Goal: Feedback & Contribution: Leave review/rating

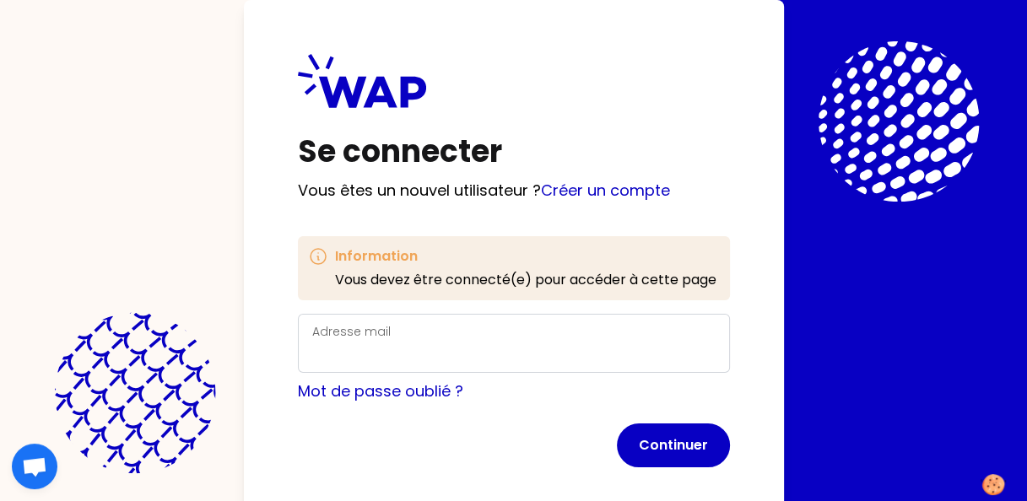
click at [351, 336] on label "Adresse mail" at bounding box center [351, 331] width 78 height 17
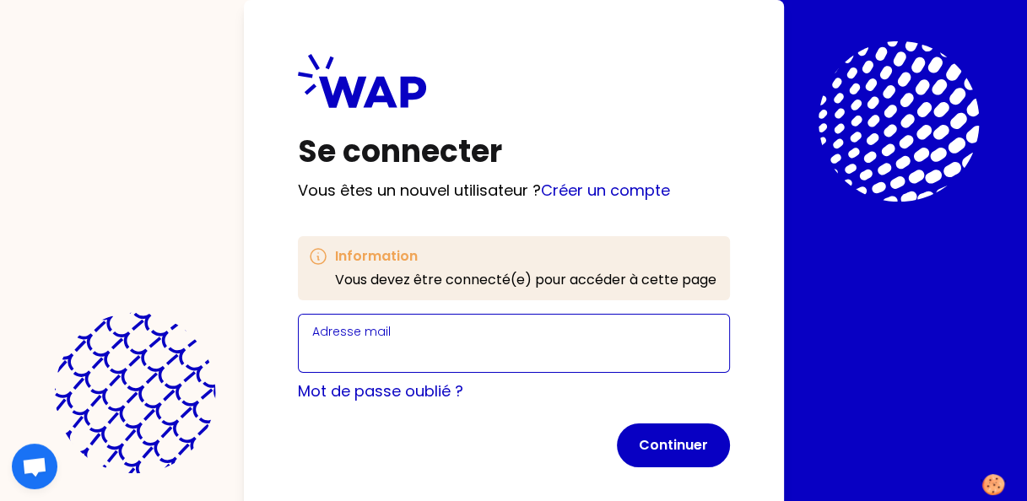
click at [351, 342] on input "Adresse mail" at bounding box center [513, 354] width 403 height 24
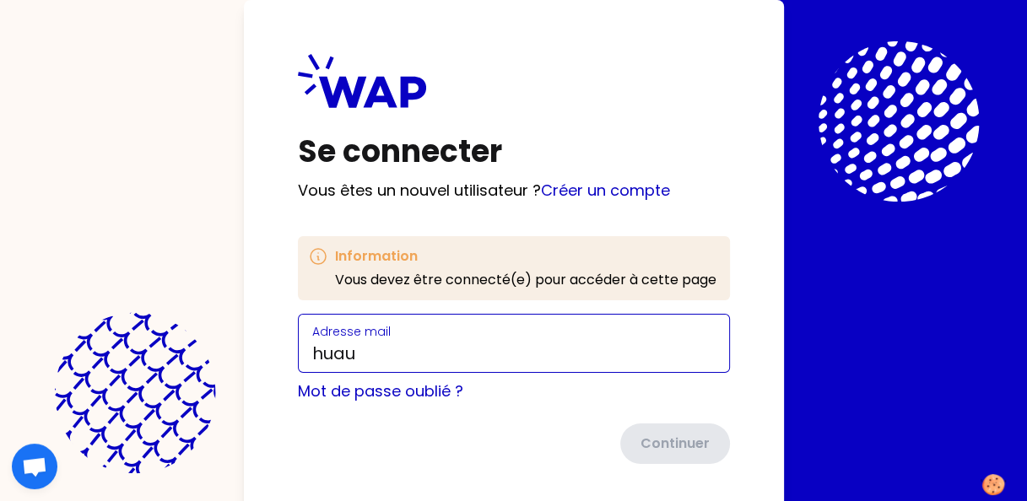
type input "[EMAIL_ADDRESS][DOMAIN_NAME]"
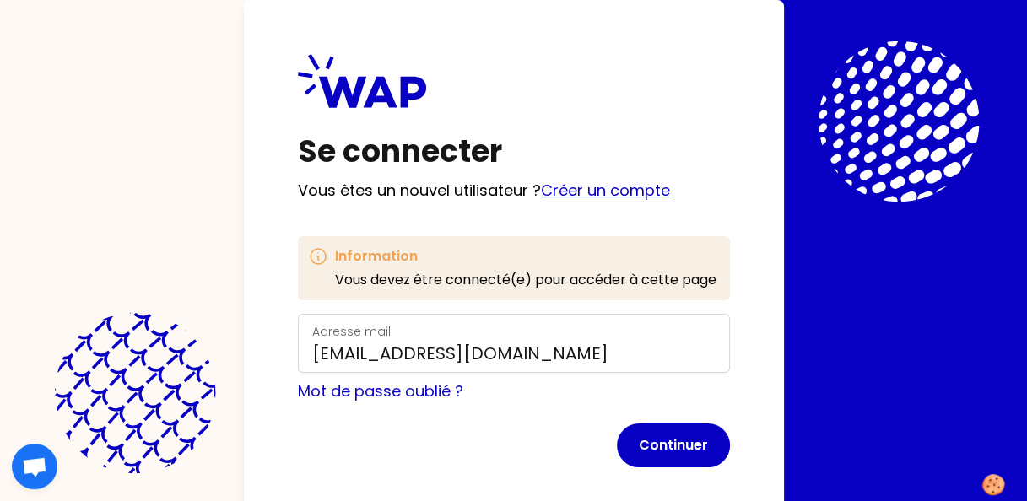
click at [631, 192] on link "Créer un compte" at bounding box center [605, 190] width 129 height 21
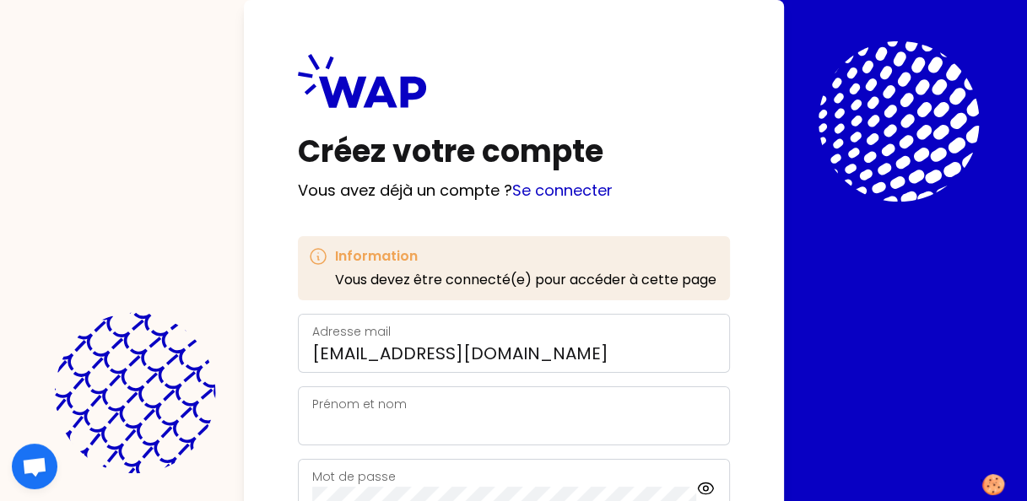
click at [392, 409] on label "Prénom et nom" at bounding box center [359, 404] width 95 height 17
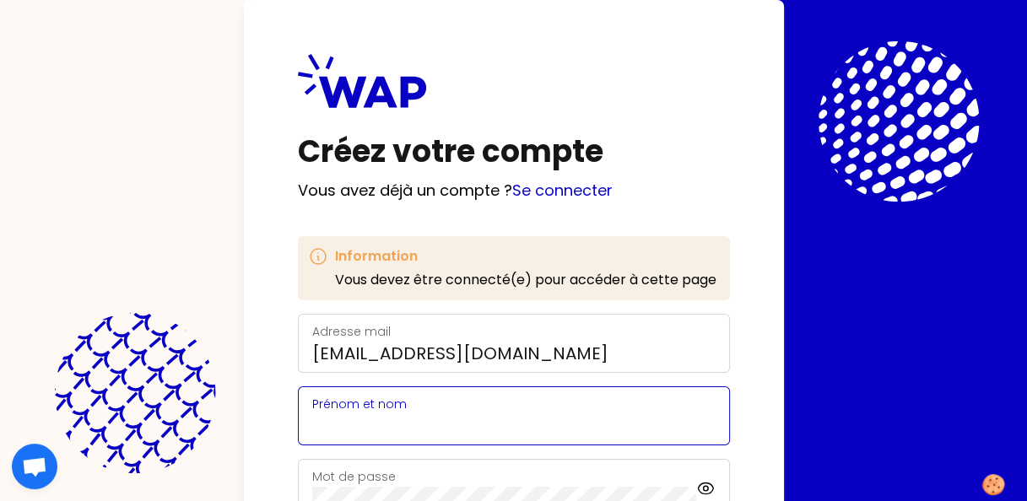
click at [392, 414] on input "Prénom et nom" at bounding box center [513, 426] width 403 height 24
type input "[PERSON_NAME]"
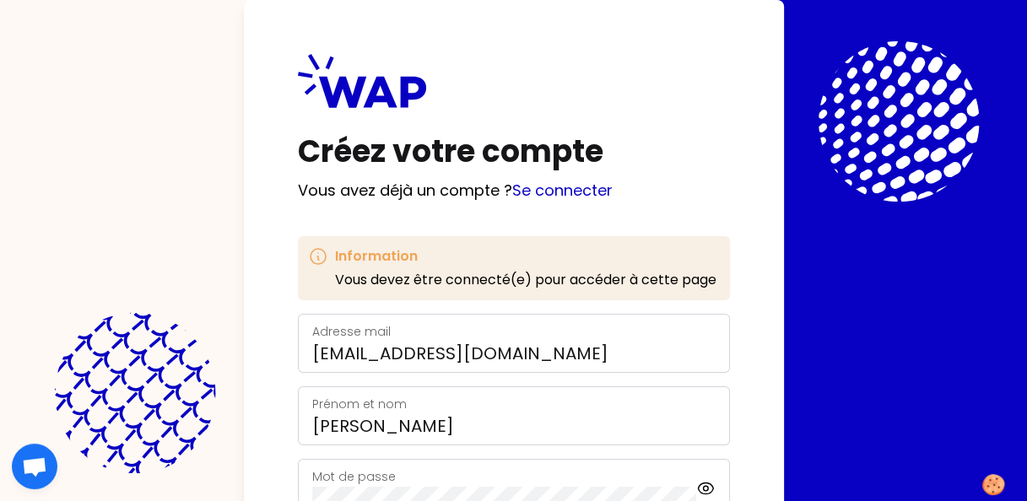
click at [1026, 176] on div "Créez votre compte Vous avez déjà un compte ? Se connecter Information Vous dev…" at bounding box center [513, 250] width 1027 height 501
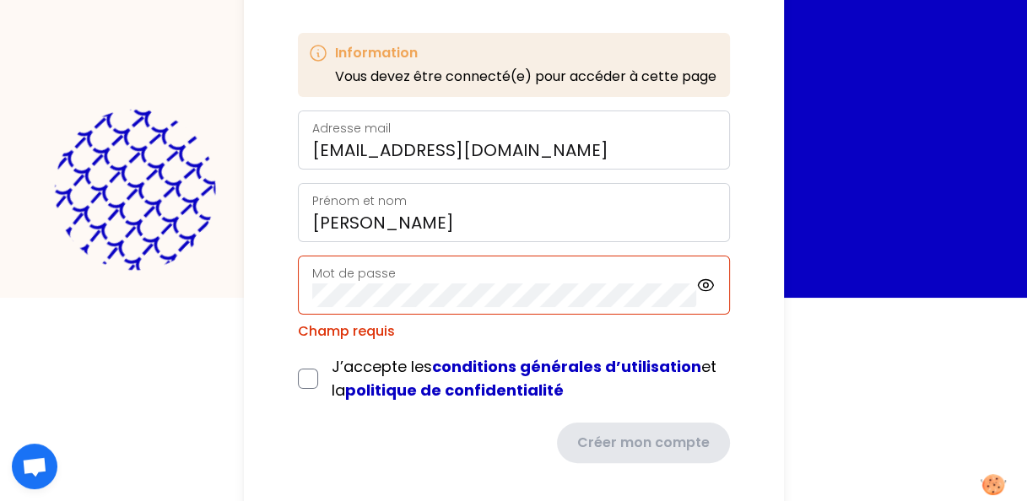
scroll to position [218, 0]
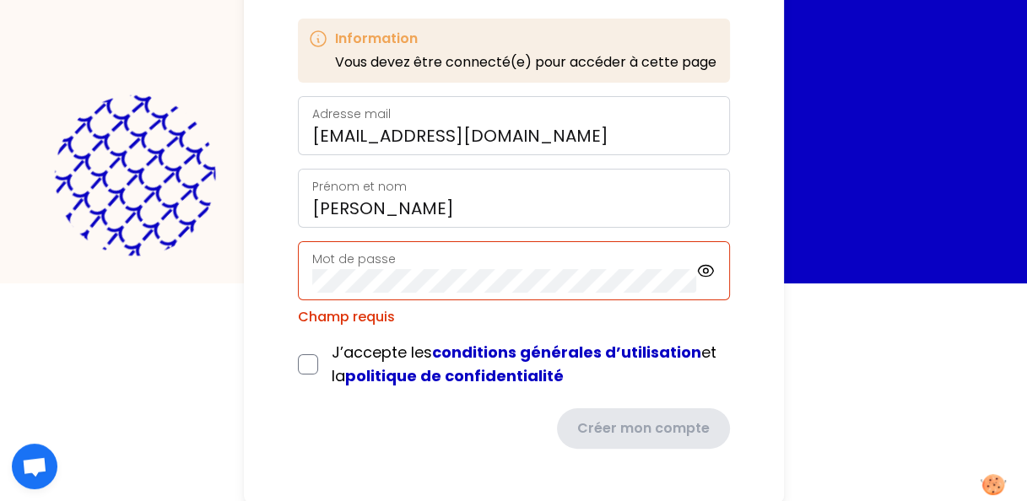
click at [379, 258] on label "Mot de passe" at bounding box center [354, 259] width 84 height 17
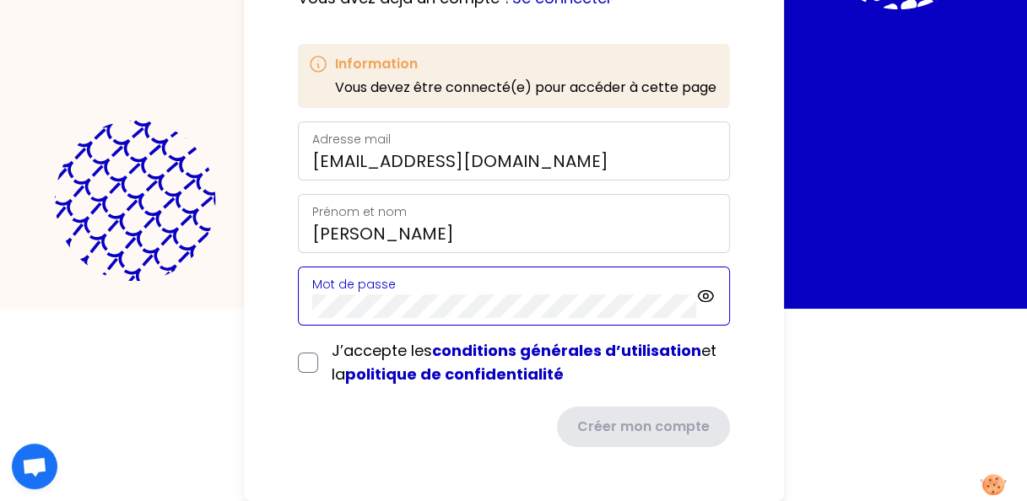
scroll to position [191, 0]
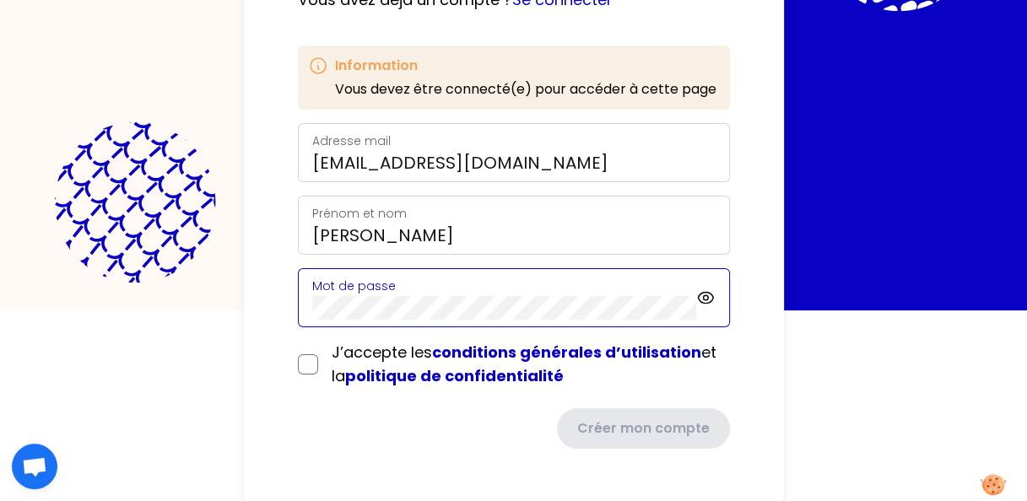
click at [290, 312] on div "Créez votre compte Vous avez déjà un compte ? Se connecter Information Vous dev…" at bounding box center [514, 156] width 540 height 694
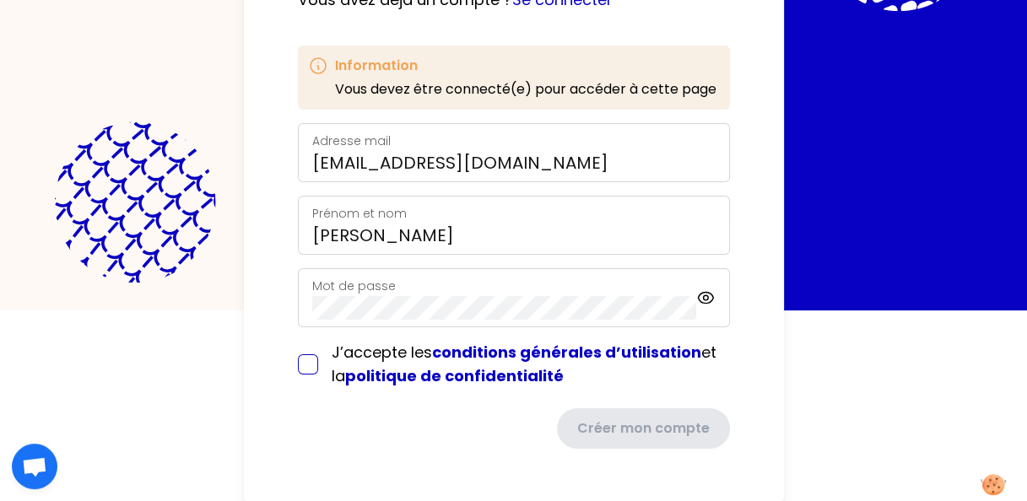
click at [301, 369] on input "checkbox" at bounding box center [308, 364] width 20 height 20
checkbox input "true"
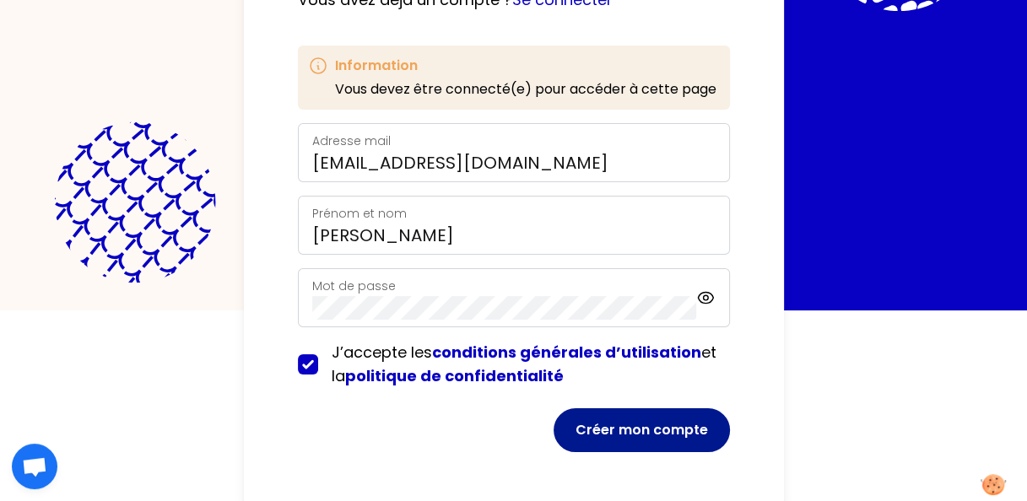
click at [670, 430] on button "Créer mon compte" at bounding box center [642, 431] width 176 height 44
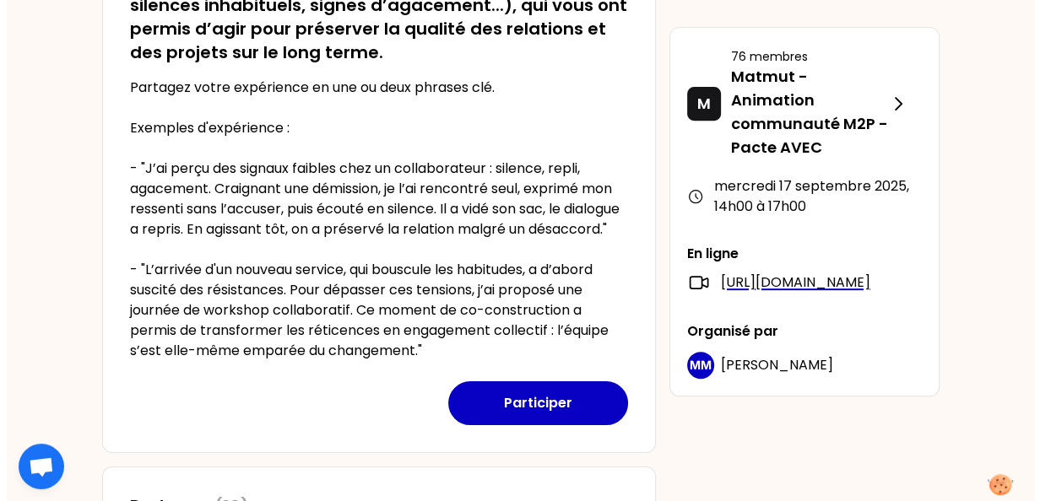
scroll to position [540, 0]
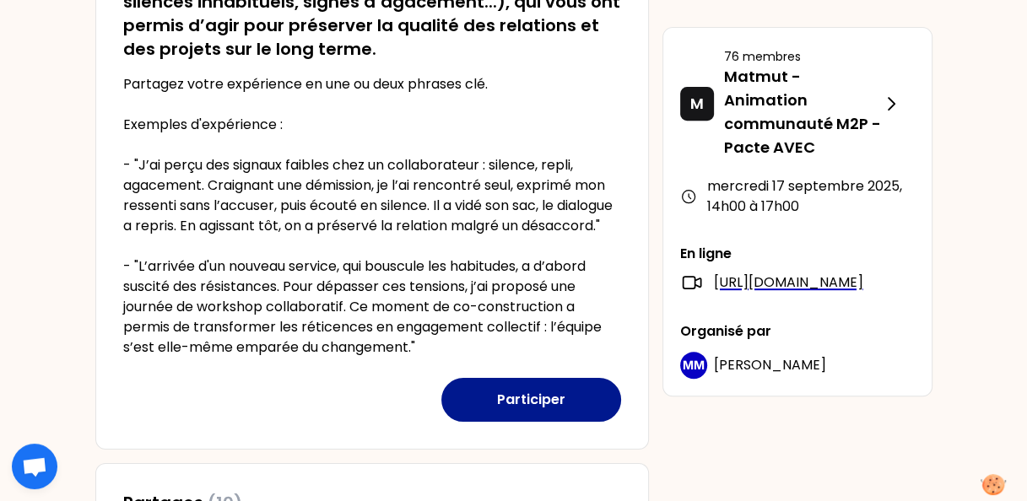
click at [528, 419] on button "Participer" at bounding box center [531, 400] width 180 height 44
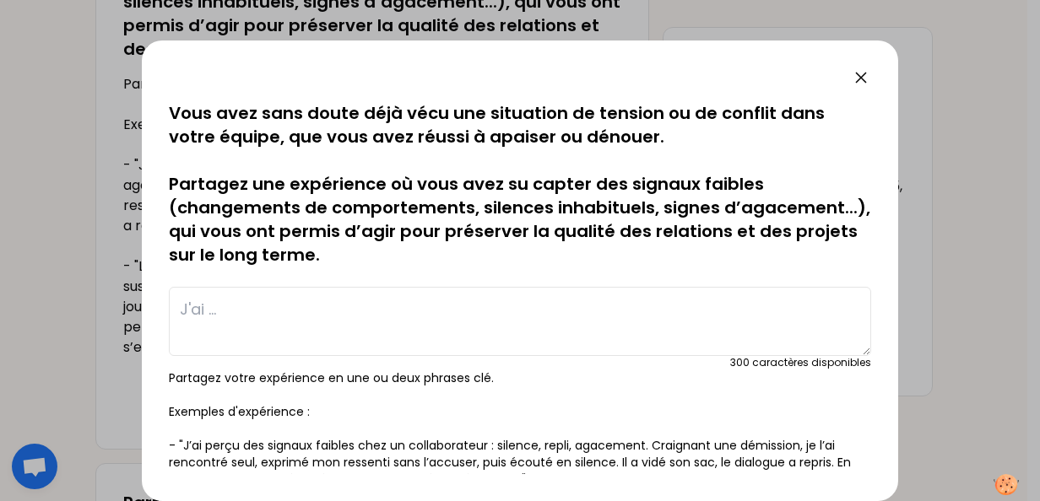
click at [220, 311] on textarea at bounding box center [520, 321] width 702 height 69
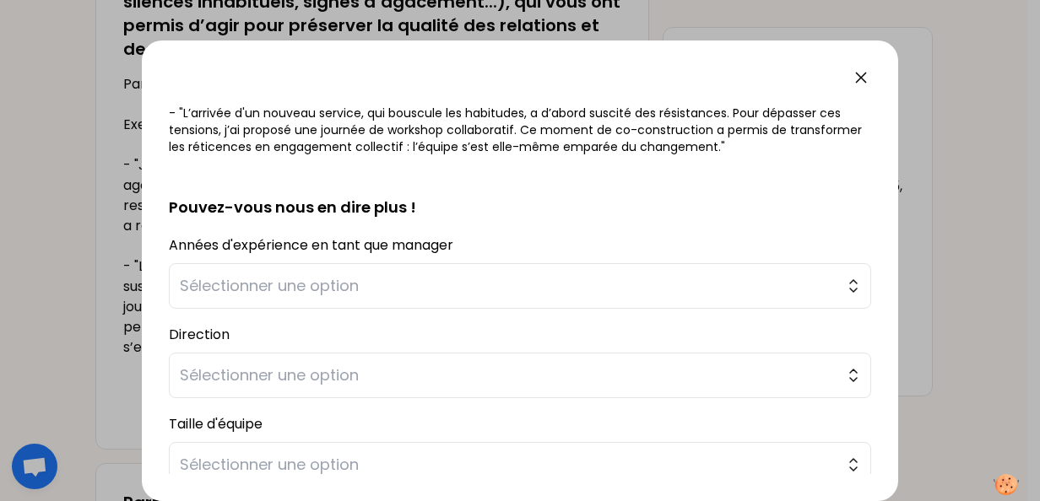
scroll to position [398, 0]
type textarea "Une partie de mon équipe devait déménager vers un site distant de 1 km ( [GEOGR…"
click at [333, 284] on span "Sélectionner une option" at bounding box center [508, 288] width 657 height 24
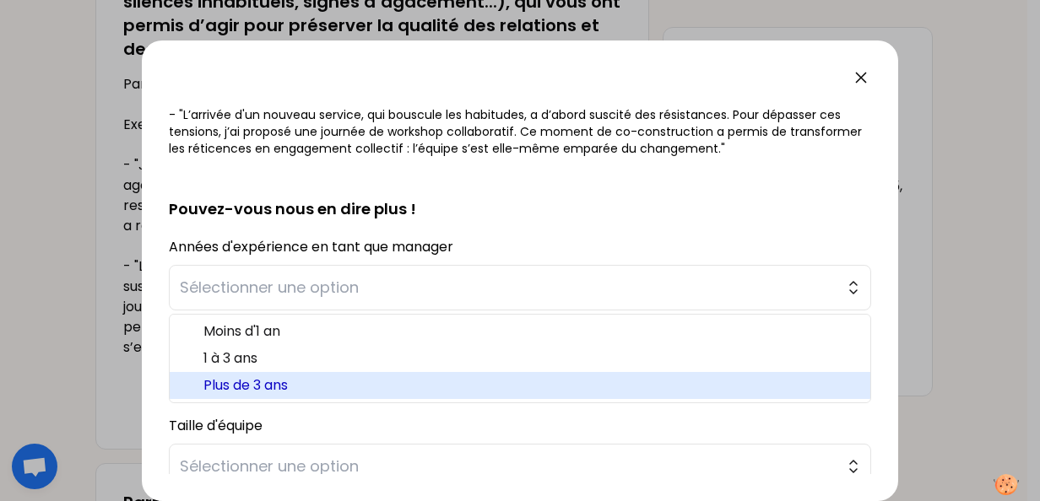
click at [284, 393] on span "Plus de 3 ans" at bounding box center [529, 386] width 653 height 20
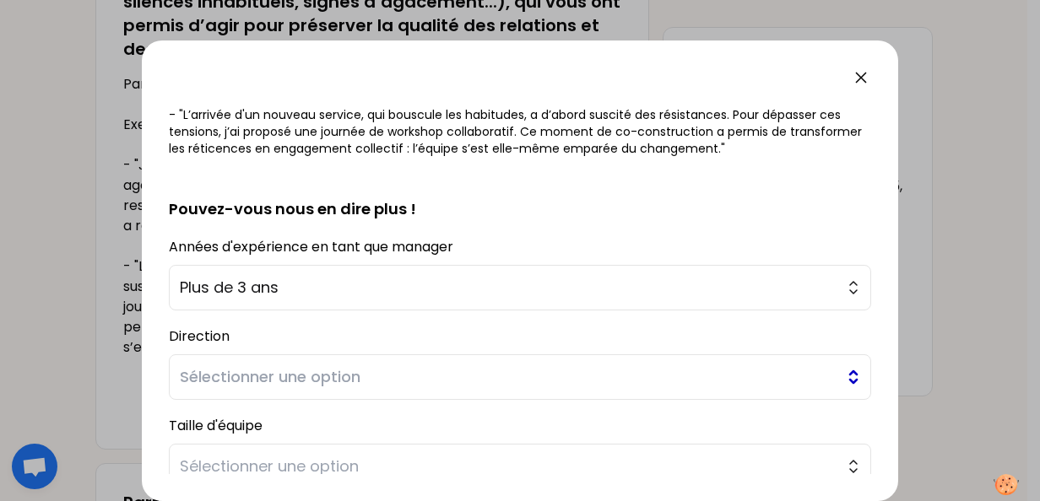
click at [234, 374] on span "Sélectionner une option" at bounding box center [508, 377] width 657 height 24
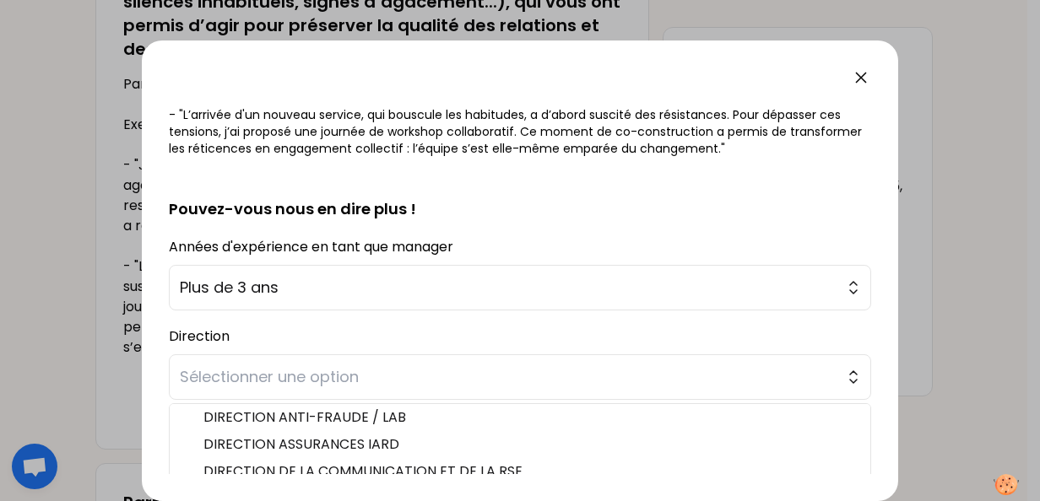
scroll to position [0, 0]
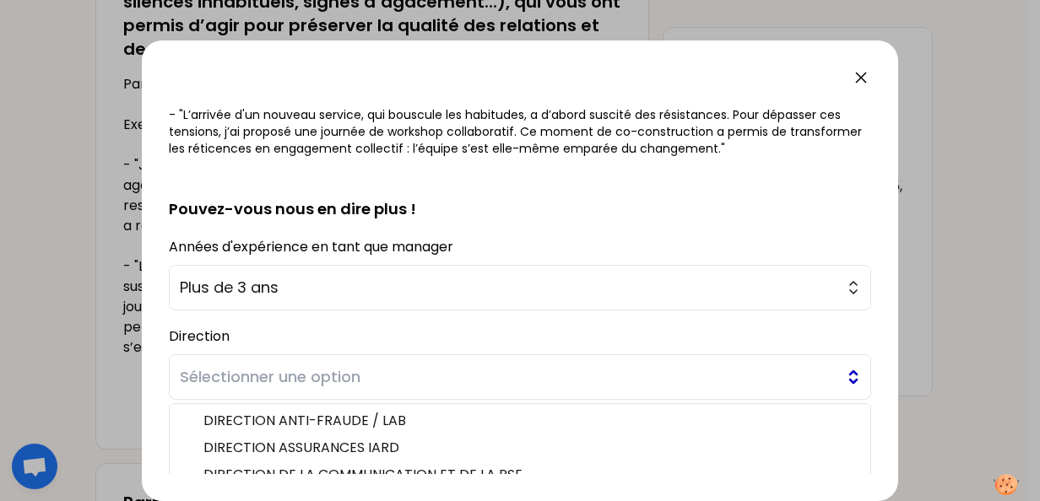
click at [217, 374] on span "Sélectionner une option" at bounding box center [508, 377] width 657 height 24
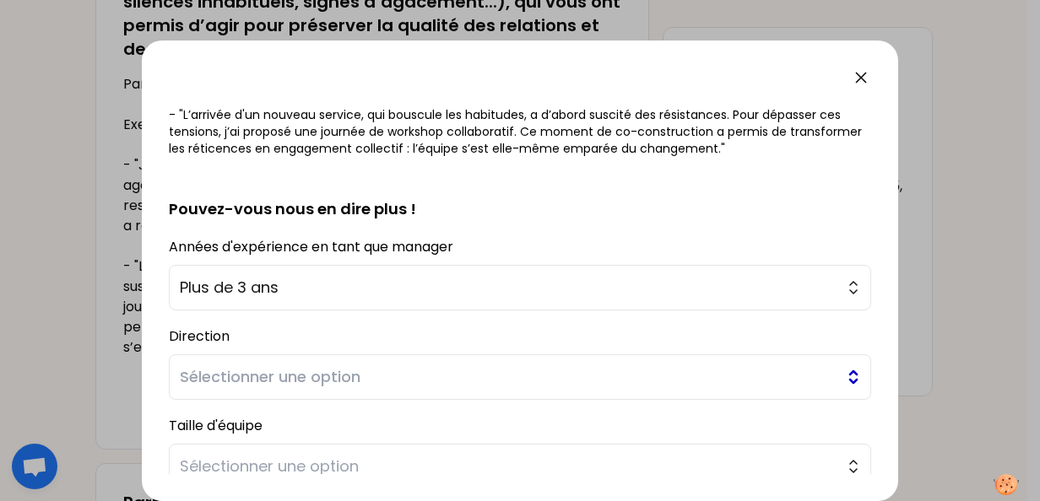
click at [246, 376] on span "Sélectionner une option" at bounding box center [508, 377] width 657 height 24
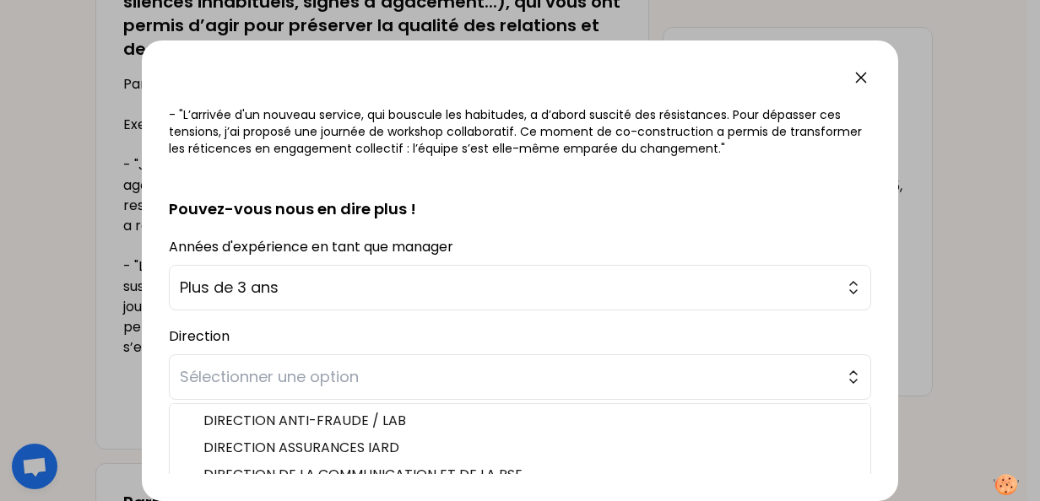
scroll to position [35, 0]
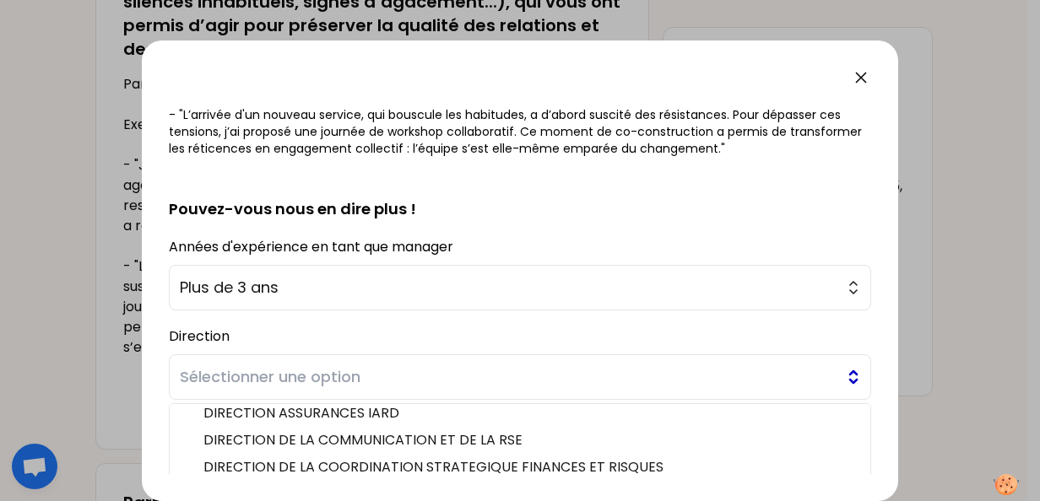
click at [351, 390] on button "Sélectionner une option" at bounding box center [520, 377] width 702 height 46
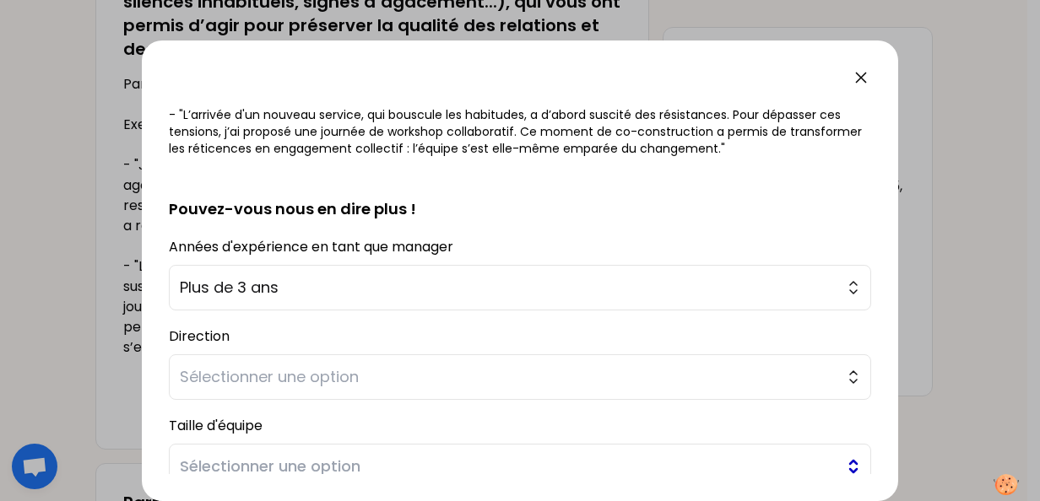
click at [320, 461] on span "Sélectionner une option" at bounding box center [508, 467] width 657 height 24
click at [224, 457] on span "Sélectionner une option" at bounding box center [508, 467] width 657 height 24
click at [841, 475] on div "sauvegardé Vous avez sans doute déjà vécu une situation de tension ou de confli…" at bounding box center [520, 271] width 756 height 461
click at [841, 467] on button "Sélectionner une option" at bounding box center [520, 467] width 702 height 46
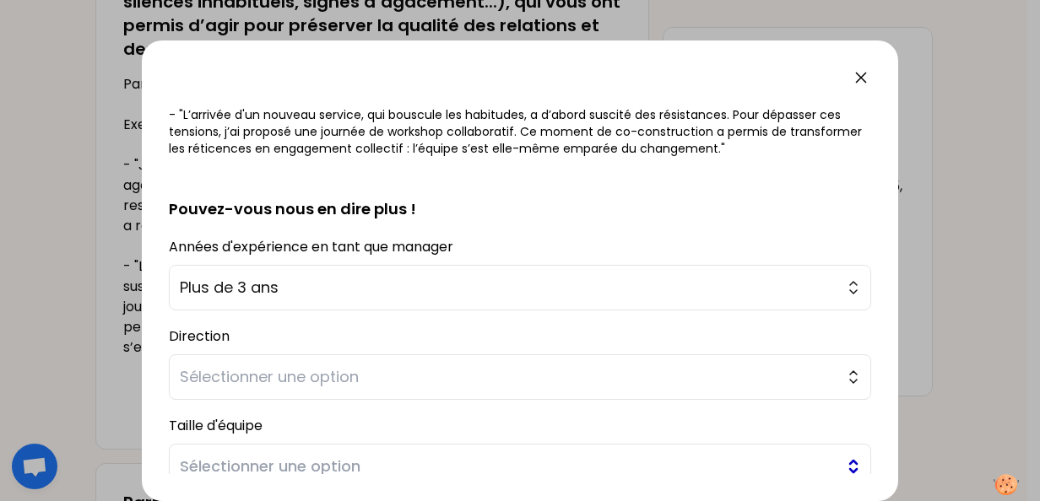
click at [841, 467] on button "Sélectionner une option" at bounding box center [520, 467] width 702 height 46
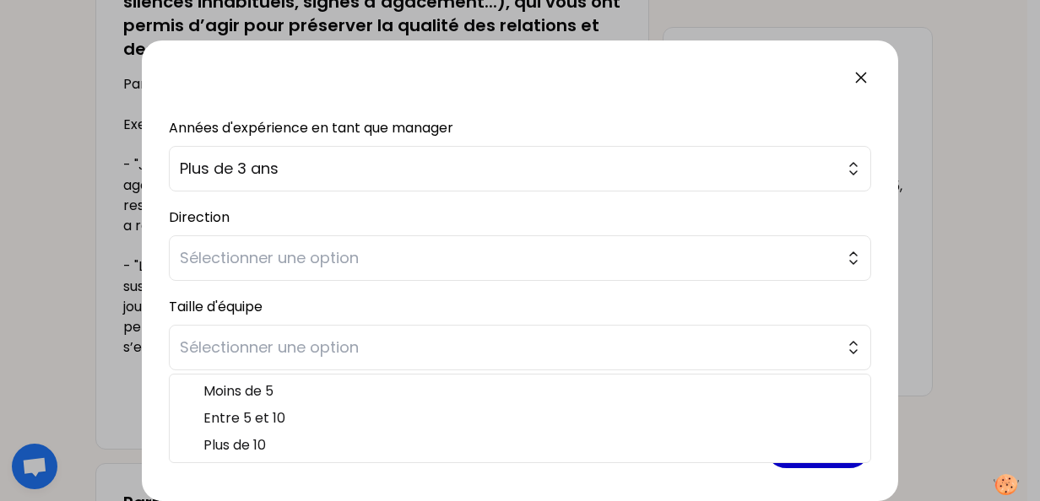
scroll to position [522, 0]
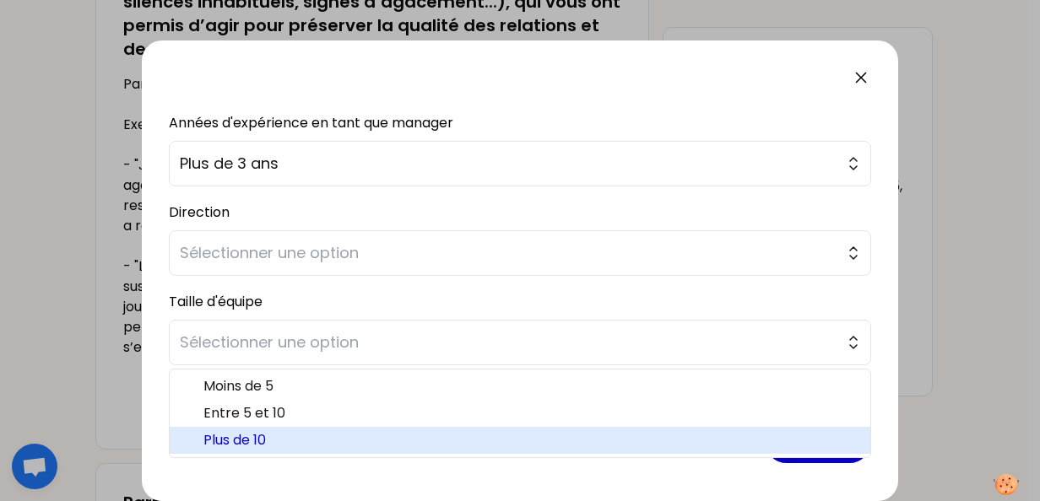
click at [372, 436] on span "Plus de 10" at bounding box center [529, 440] width 653 height 20
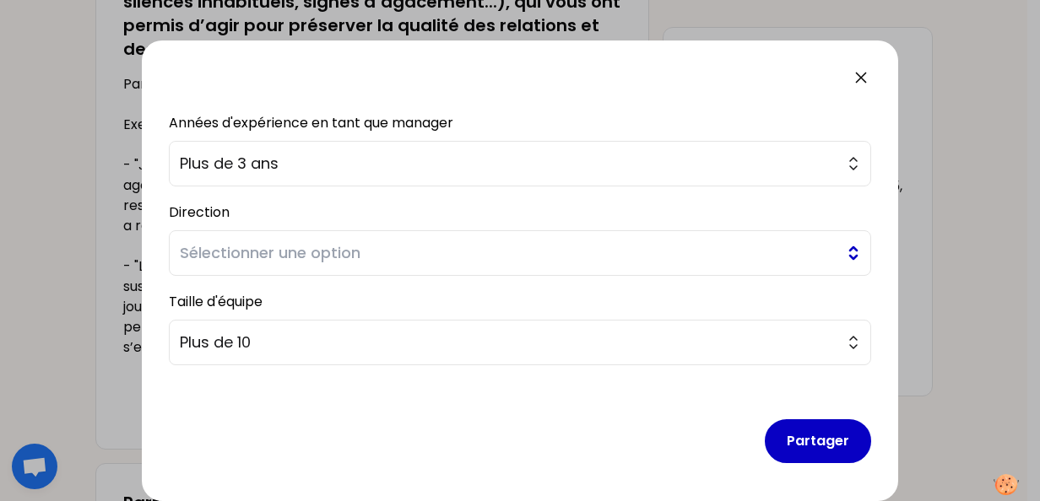
click at [256, 257] on span "Sélectionner une option" at bounding box center [508, 253] width 657 height 24
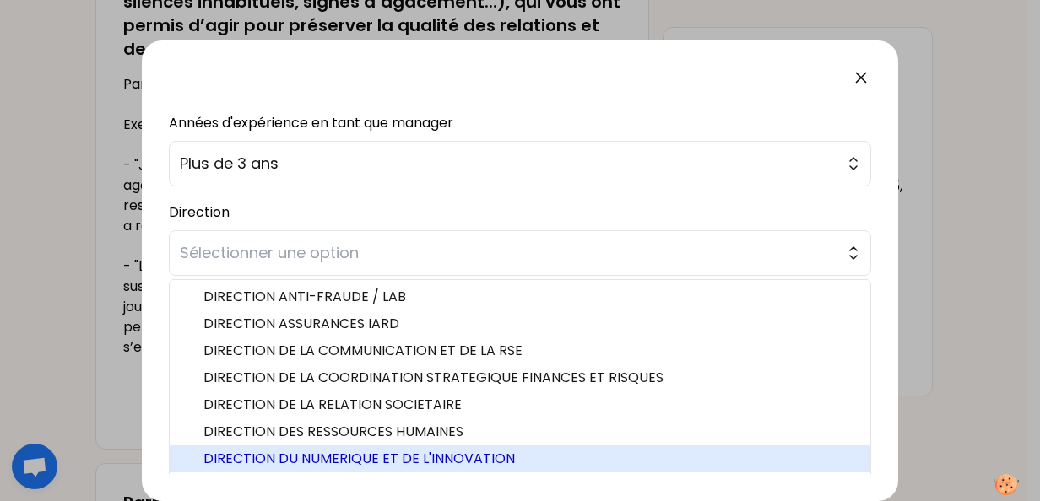
click at [402, 455] on span "DIRECTION DU NUMERIQUE ET DE L'INNOVATION" at bounding box center [529, 459] width 653 height 20
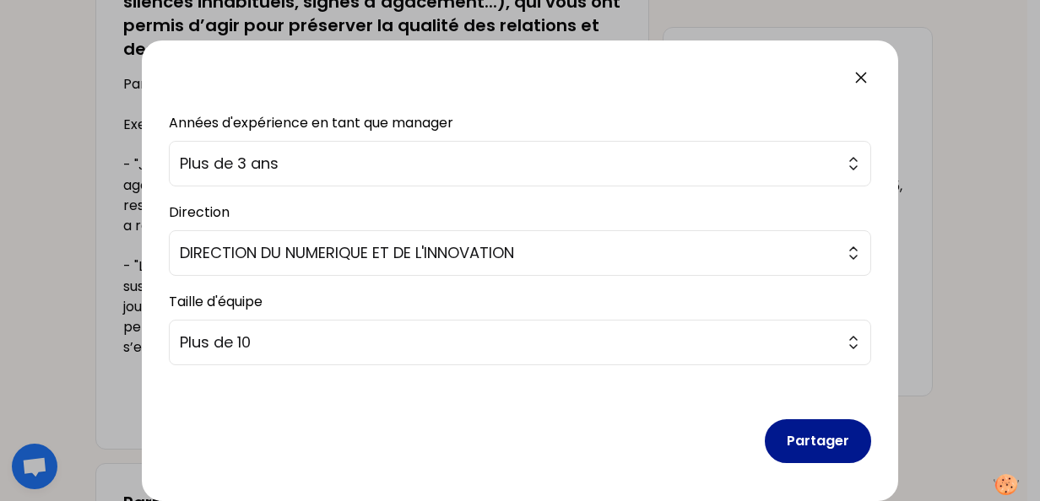
click at [824, 450] on button "Partager" at bounding box center [818, 441] width 106 height 44
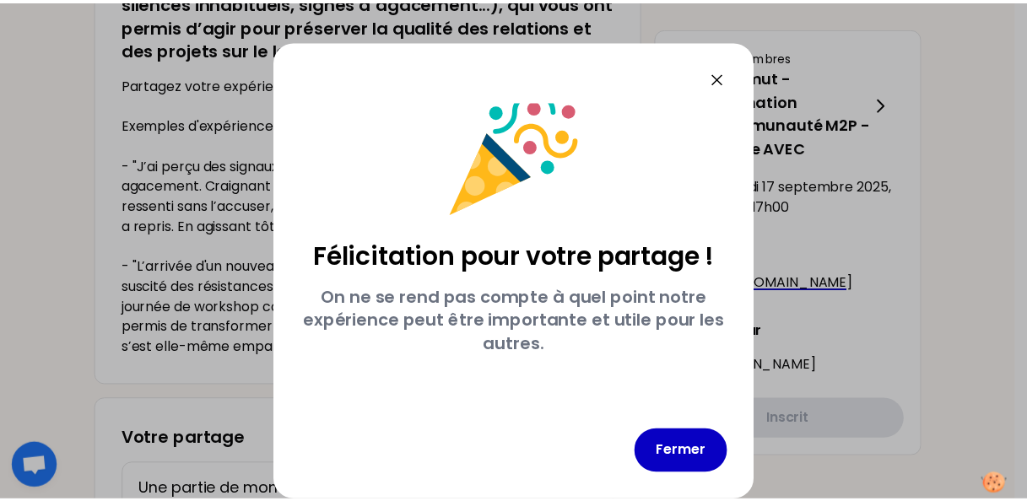
scroll to position [20, 0]
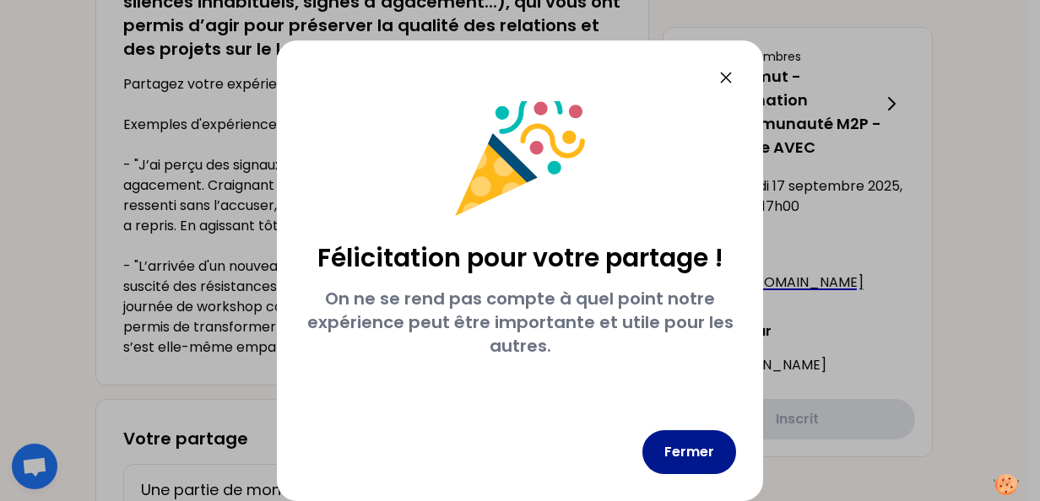
click at [708, 446] on button "Fermer" at bounding box center [689, 452] width 94 height 44
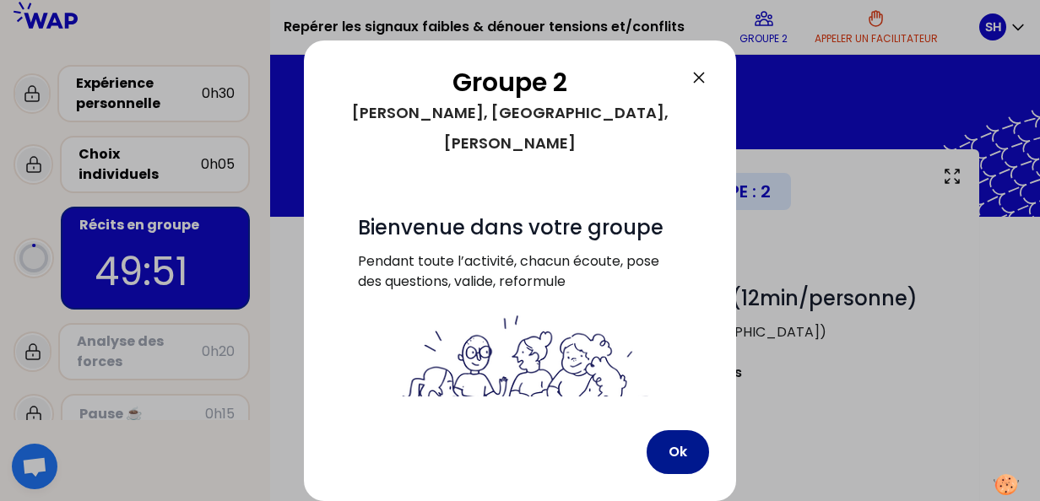
click at [678, 446] on button "Ok" at bounding box center [678, 452] width 62 height 44
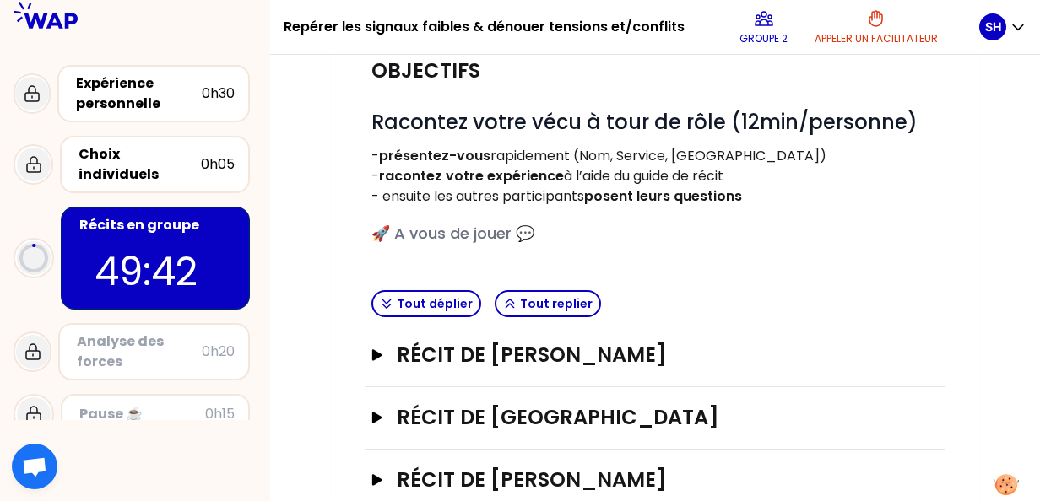
scroll to position [180, 0]
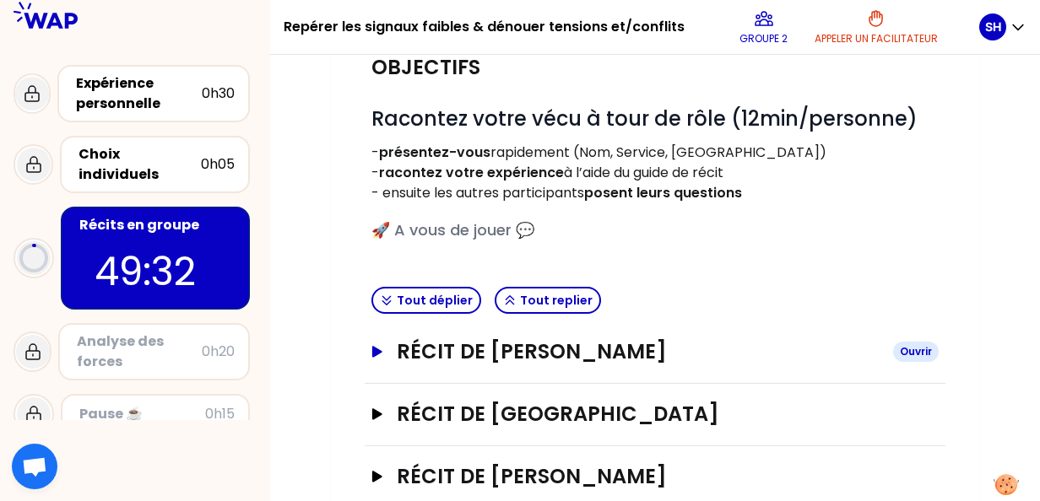
click at [376, 355] on icon "button" at bounding box center [378, 352] width 14 height 12
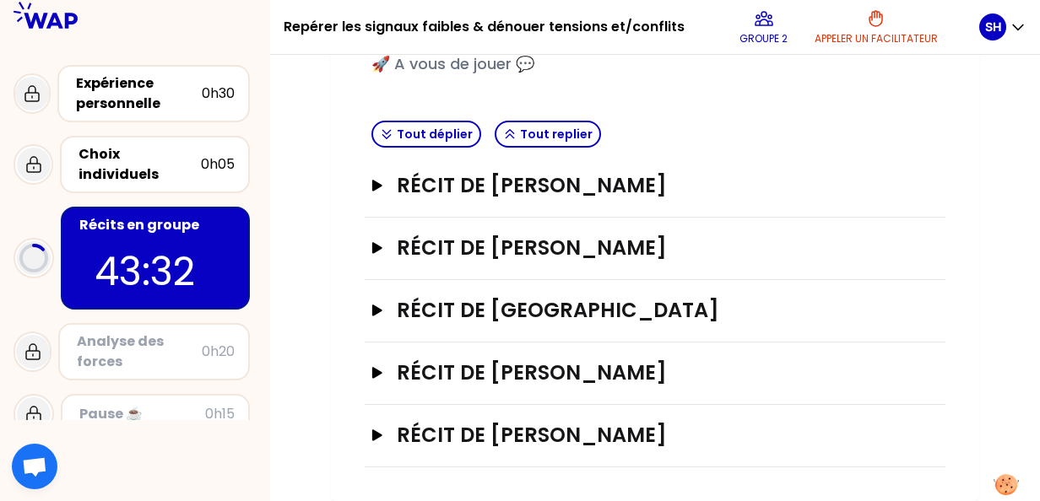
scroll to position [343, 0]
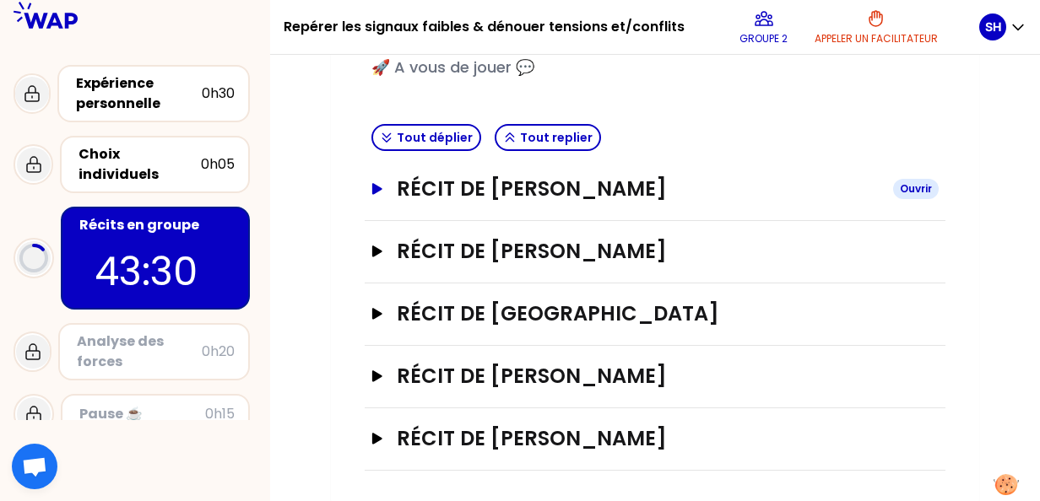
click at [381, 186] on icon "button" at bounding box center [378, 189] width 14 height 12
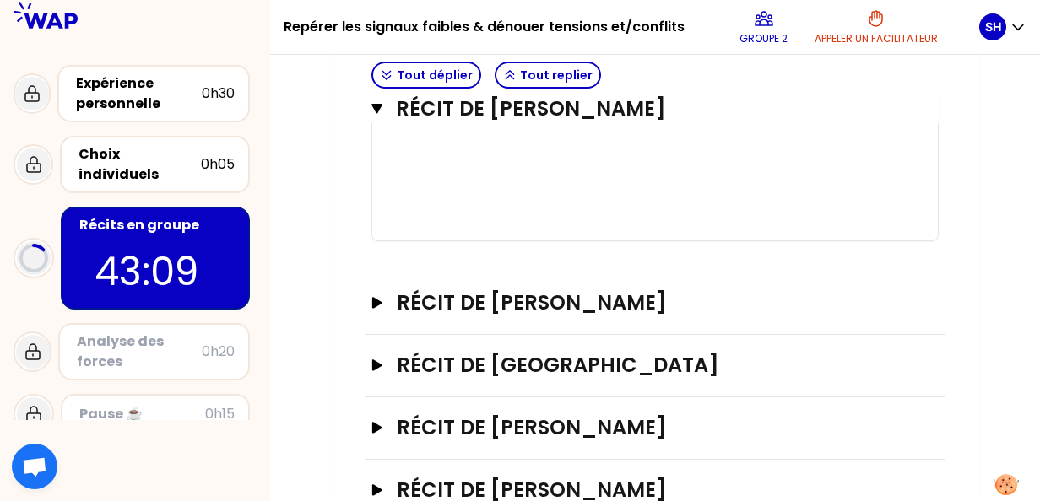
scroll to position [1367, 0]
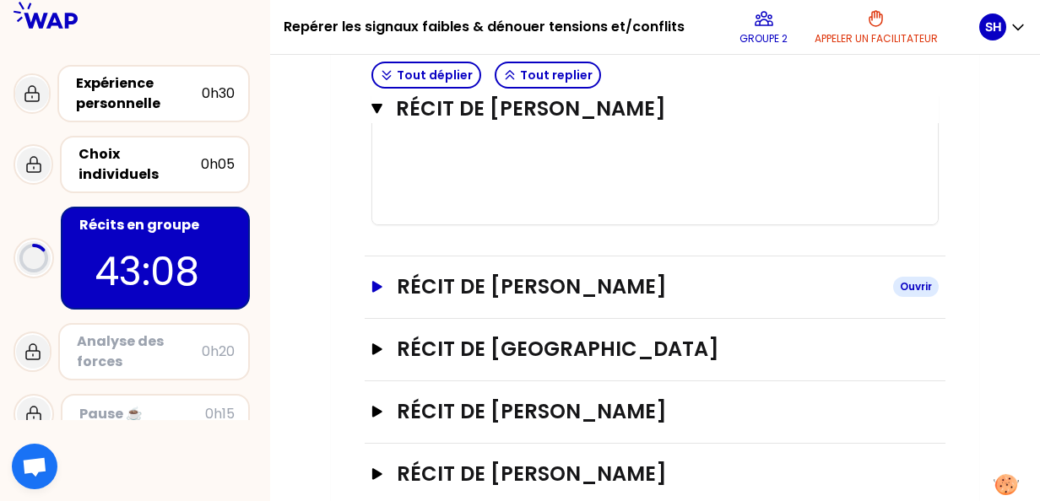
click at [371, 285] on icon "button" at bounding box center [378, 287] width 14 height 12
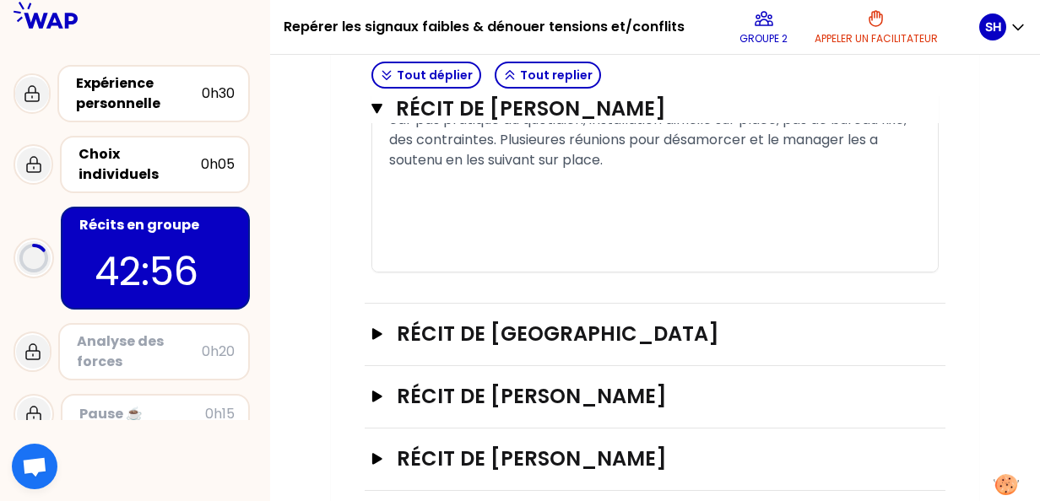
scroll to position [2402, 0]
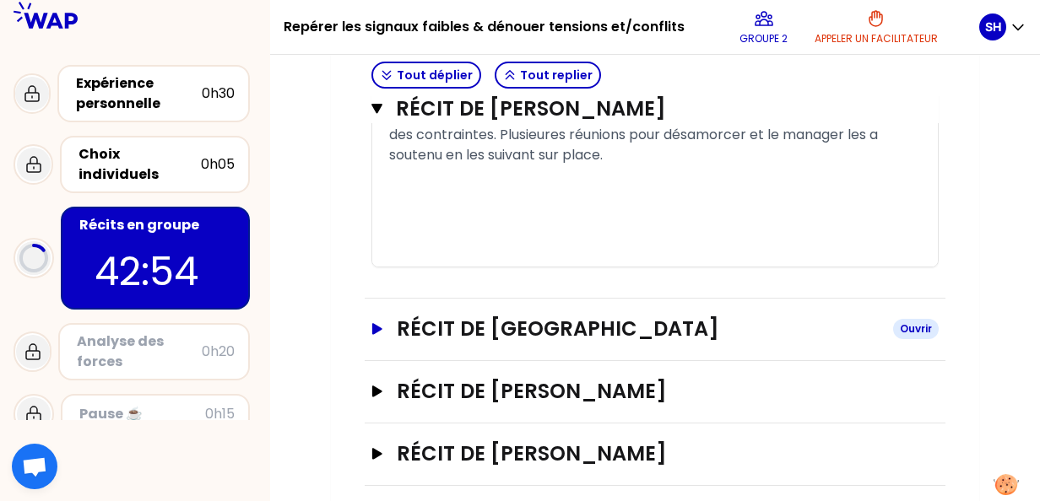
click at [376, 329] on icon "button" at bounding box center [377, 328] width 10 height 11
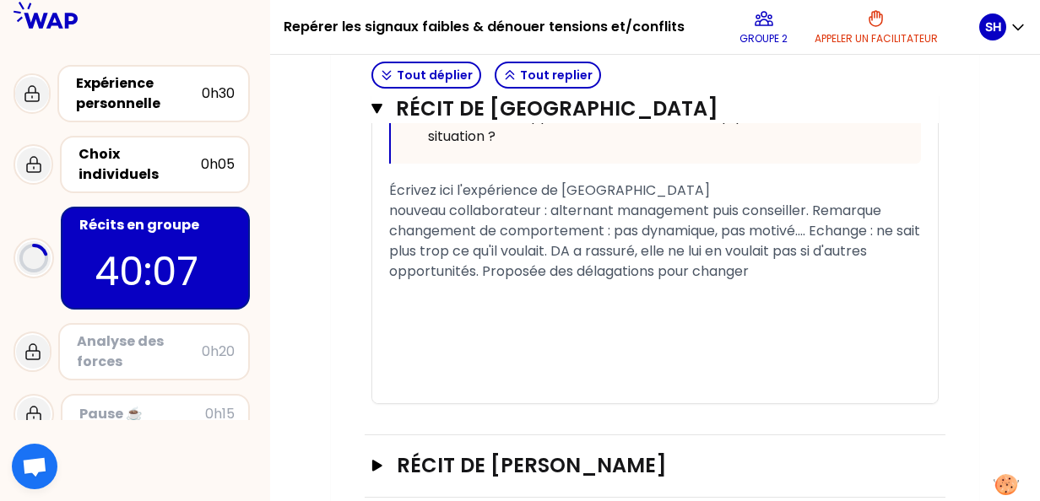
scroll to position [3455, 0]
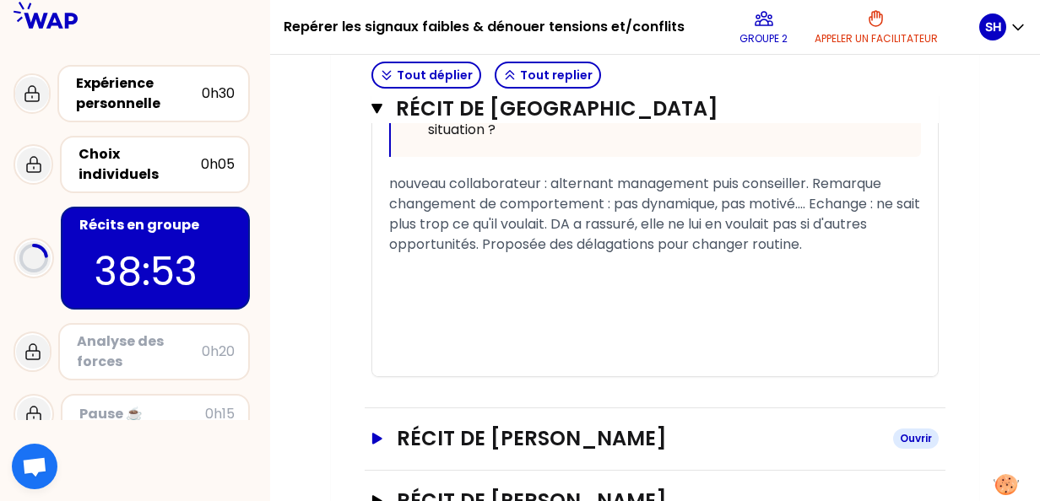
click at [375, 434] on icon "button" at bounding box center [377, 438] width 10 height 11
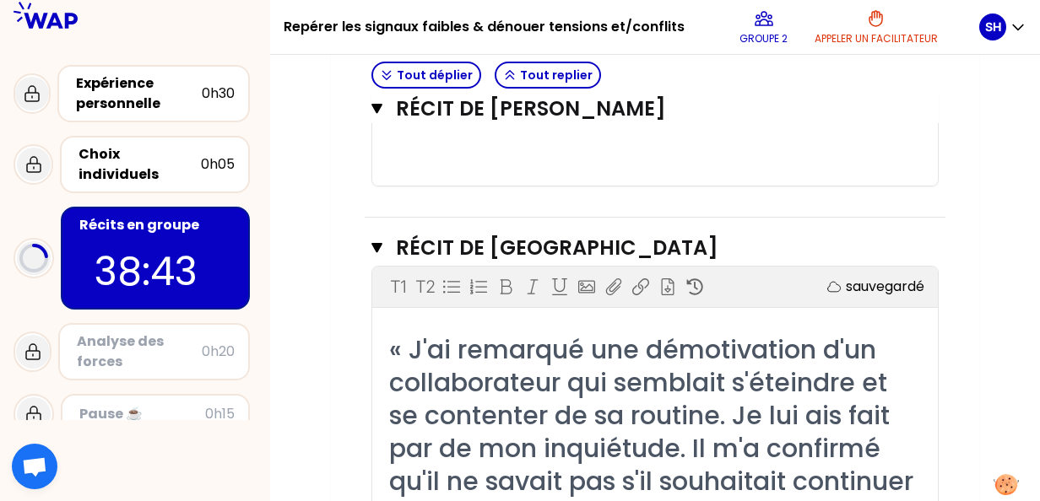
scroll to position [2547, 0]
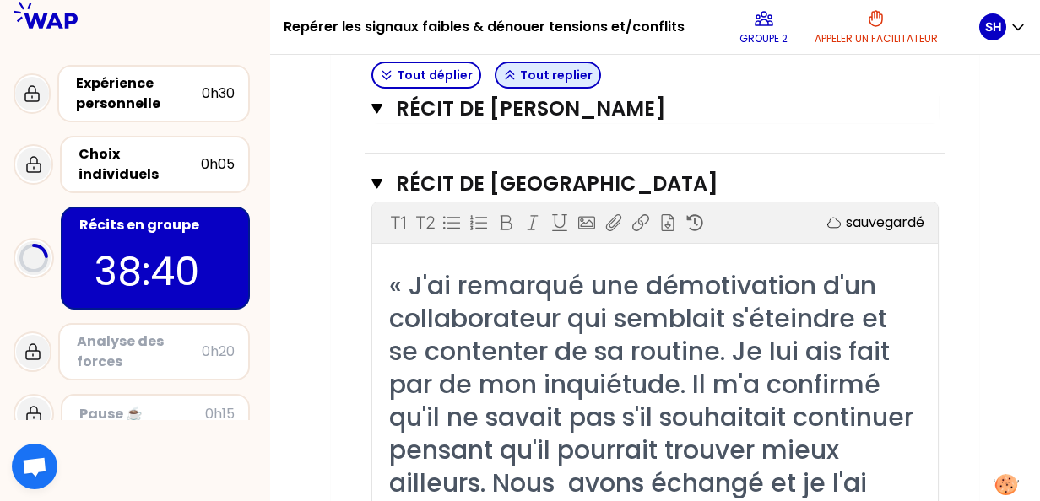
click at [547, 73] on button "Tout replier" at bounding box center [548, 75] width 106 height 27
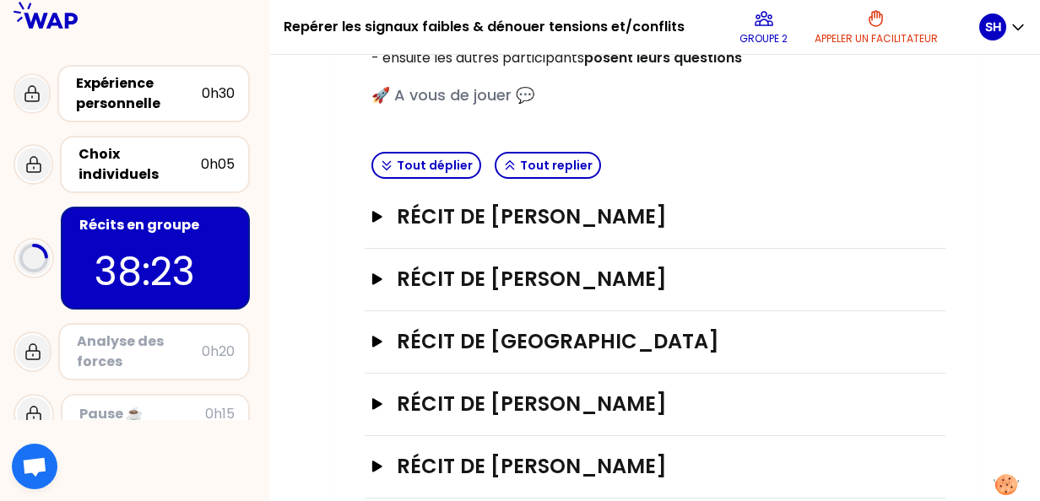
scroll to position [343, 0]
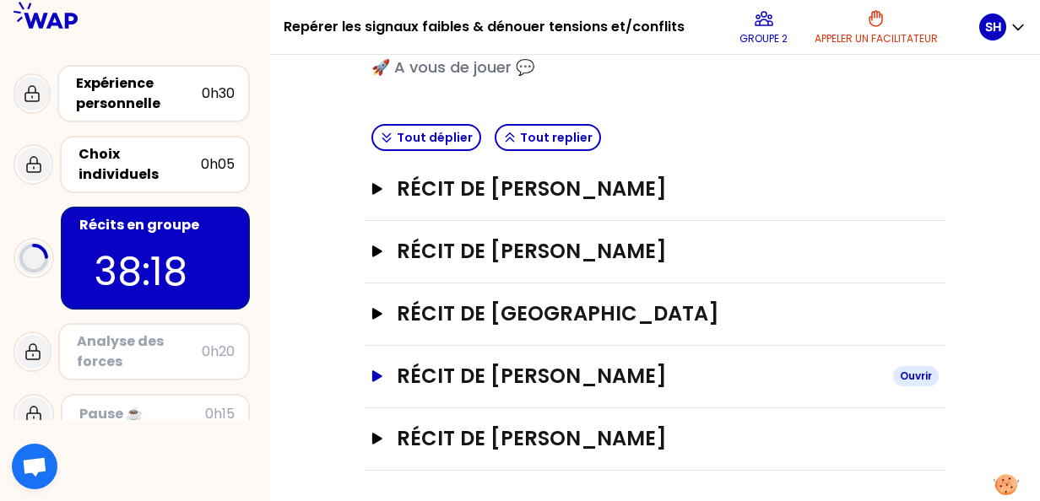
click at [378, 377] on icon "button" at bounding box center [378, 377] width 14 height 12
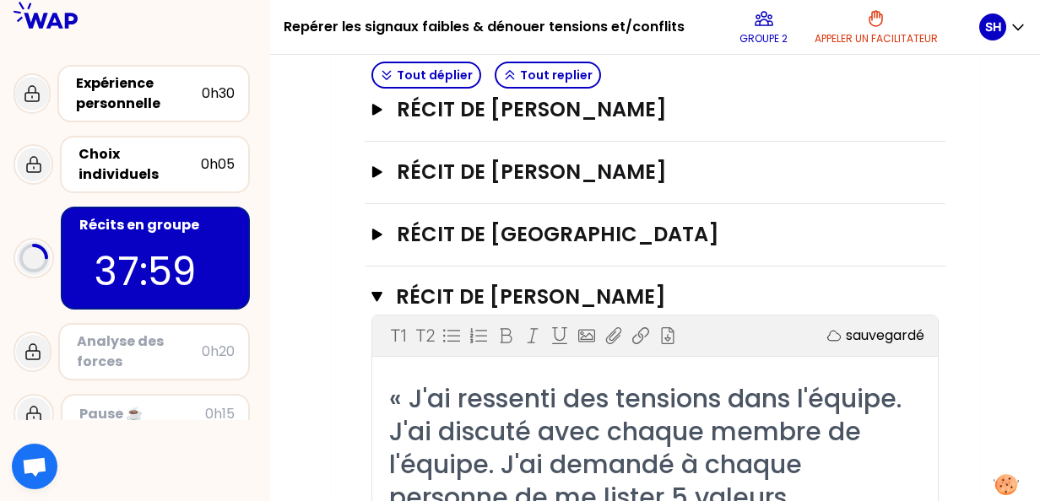
scroll to position [413, 0]
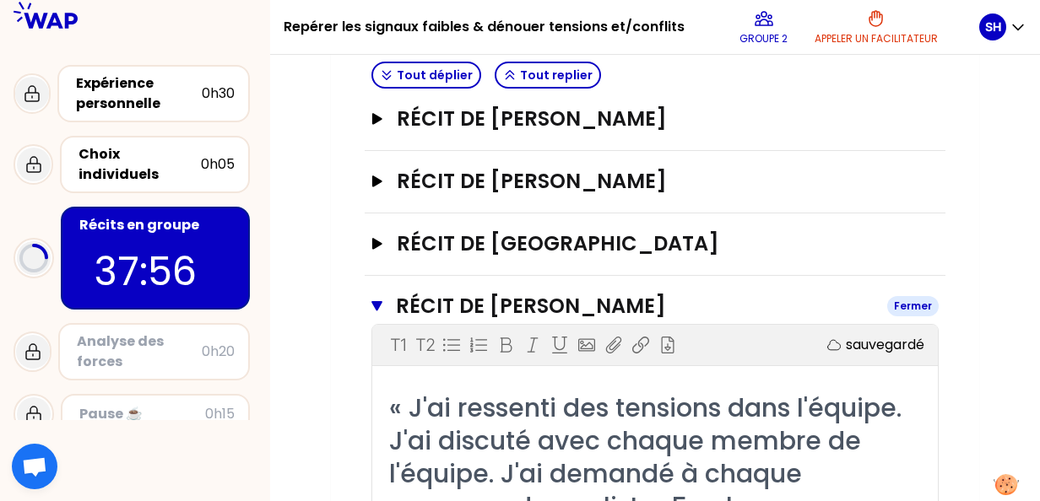
click at [377, 308] on icon "button" at bounding box center [376, 306] width 11 height 10
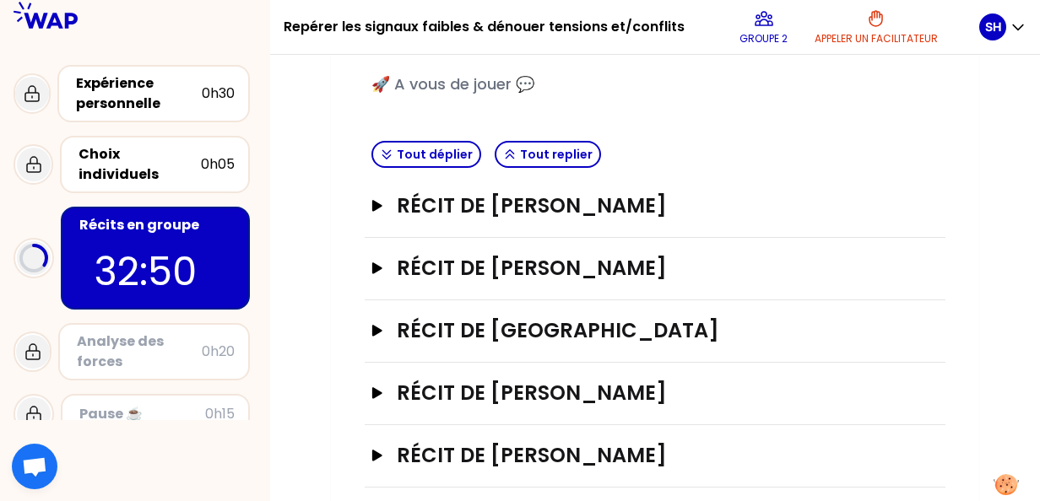
scroll to position [338, 0]
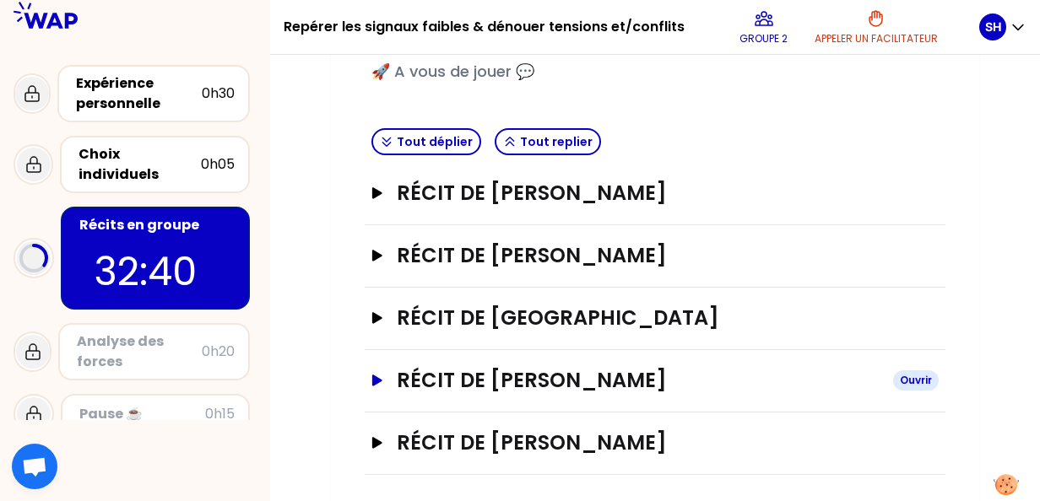
click at [378, 376] on icon "button" at bounding box center [377, 380] width 10 height 11
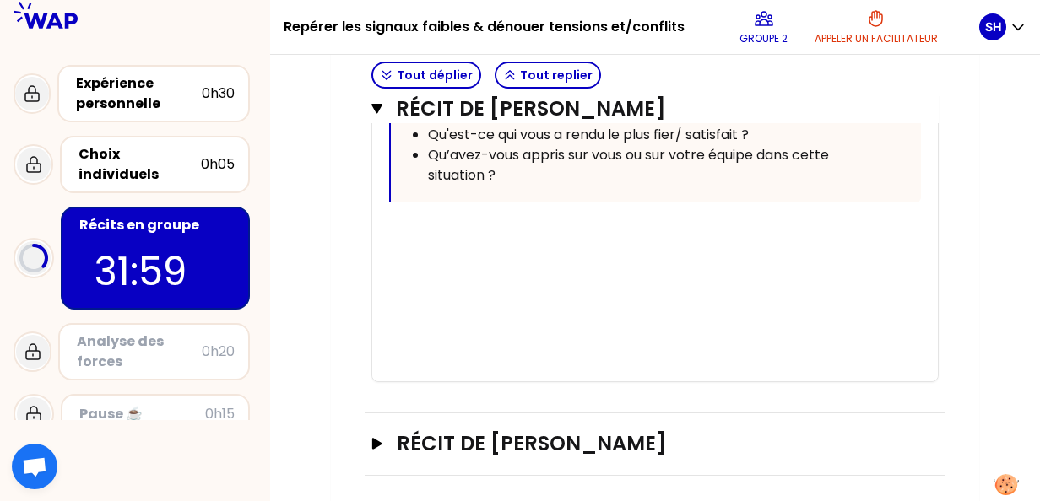
scroll to position [1402, 0]
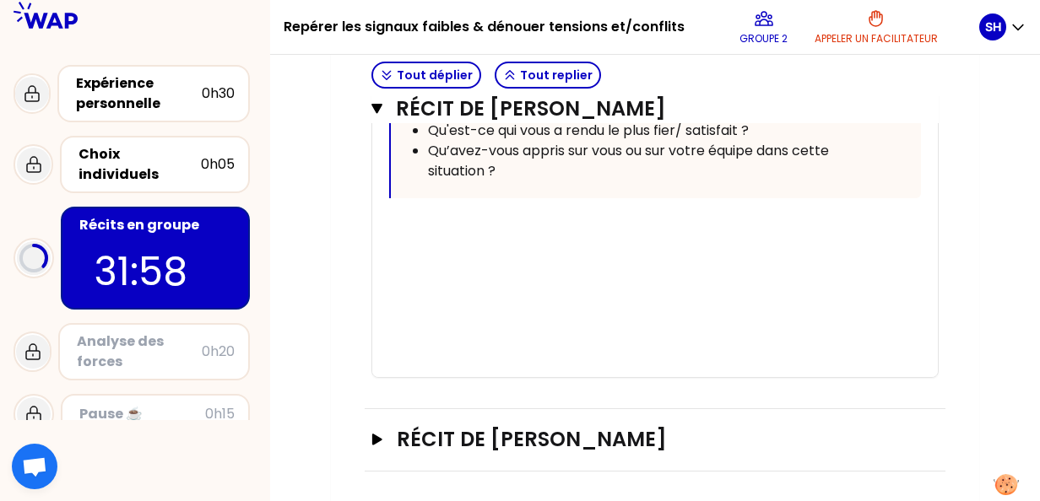
click at [613, 292] on div "﻿" at bounding box center [655, 286] width 532 height 20
click at [419, 215] on div "﻿" at bounding box center [655, 225] width 532 height 20
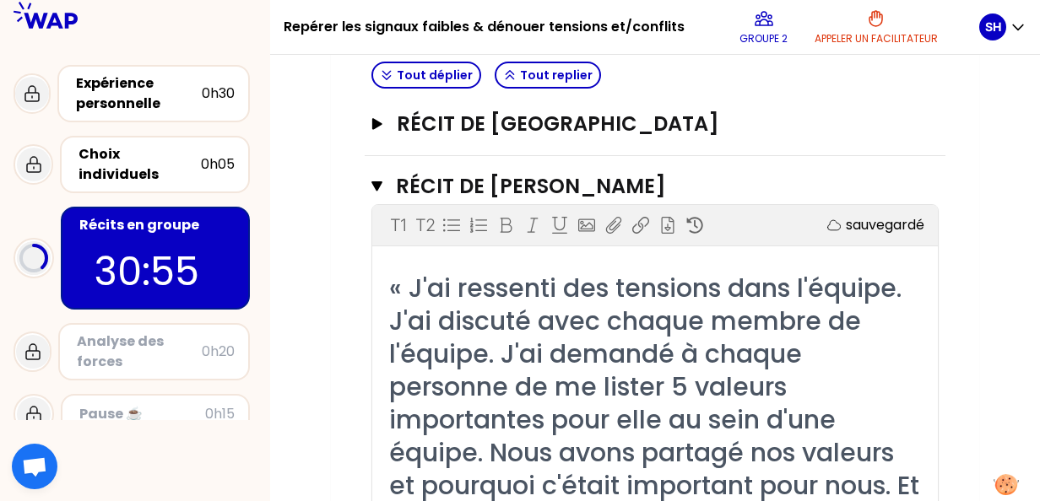
scroll to position [538, 0]
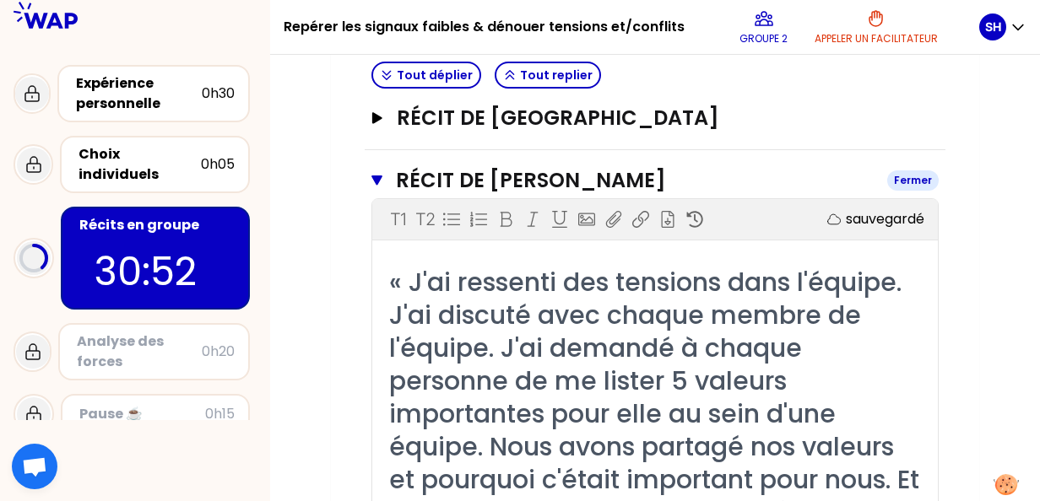
click at [376, 181] on icon "button" at bounding box center [376, 181] width 11 height 10
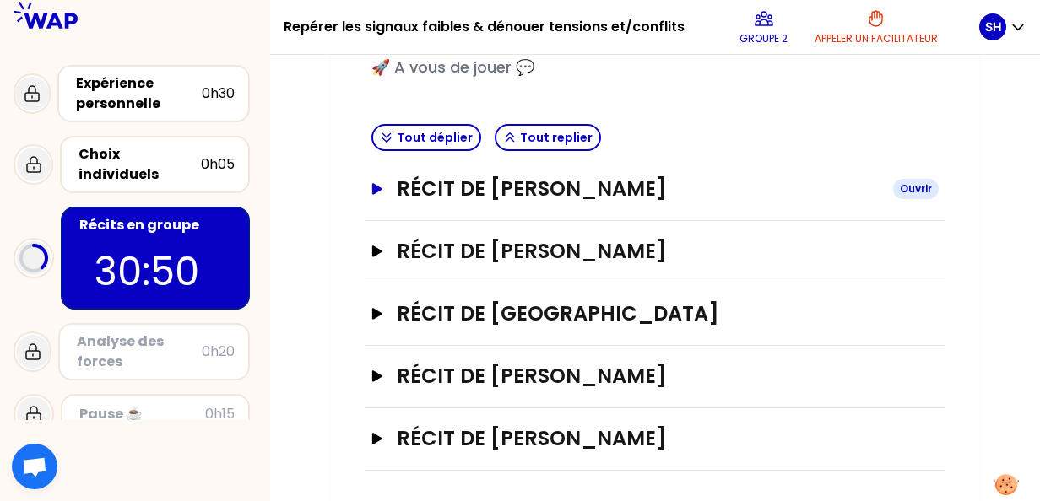
click at [375, 192] on icon "button" at bounding box center [378, 189] width 14 height 12
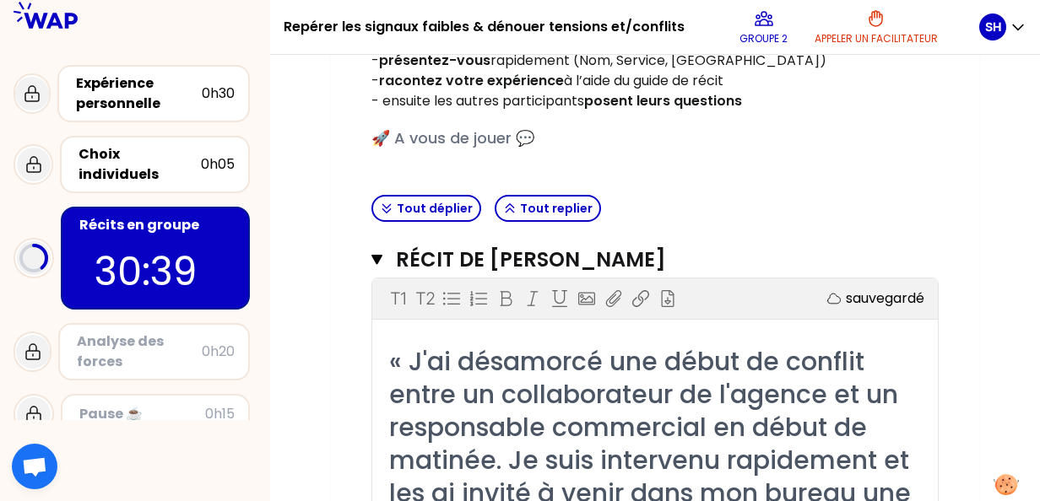
scroll to position [281, 0]
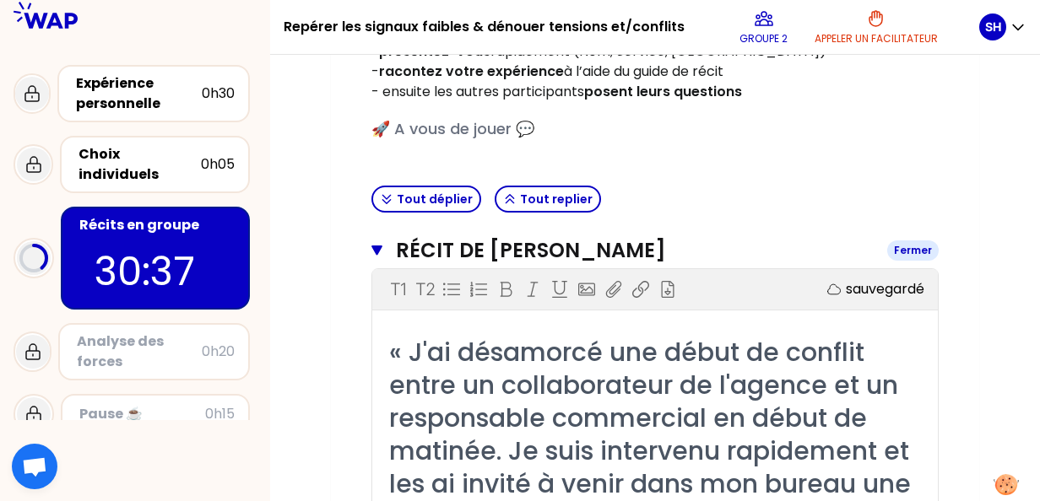
click at [371, 250] on icon "button" at bounding box center [376, 251] width 11 height 14
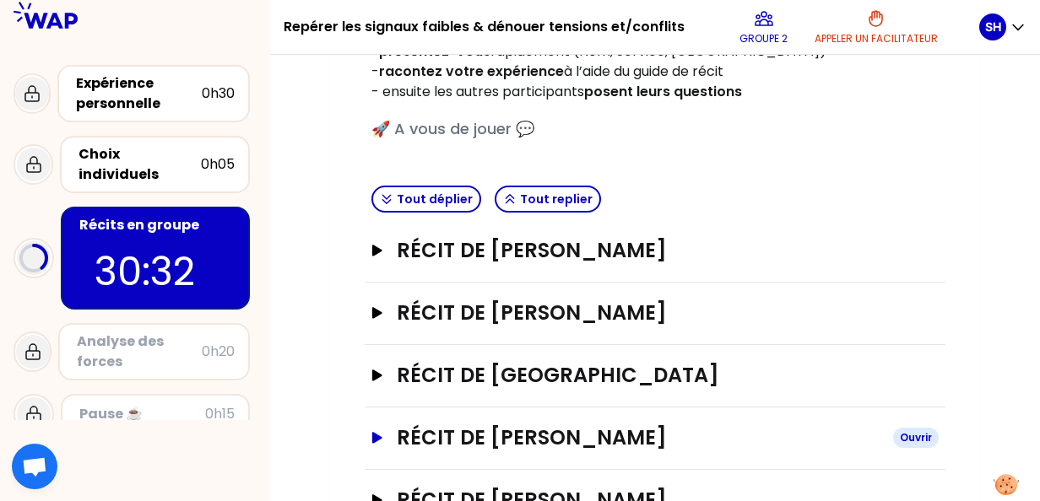
click at [375, 437] on icon "button" at bounding box center [377, 437] width 10 height 11
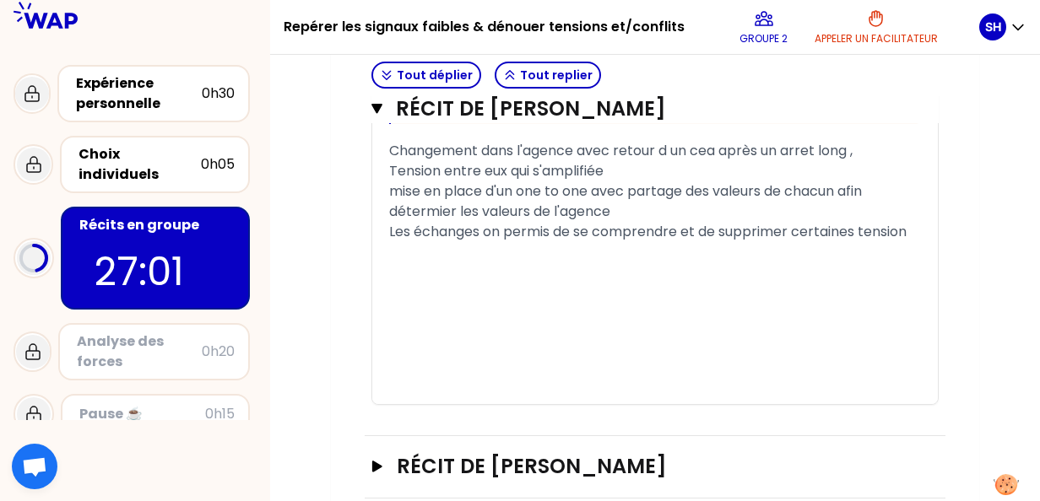
scroll to position [1503, 0]
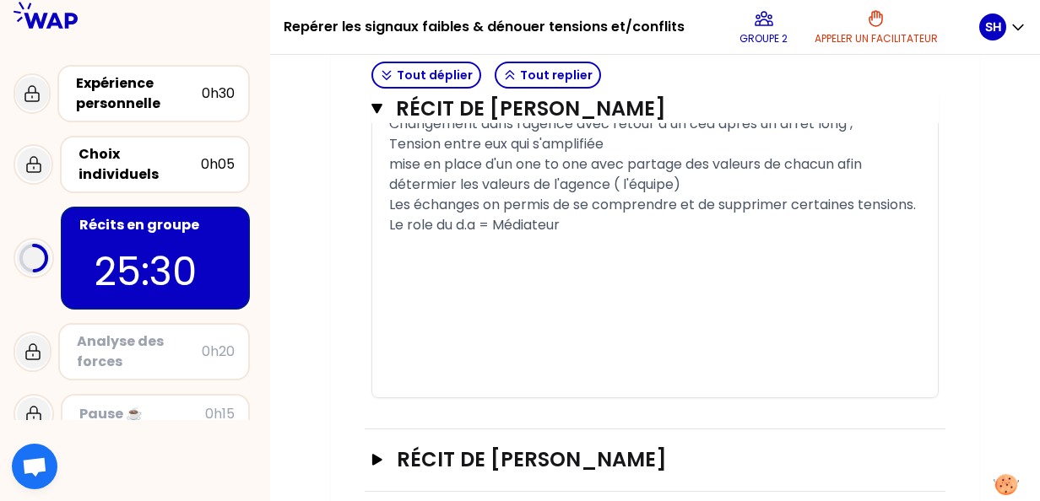
click at [532, 357] on div "﻿" at bounding box center [655, 347] width 532 height 20
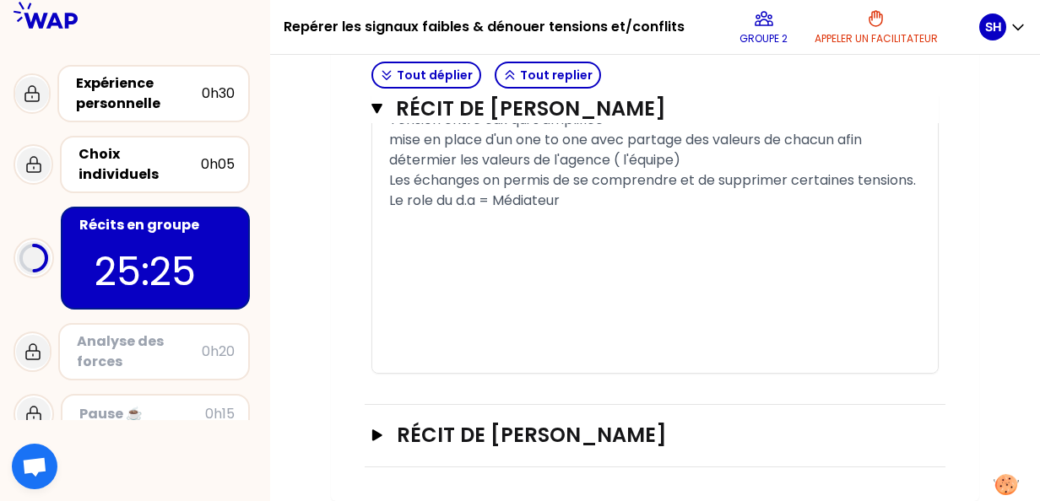
click at [414, 241] on div "﻿" at bounding box center [655, 241] width 532 height 20
click at [444, 245] on div "﻿" at bounding box center [655, 241] width 532 height 20
click at [403, 230] on div "﻿" at bounding box center [655, 221] width 532 height 20
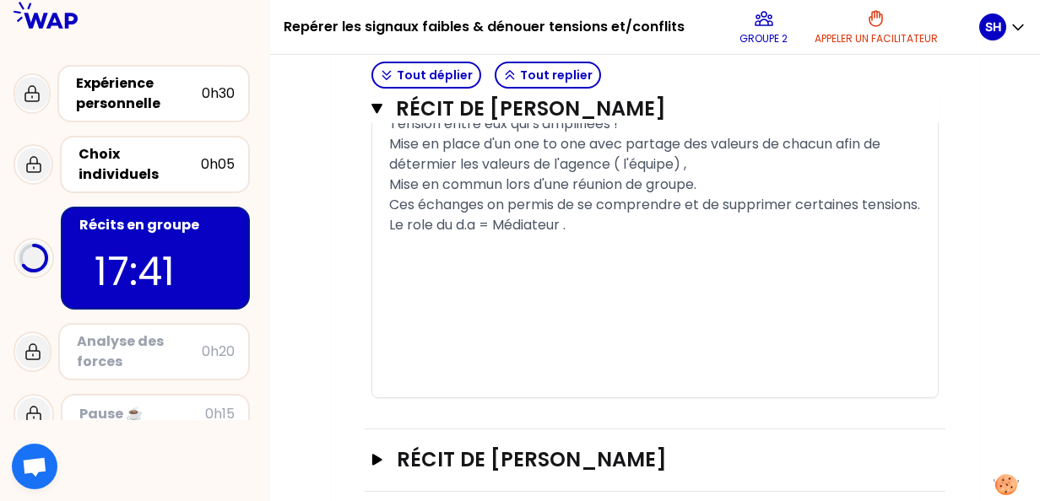
scroll to position [1584, 0]
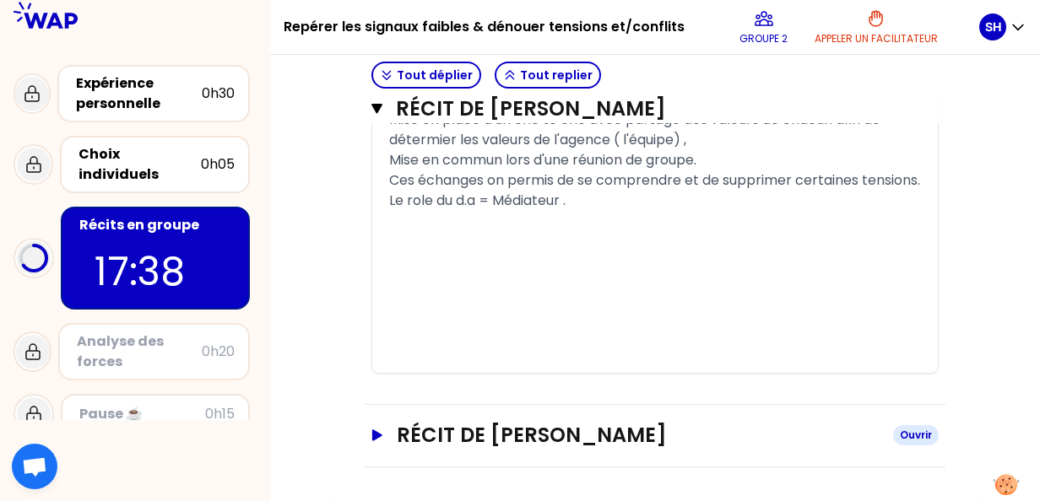
click at [375, 438] on icon "button" at bounding box center [377, 435] width 10 height 11
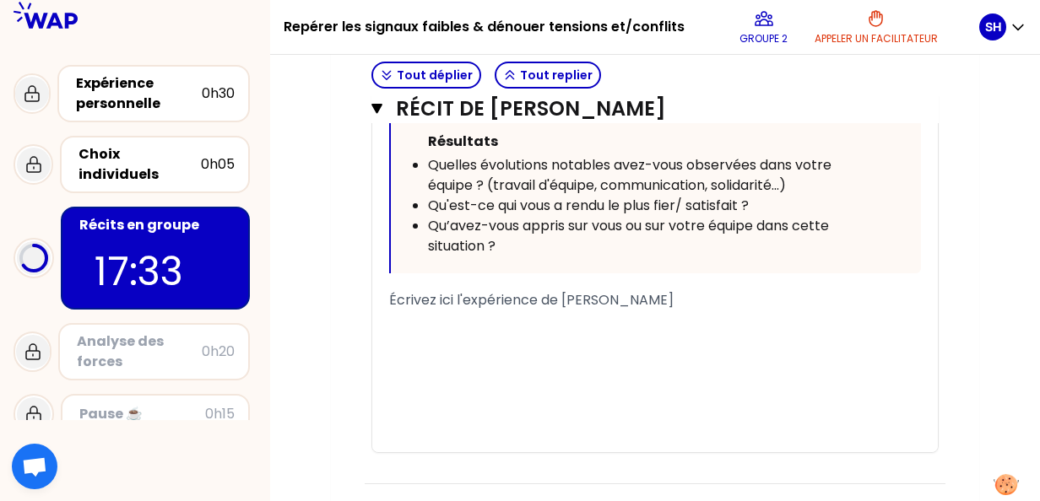
scroll to position [2546, 0]
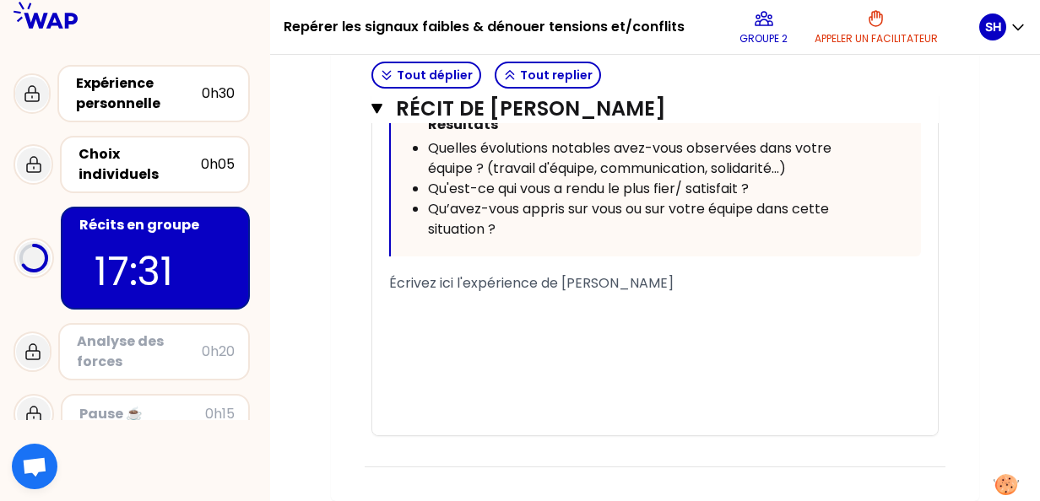
click at [410, 277] on span "Écrivez ici l'expérience de [PERSON_NAME]" at bounding box center [531, 282] width 284 height 19
click at [389, 285] on span "Écrivez ici l'expérience de [PERSON_NAME]" at bounding box center [531, 282] width 284 height 19
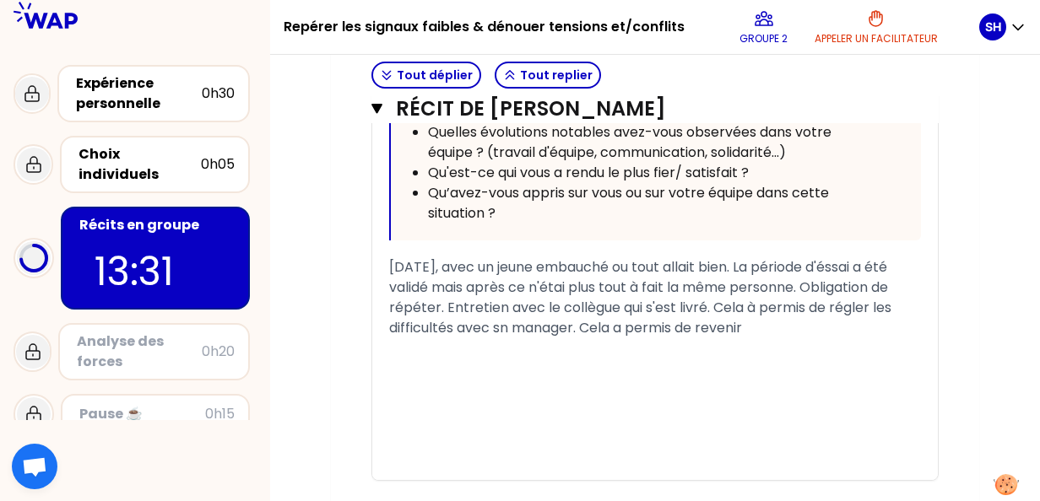
click at [553, 311] on span "[DATE], avec un jeune embauché ou tout allait bien. La période d'éssai a été va…" at bounding box center [642, 297] width 506 height 80
click at [500, 338] on span "[DATE], avec un jeune embauché ou tout allait bien. La période d'éssai a été va…" at bounding box center [643, 297] width 508 height 80
click at [457, 326] on span "[DATE], avec un jeune embauché ou tout allait bien. La période d'éssai a été va…" at bounding box center [653, 297] width 528 height 80
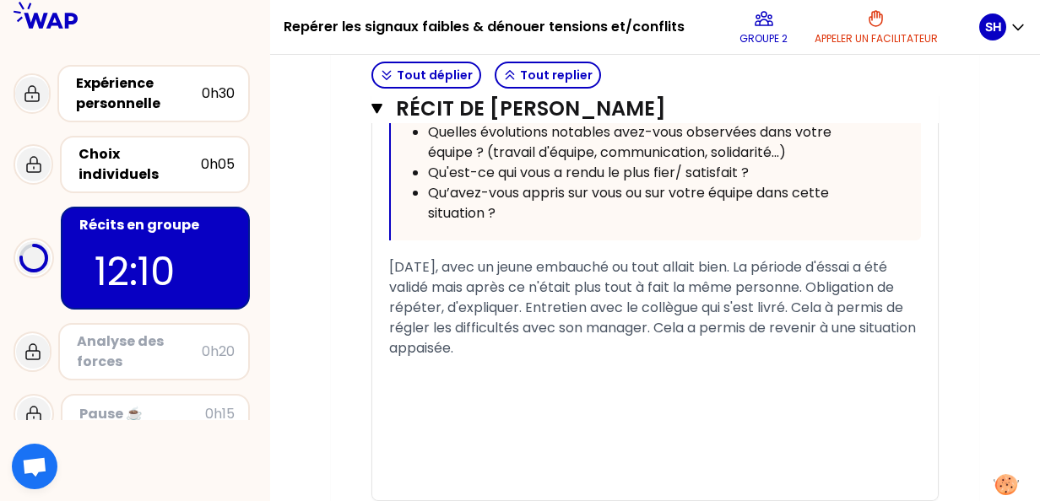
click at [508, 416] on div "﻿" at bounding box center [655, 409] width 532 height 20
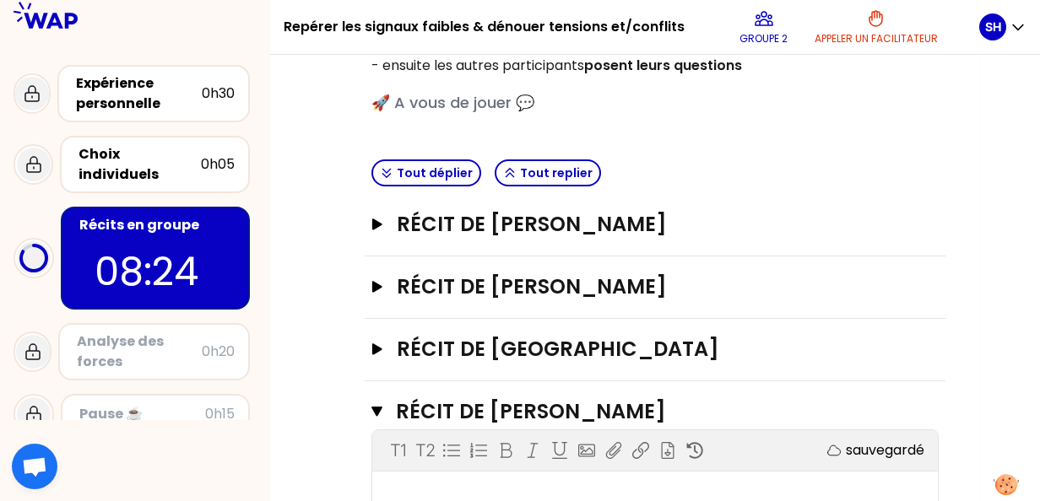
scroll to position [317, 0]
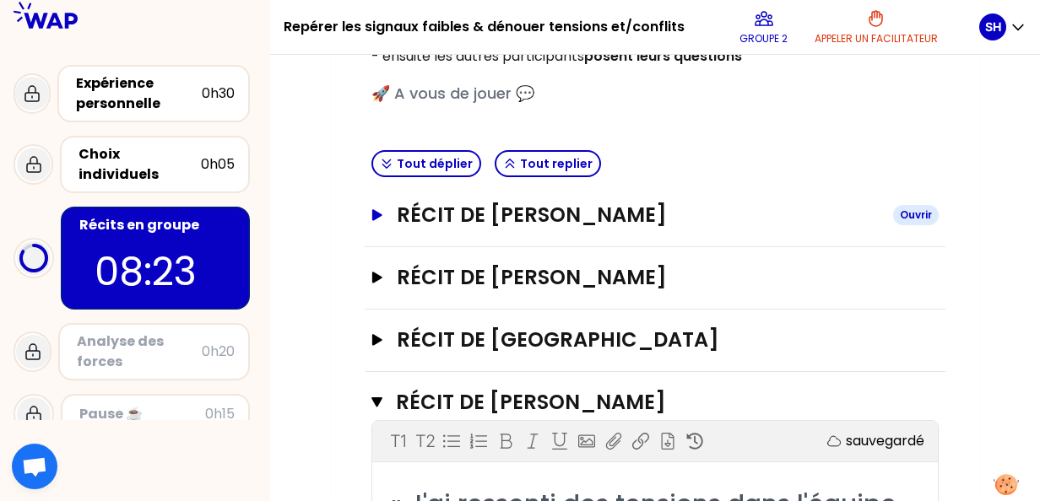
click at [381, 217] on icon "button" at bounding box center [378, 215] width 14 height 12
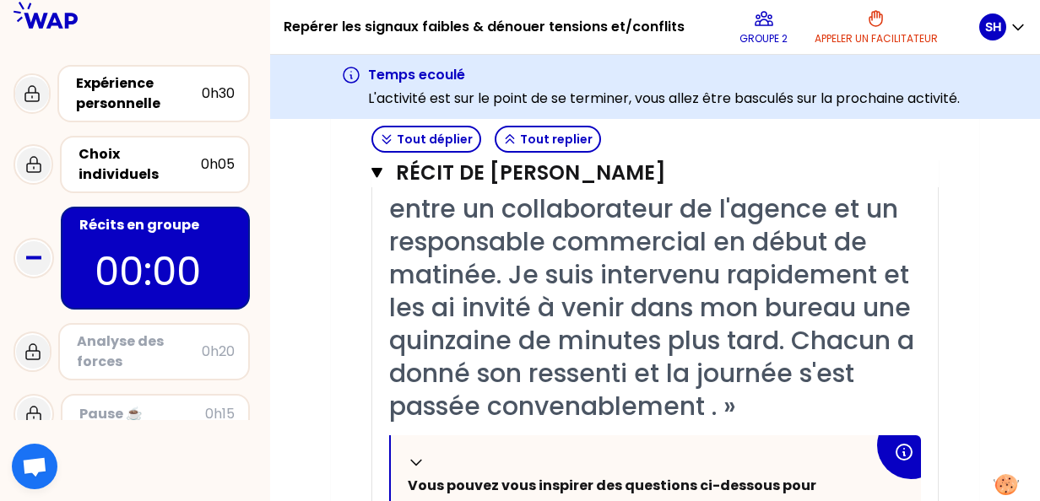
scroll to position [0, 0]
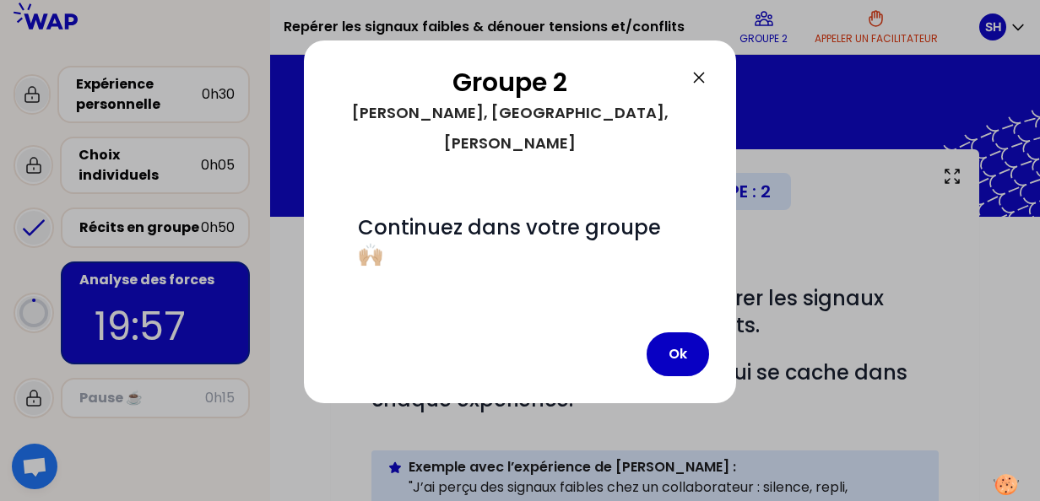
click at [583, 73] on h2 "Groupe 2" at bounding box center [510, 83] width 358 height 30
click at [674, 333] on button "Ok" at bounding box center [678, 355] width 62 height 44
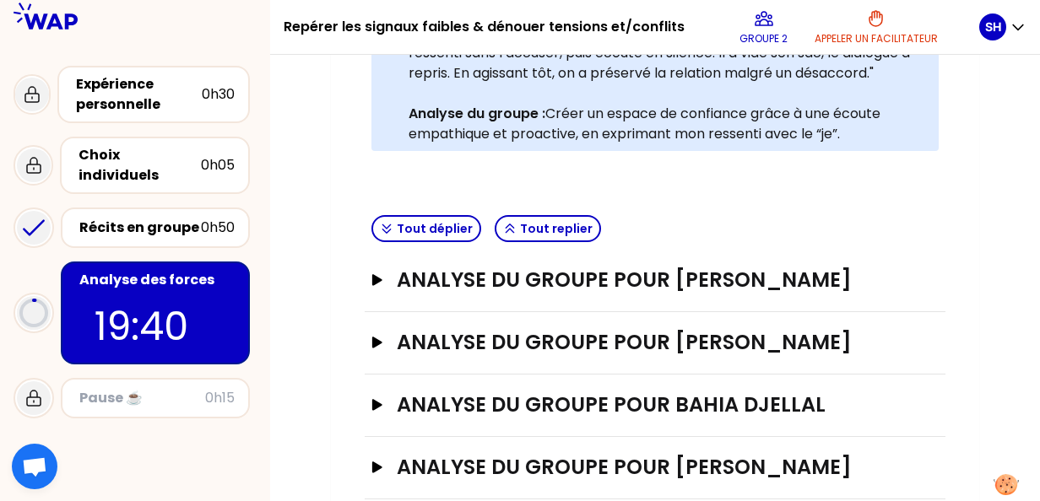
scroll to position [566, 0]
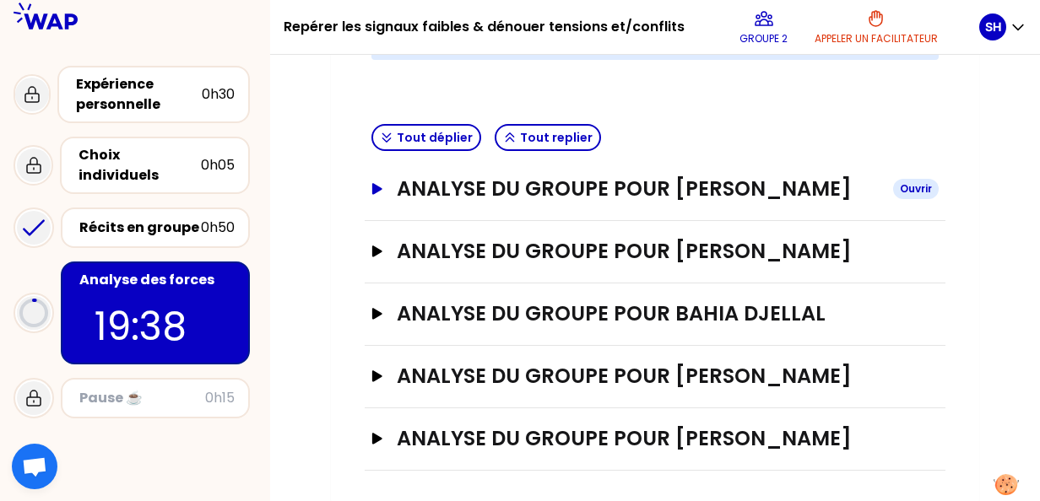
click at [375, 190] on icon "button" at bounding box center [377, 188] width 10 height 11
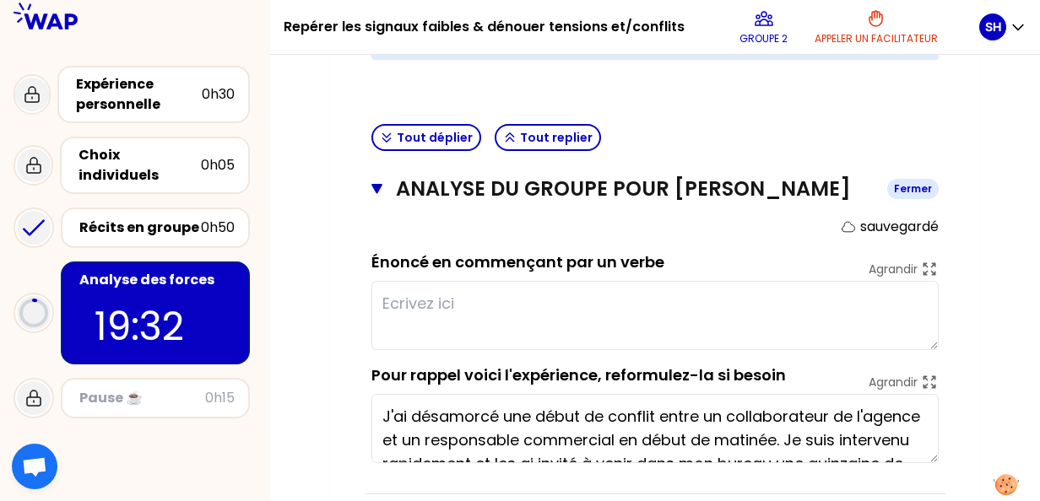
click at [373, 192] on icon "button" at bounding box center [376, 189] width 11 height 14
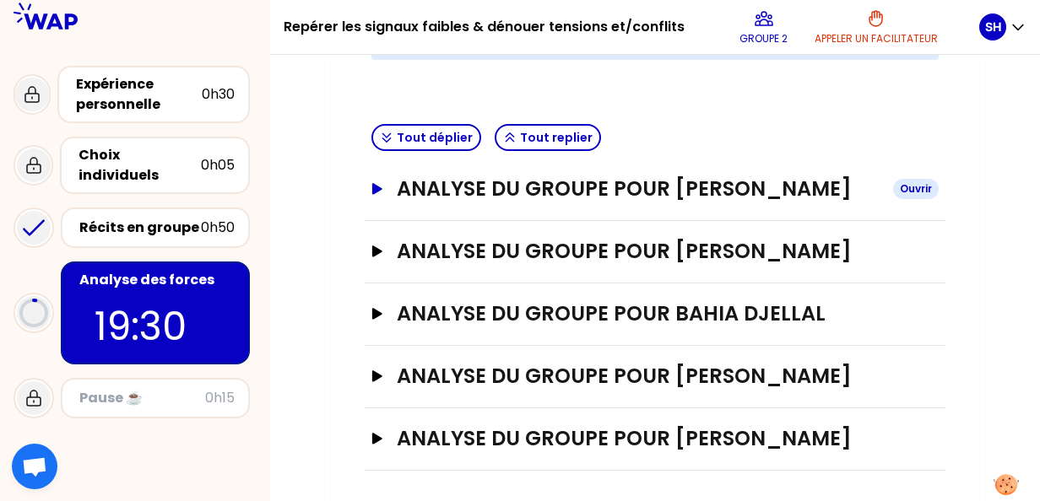
click at [375, 190] on icon "button" at bounding box center [377, 188] width 10 height 11
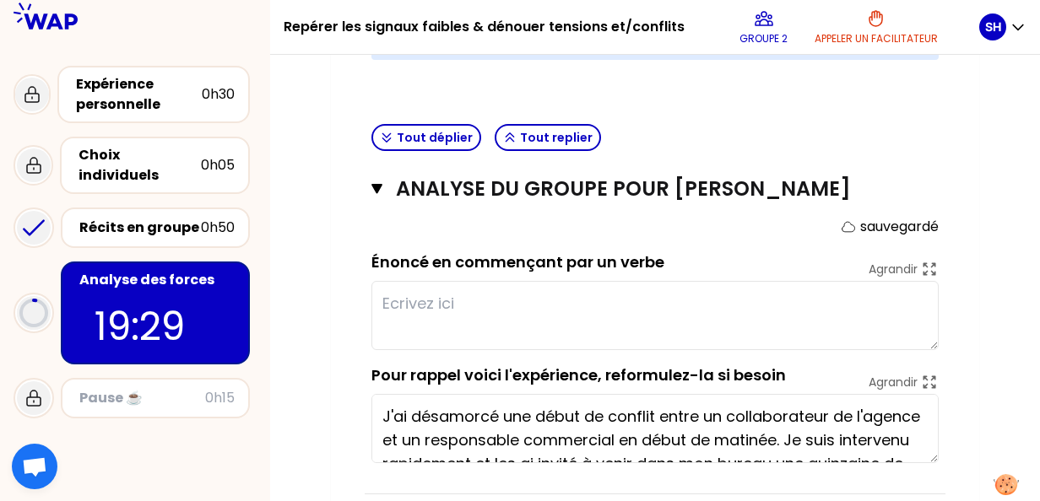
click at [431, 306] on textarea at bounding box center [654, 315] width 567 height 69
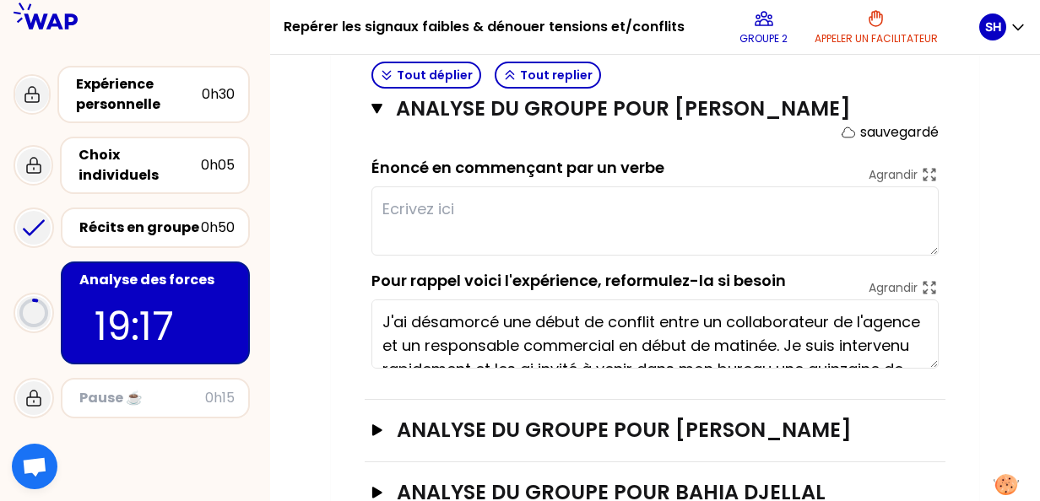
scroll to position [669, 0]
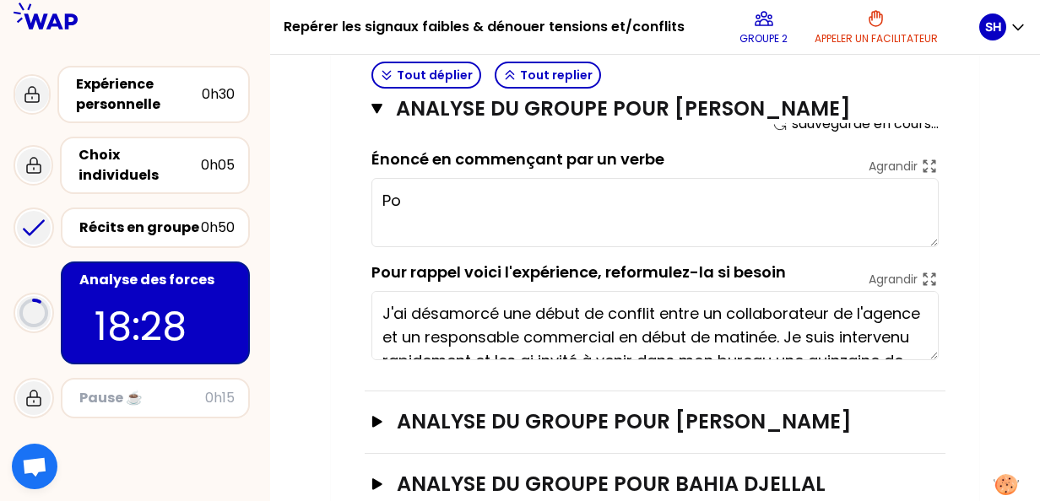
type textarea "P"
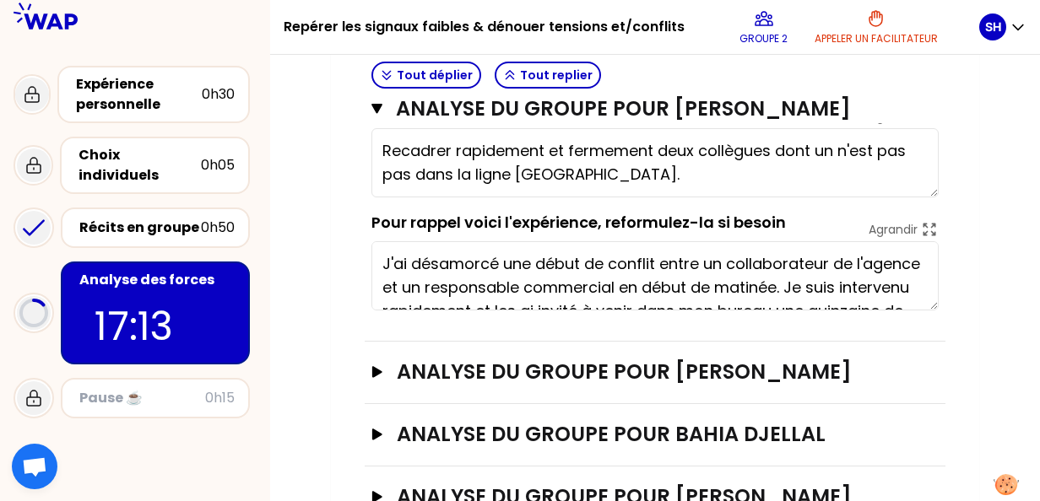
scroll to position [736, 0]
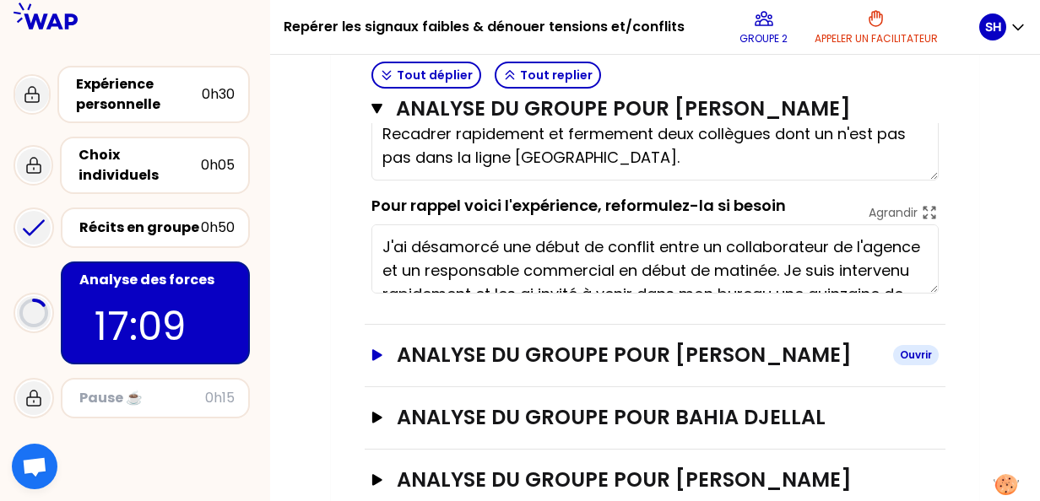
type textarea "Recadrer rapidement et fermement deux collègues dont un n'est pas pas dans la l…"
click at [378, 354] on icon "button" at bounding box center [377, 354] width 10 height 11
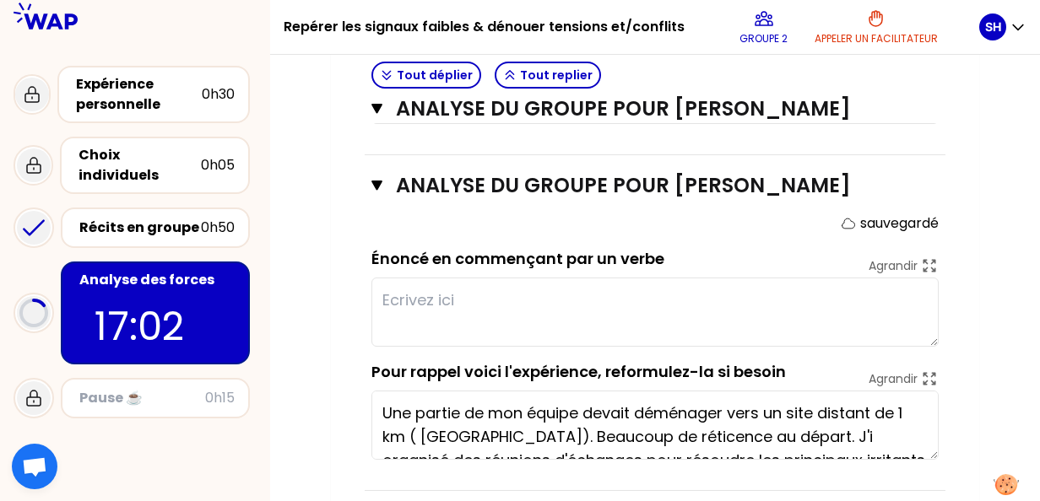
scroll to position [911, 0]
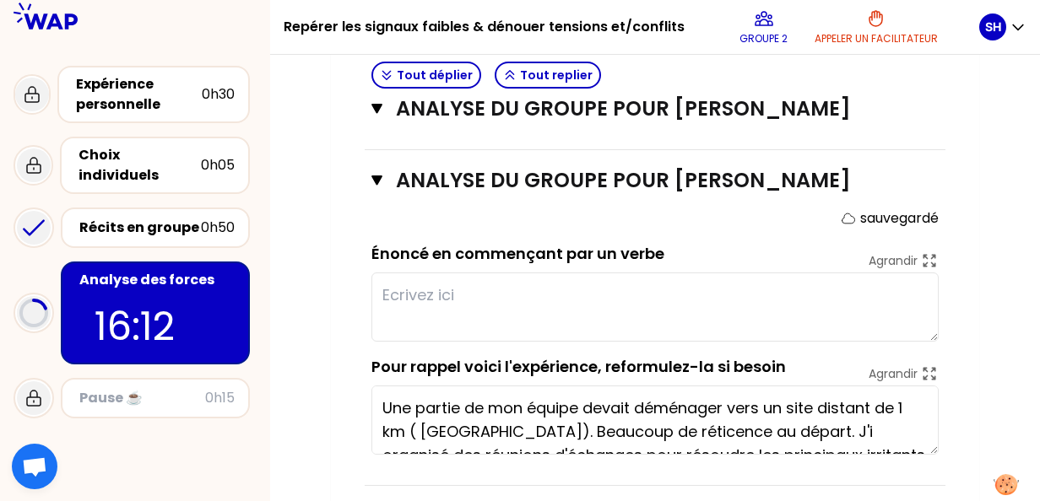
click at [405, 290] on textarea at bounding box center [654, 307] width 567 height 69
click at [406, 285] on textarea at bounding box center [654, 307] width 567 height 69
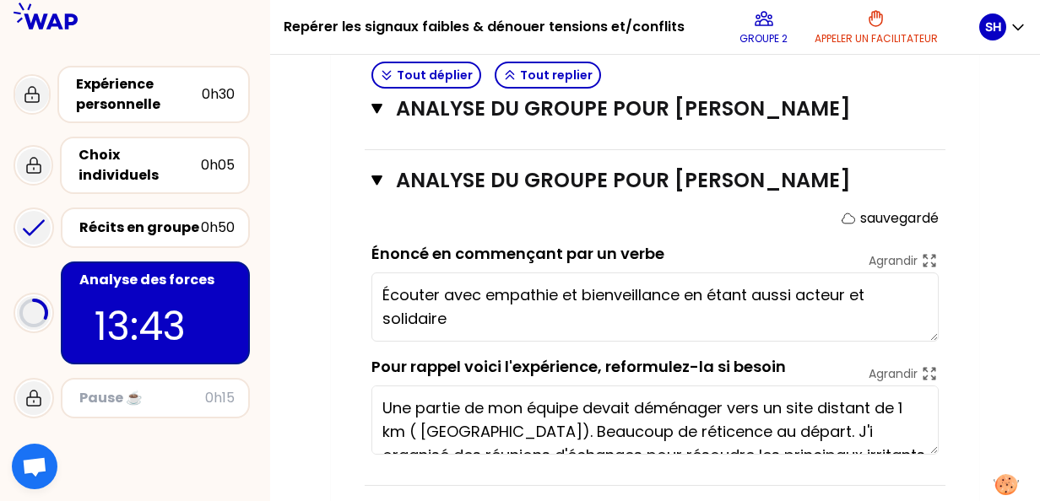
type textarea "Écouter avec empathie et bienveillance en étant aussi acteur et solidaire ."
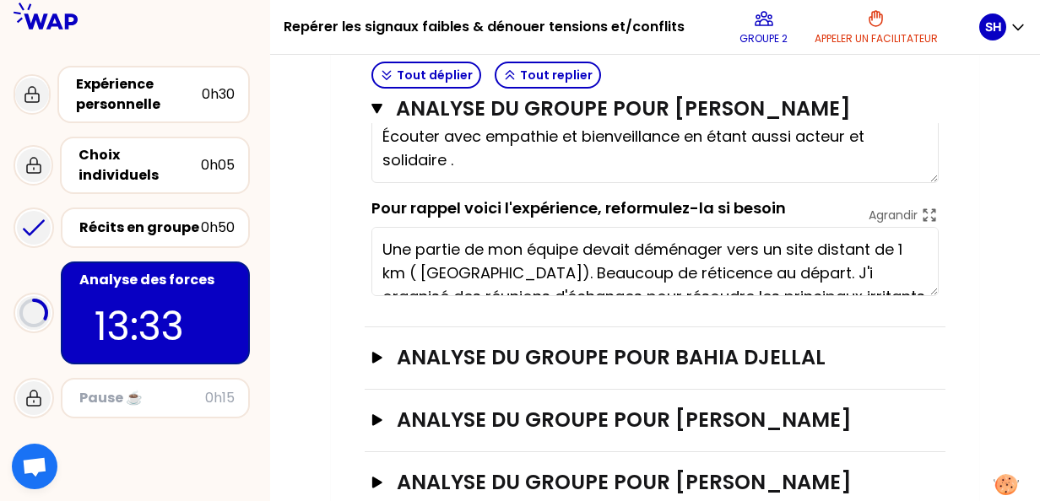
scroll to position [1072, 0]
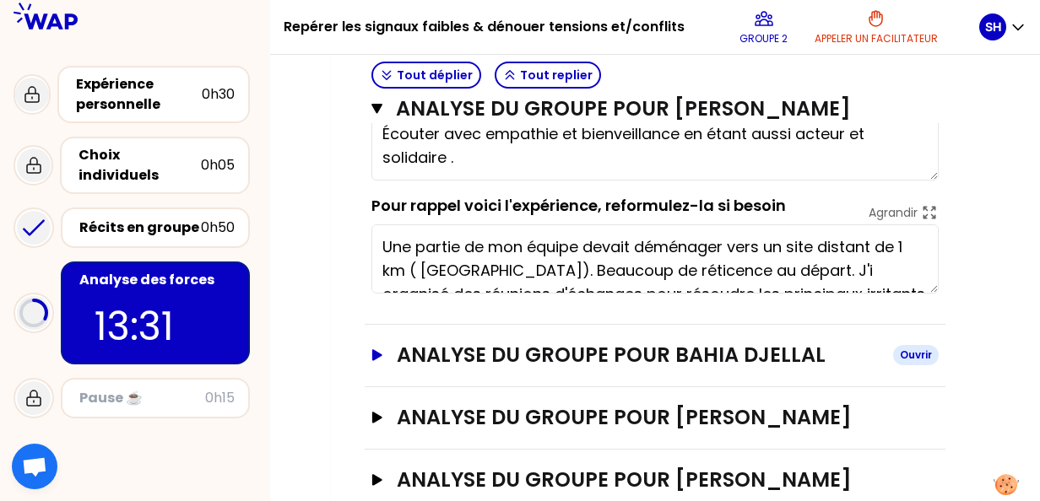
click at [381, 353] on icon "button" at bounding box center [377, 354] width 10 height 11
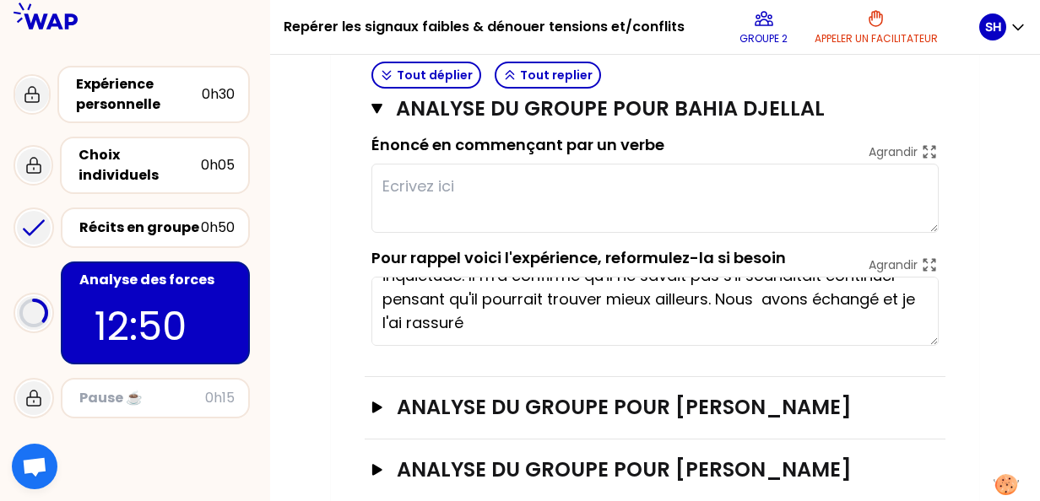
scroll to position [1384, 0]
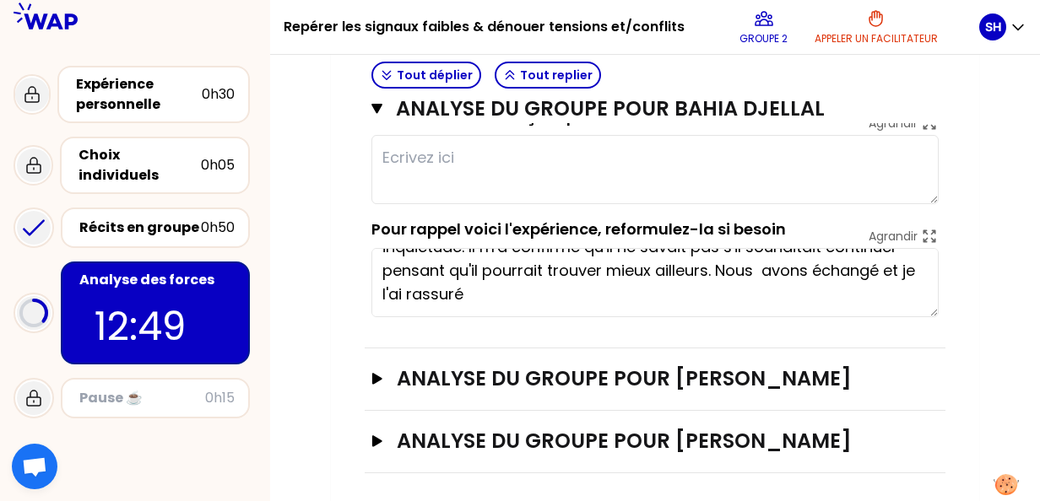
click at [660, 333] on div "ANALYSE DU GROUPE POUR Bahia Djellal Fermer sauvegardé Énoncé en commençant par…" at bounding box center [655, 181] width 581 height 336
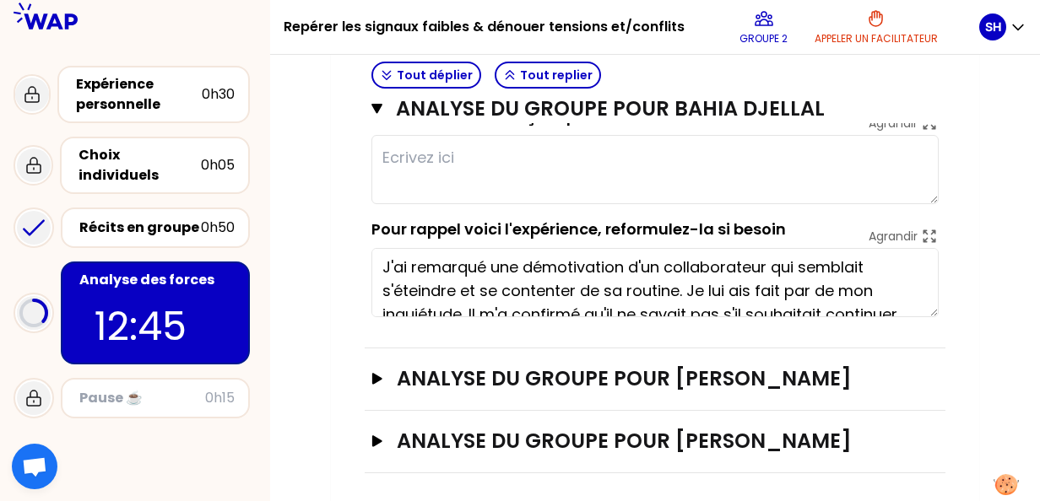
scroll to position [0, 0]
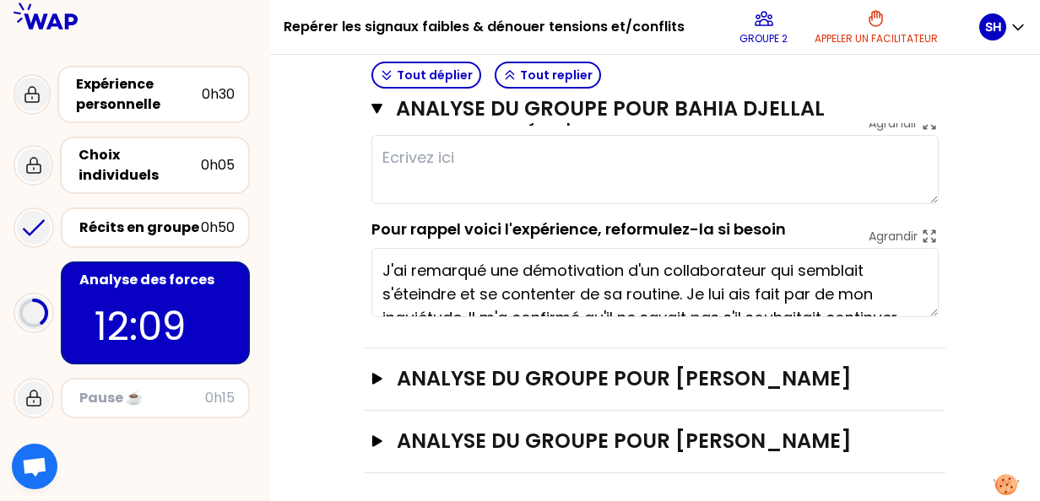
type textarea "O"
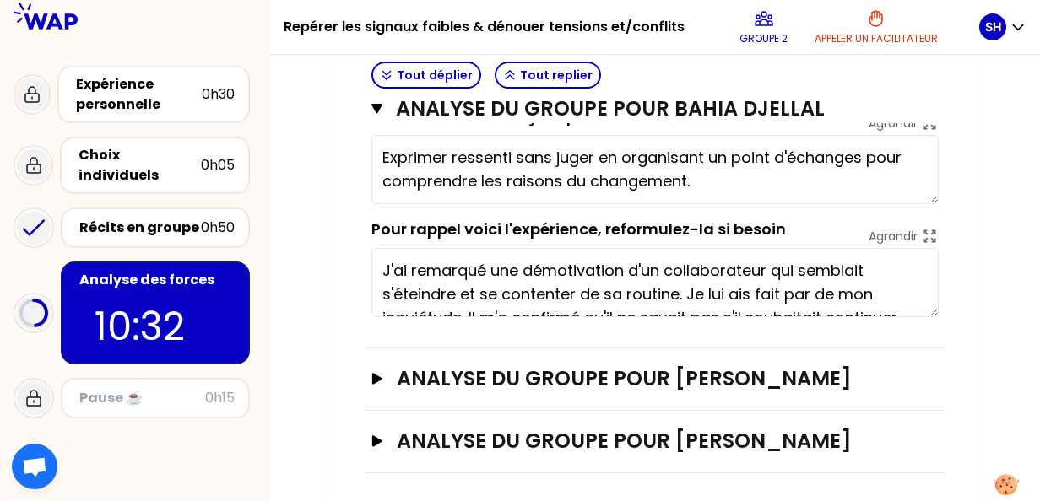
type textarea "Exprimer ressenti sans juger en organisant un point d'échange pour comprendre l…"
click at [378, 376] on icon "button" at bounding box center [378, 379] width 14 height 12
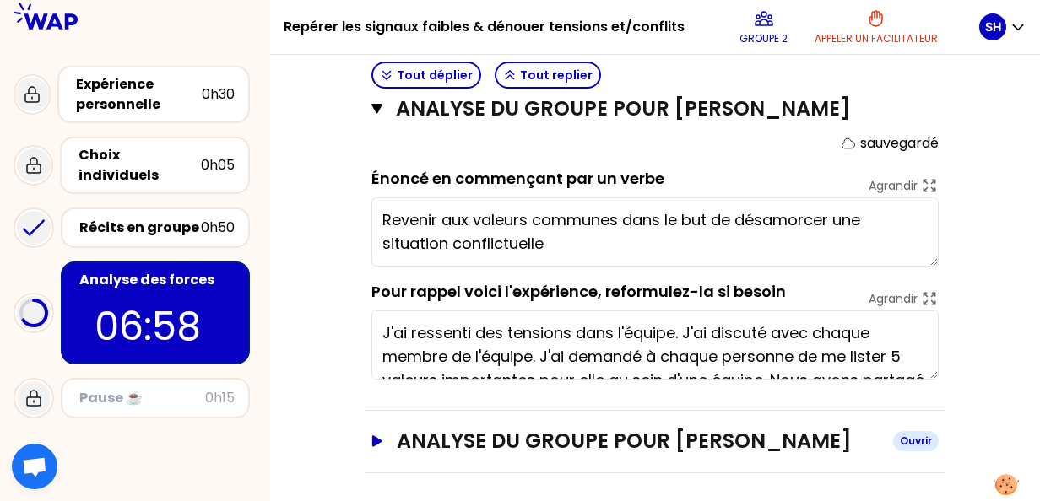
click at [375, 441] on icon "button" at bounding box center [378, 442] width 14 height 12
type textarea "Revenir aux valeurs communes dans le but de désamorcer une situation conflictue…"
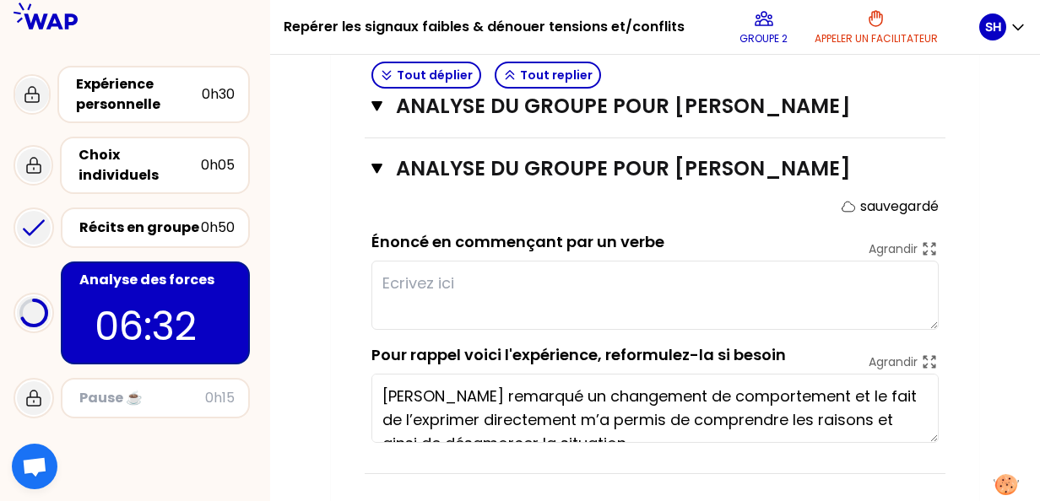
type textarea "Revenir aux valeurs communes dans le but de désamorcer une situation de tension…"
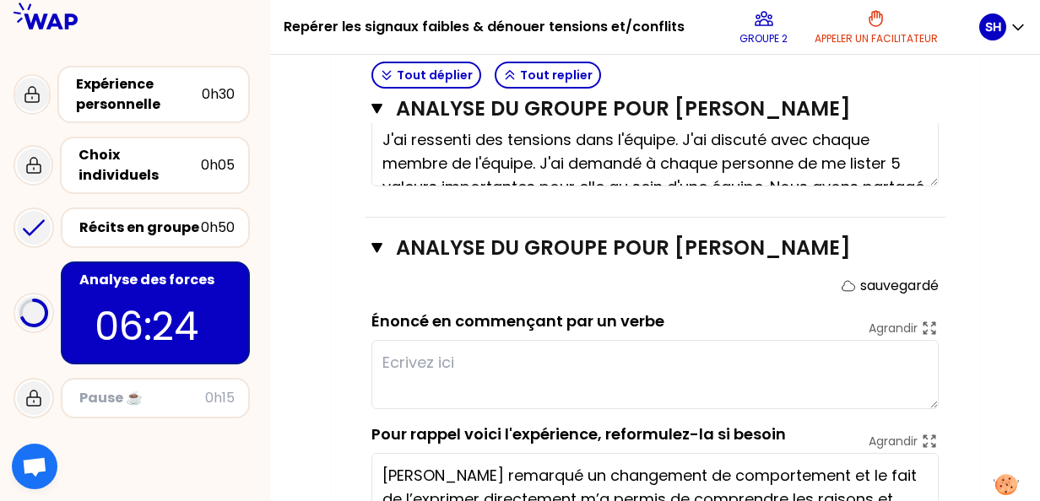
scroll to position [1875, 0]
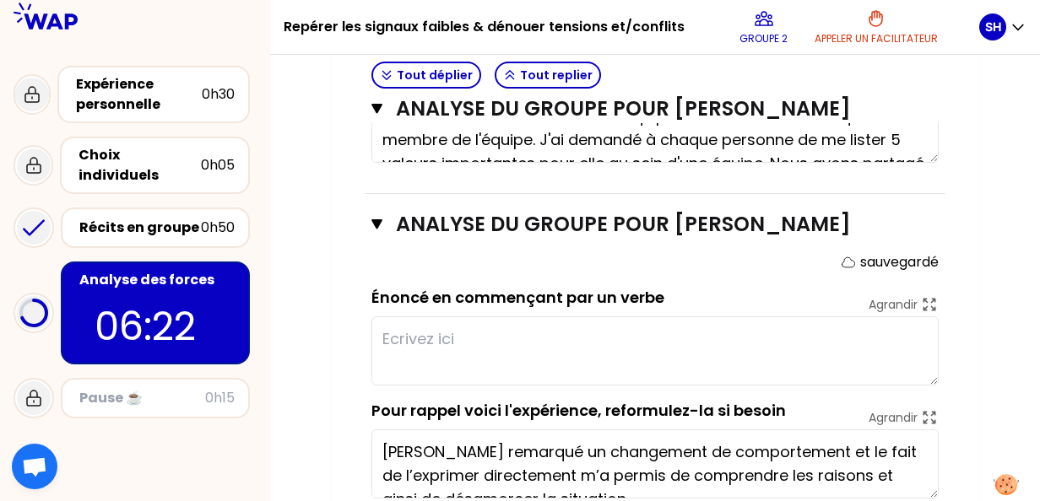
click at [402, 343] on textarea at bounding box center [654, 351] width 567 height 69
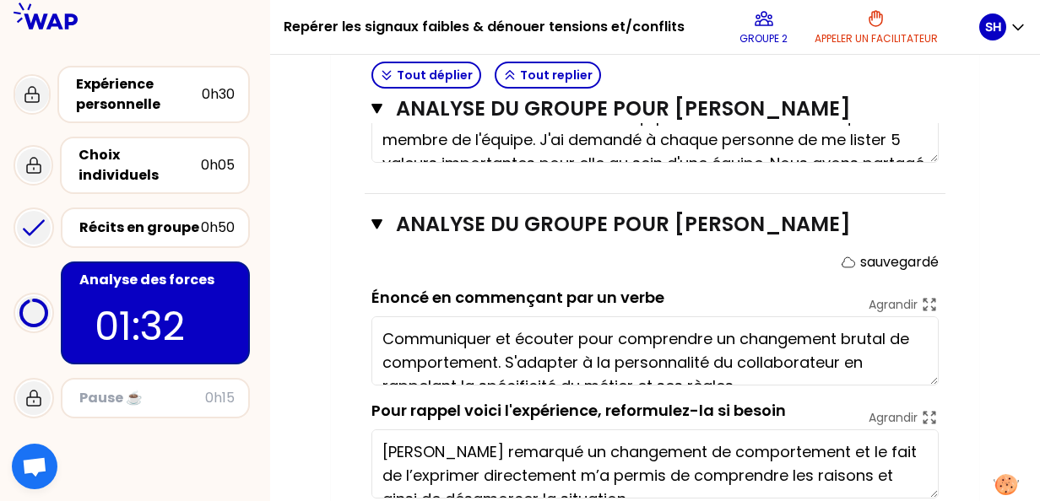
type textarea "Communiquer et écouter pour comprendre un changement brutal de comportement. S'…"
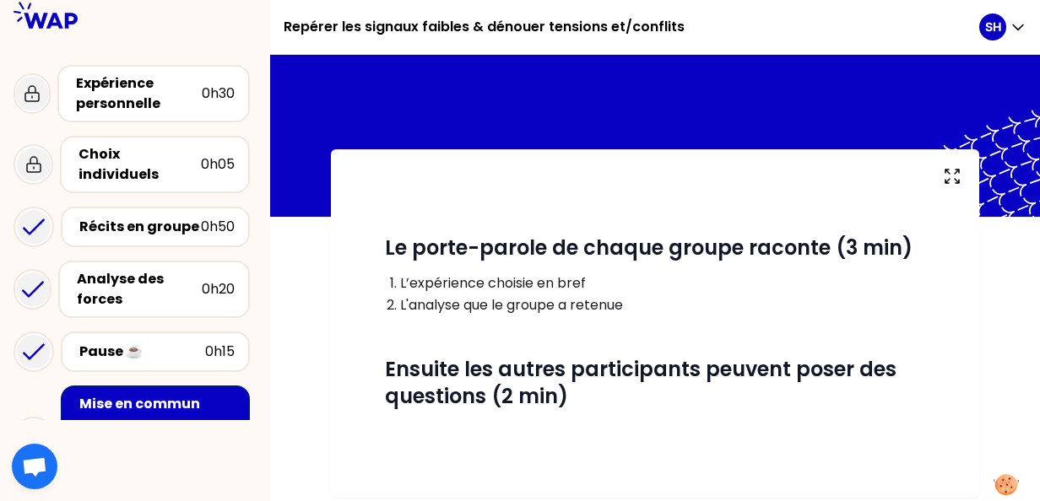
click at [736, 329] on p at bounding box center [655, 326] width 540 height 20
click at [112, 276] on div "Analyse des forces" at bounding box center [139, 289] width 125 height 41
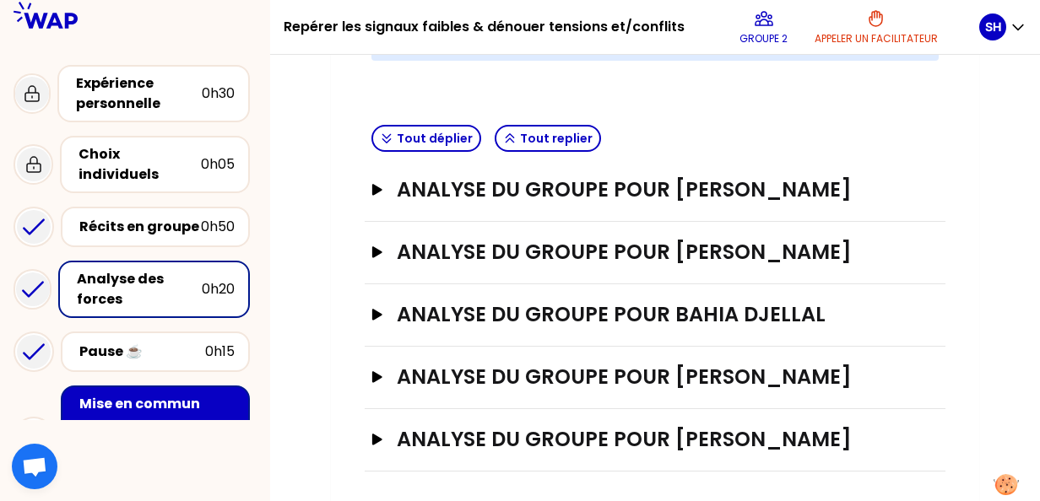
scroll to position [566, 0]
click at [371, 312] on icon "button" at bounding box center [378, 314] width 14 height 12
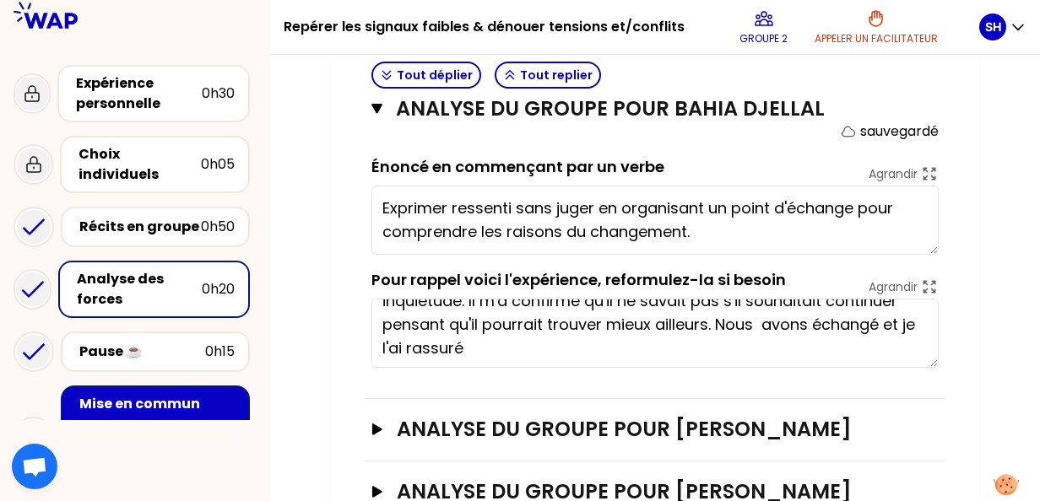
scroll to position [71, 0]
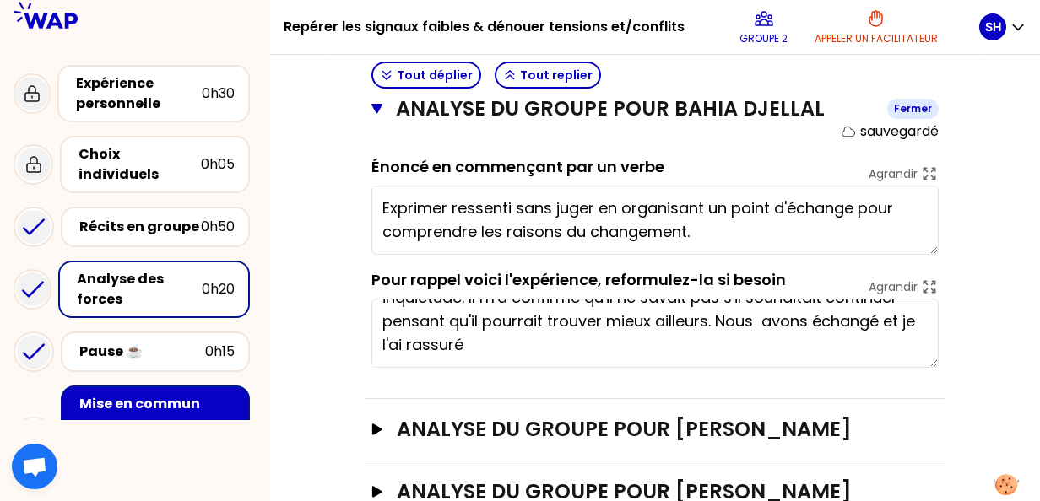
click at [377, 109] on icon "button" at bounding box center [376, 109] width 11 height 10
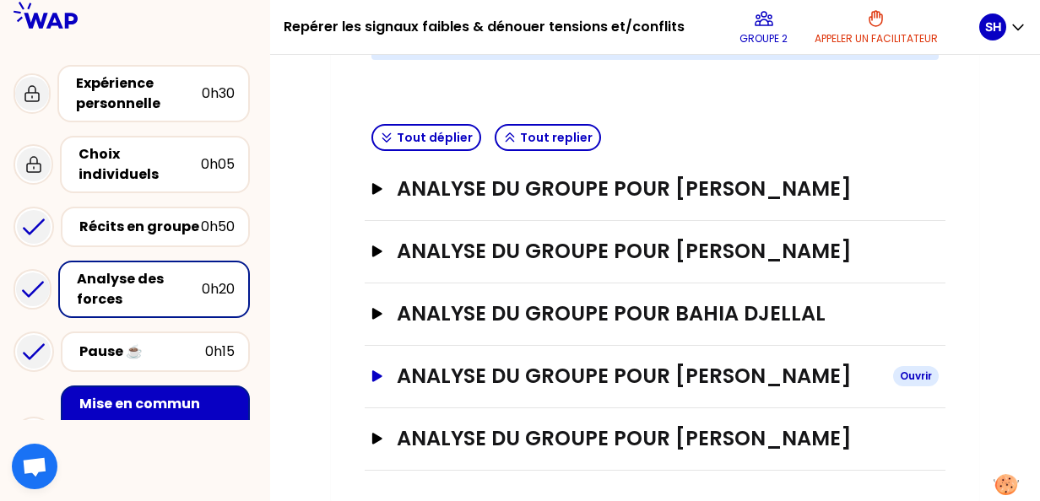
click at [377, 377] on icon "button" at bounding box center [378, 377] width 14 height 12
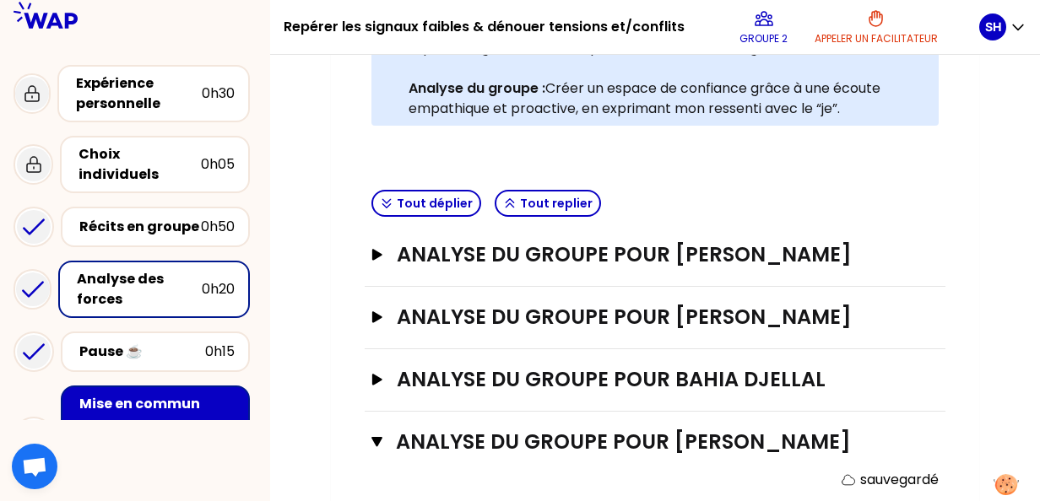
scroll to position [447, 0]
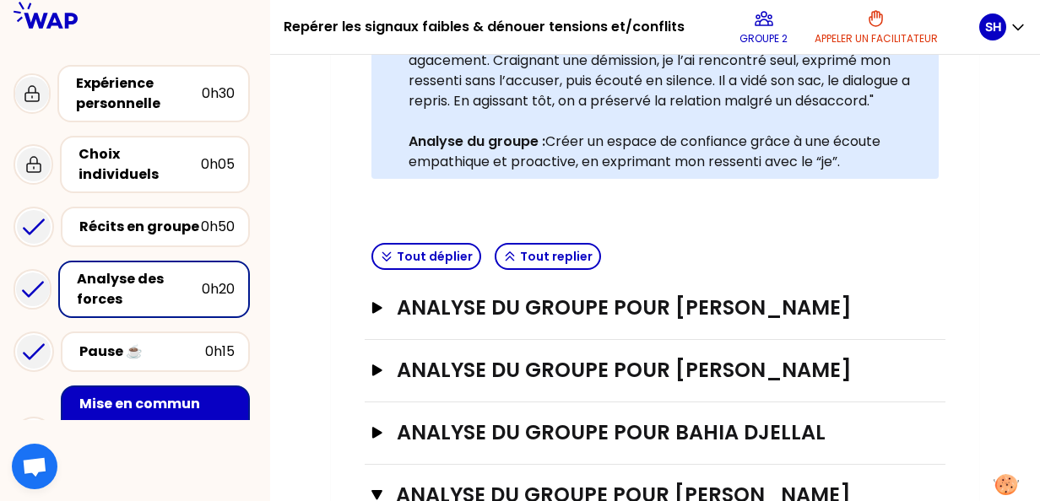
click at [1026, 295] on div "Mon numéro de groupe : 2 Objectifs # Il y a de multiples manières de repérer le…" at bounding box center [655, 299] width 770 height 1195
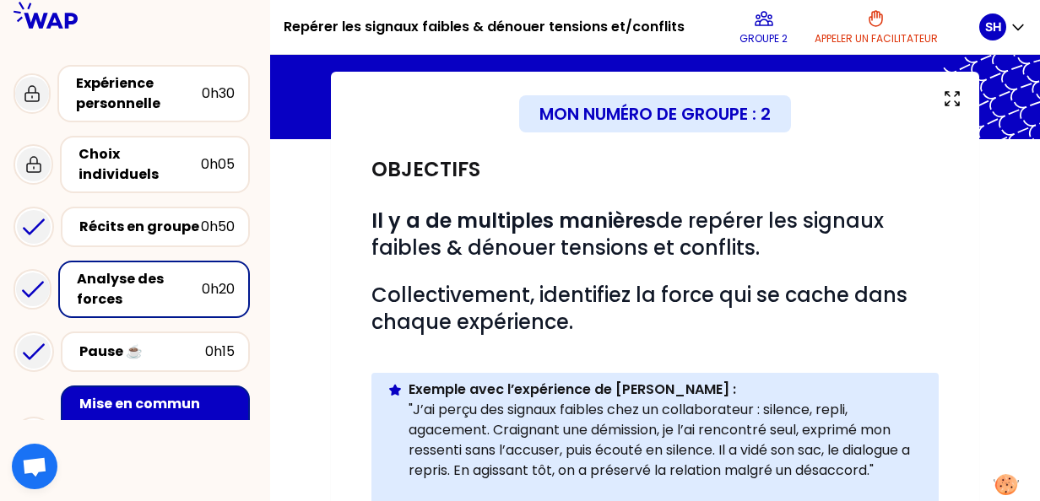
scroll to position [0, 0]
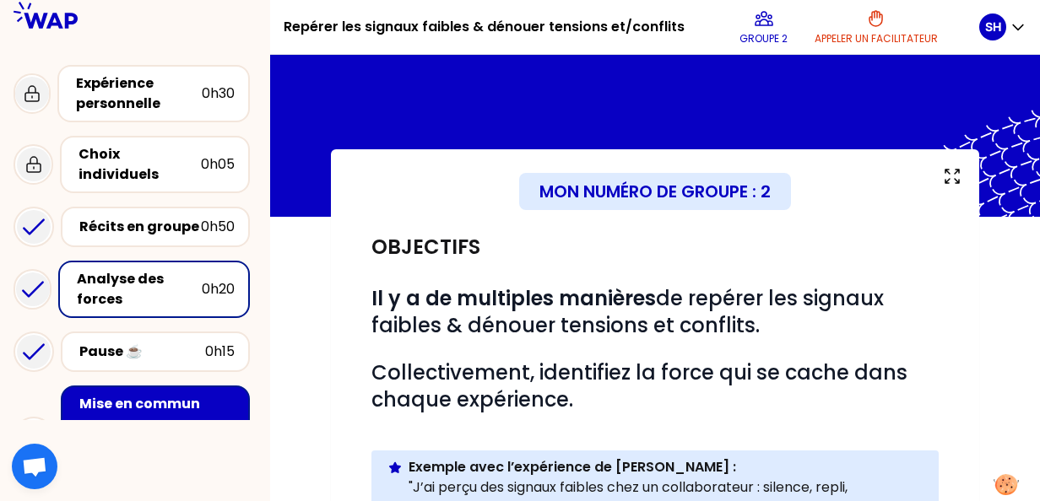
click at [168, 394] on div "Mise en commun" at bounding box center [156, 404] width 155 height 20
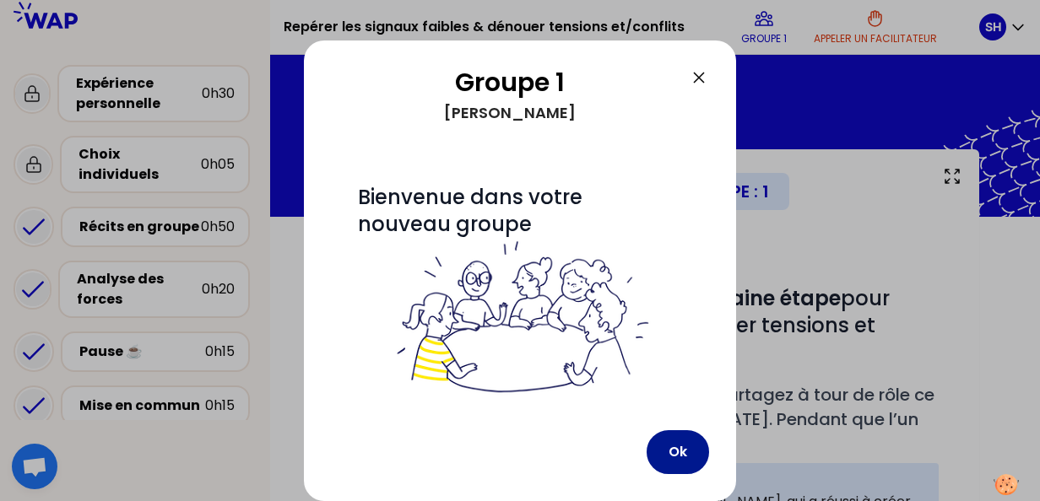
click at [679, 444] on button "Ok" at bounding box center [678, 452] width 62 height 44
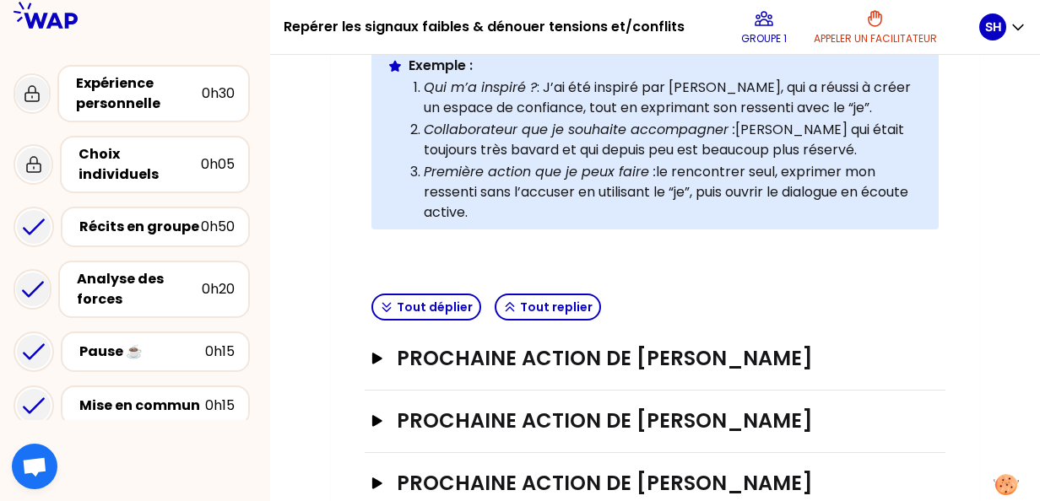
scroll to position [458, 0]
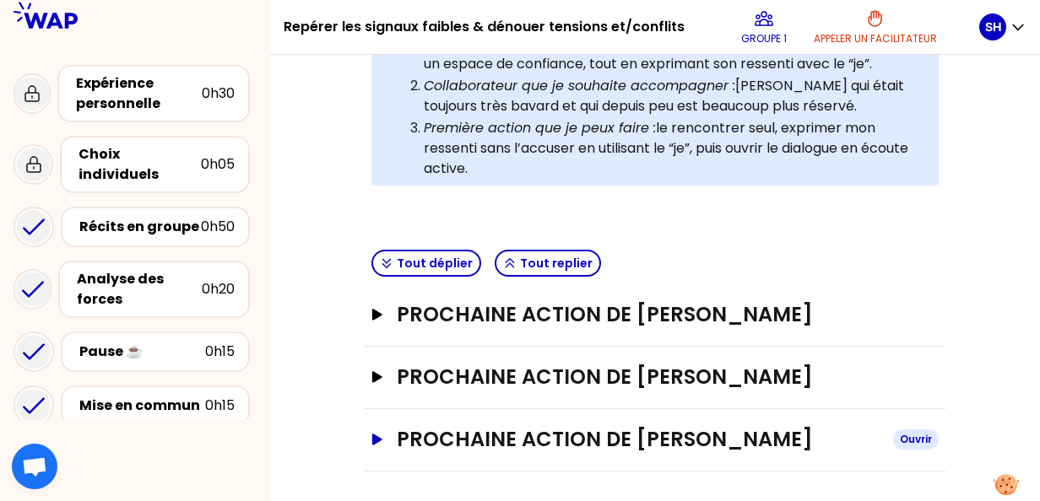
click at [376, 434] on icon "button" at bounding box center [377, 439] width 10 height 11
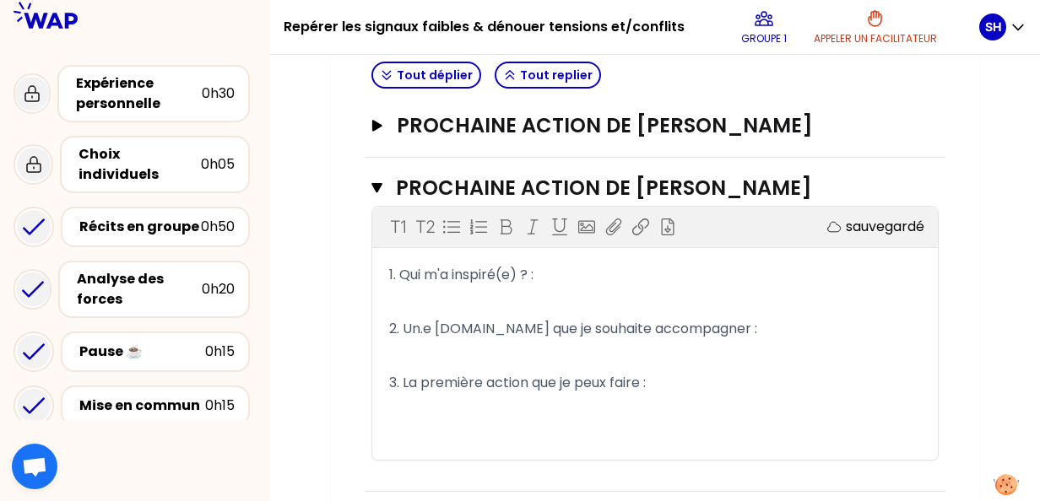
scroll to position [714, 0]
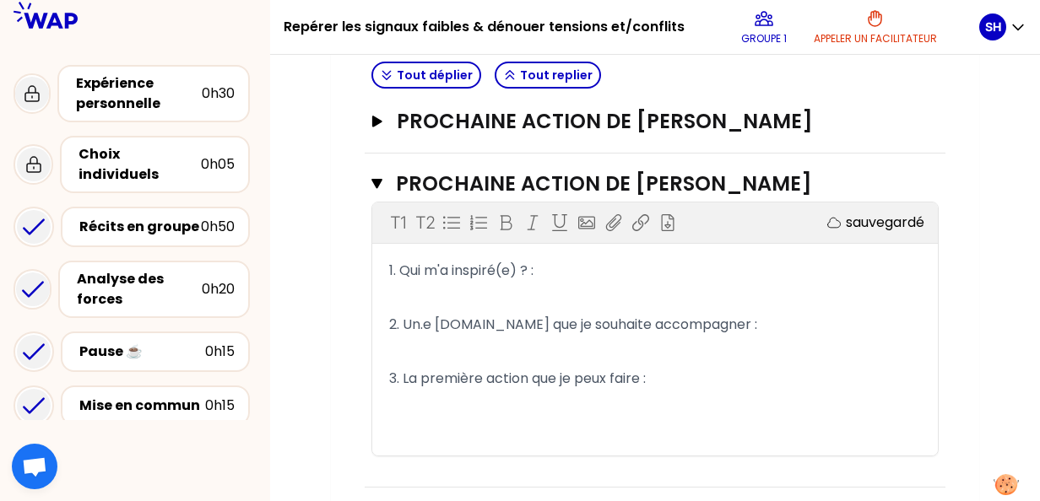
click at [571, 266] on p "1. Qui m'a inspiré(e) ? :" at bounding box center [655, 270] width 532 height 27
click at [530, 301] on p "﻿" at bounding box center [655, 297] width 532 height 27
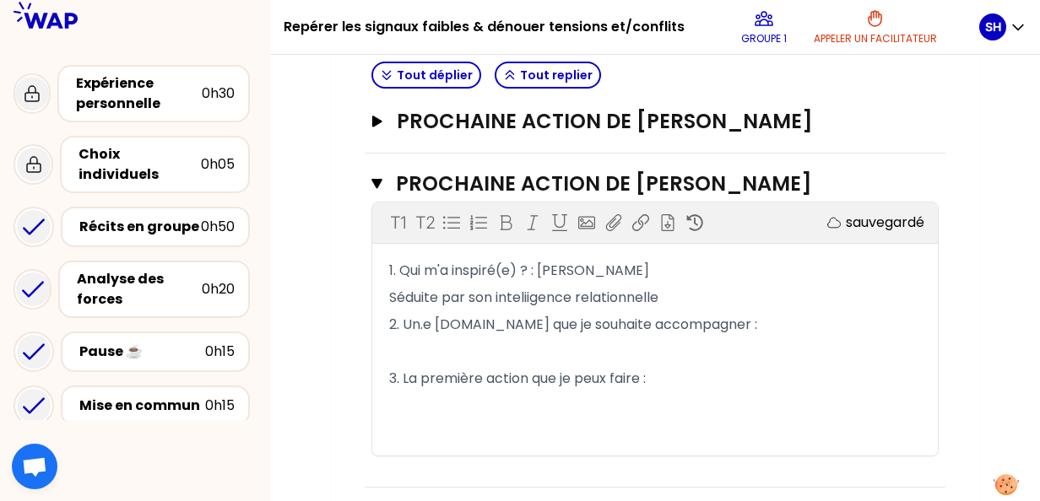
click at [680, 295] on p "Séduite par son inteliigence relationnelle" at bounding box center [655, 297] width 532 height 27
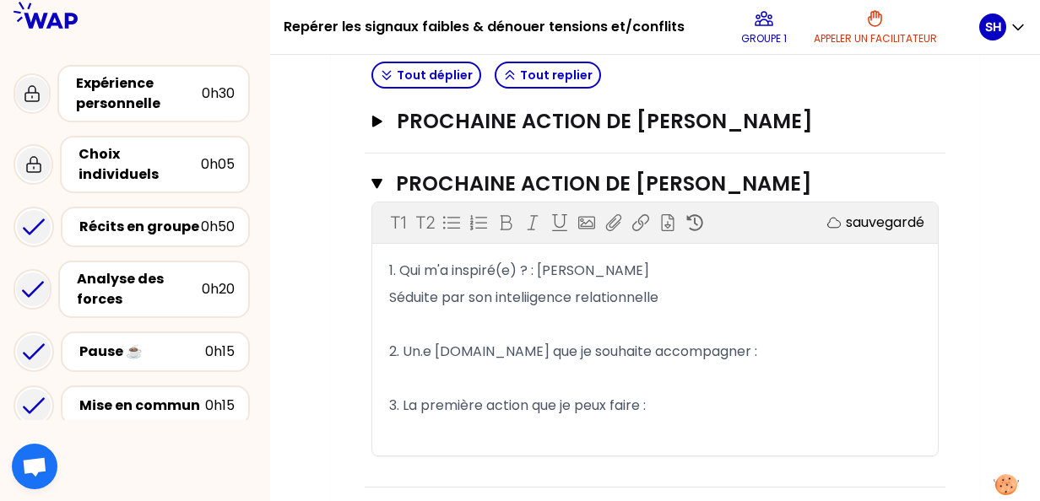
click at [532, 293] on span "Séduite par son inteliigence relationnelle" at bounding box center [523, 297] width 269 height 19
click at [664, 296] on p "Séduite par son inteligence relationnelle" at bounding box center [655, 297] width 532 height 27
click at [669, 294] on p "Séduite par son inteligence relationnelle" at bounding box center [655, 297] width 532 height 27
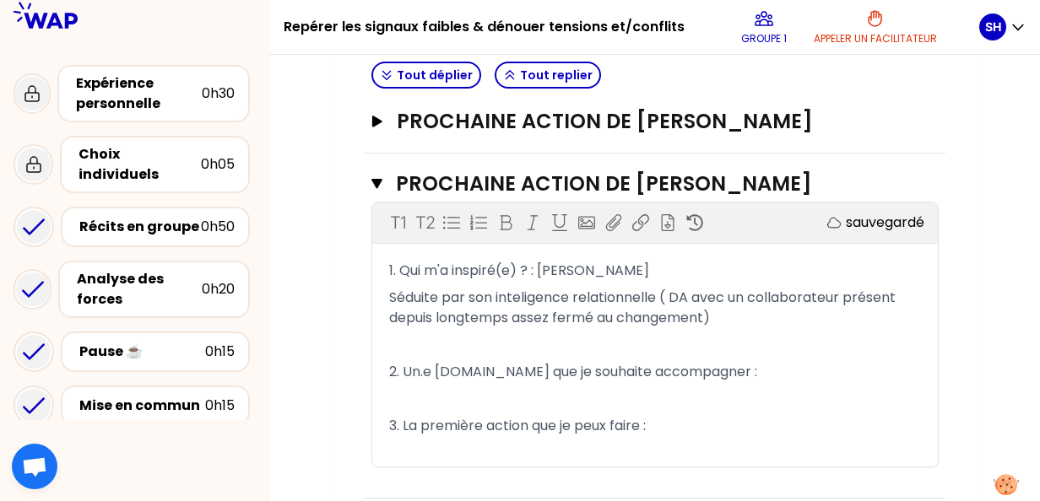
click at [729, 319] on p "Séduite par son inteligence relationnelle ( DA avec un collaborateur présent de…" at bounding box center [655, 307] width 532 height 47
click at [676, 290] on span "Séduite par son inteligence relationnelle ( DA avec un collaborateur présent de…" at bounding box center [644, 308] width 510 height 40
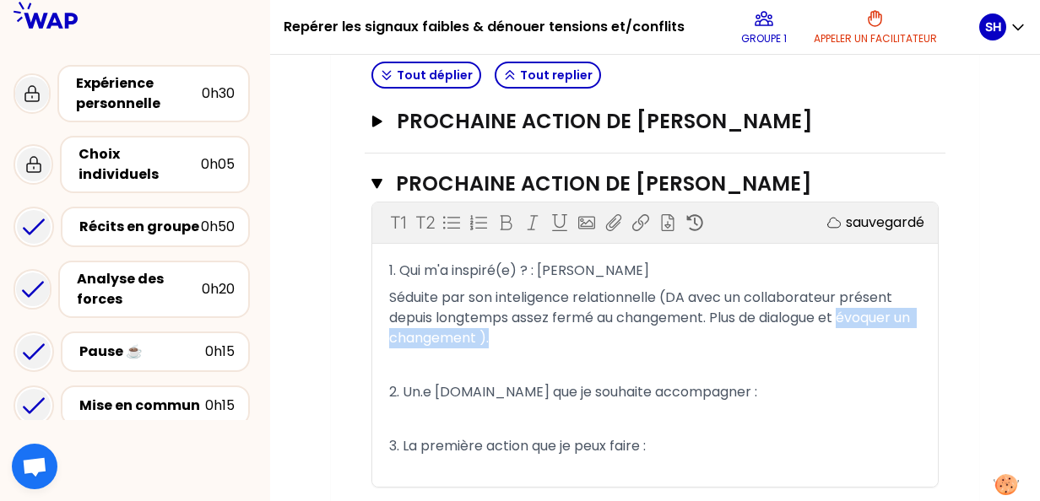
drag, startPoint x: 846, startPoint y: 314, endPoint x: 901, endPoint y: 326, distance: 56.9
click at [901, 326] on p "Séduite par son inteligence relationnelle (DA avec un collaborateur présent dep…" at bounding box center [655, 318] width 532 height 68
click at [850, 319] on p "Séduite par son inteligence relationnelle (DA avec un collaborateur présent dep…" at bounding box center [655, 318] width 532 height 68
click at [584, 419] on p "﻿" at bounding box center [655, 419] width 532 height 27
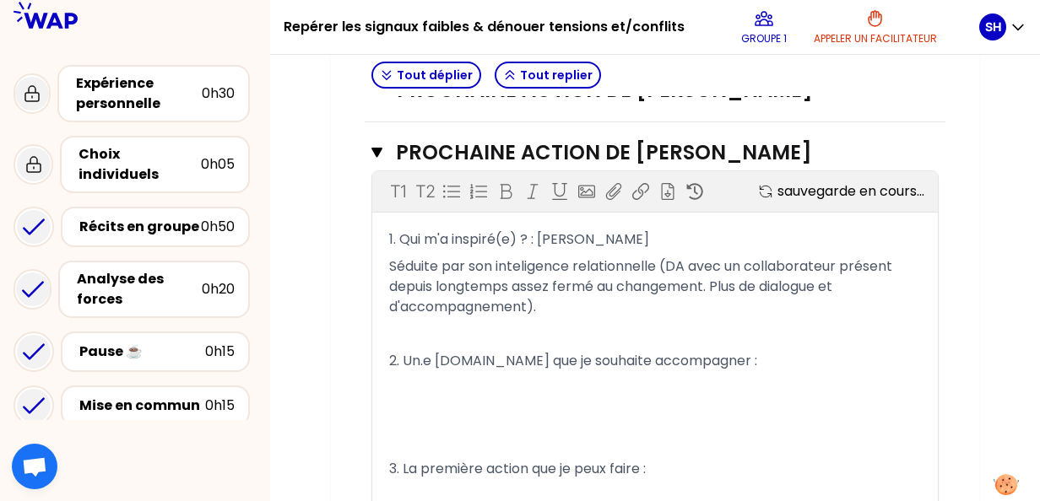
scroll to position [841, 0]
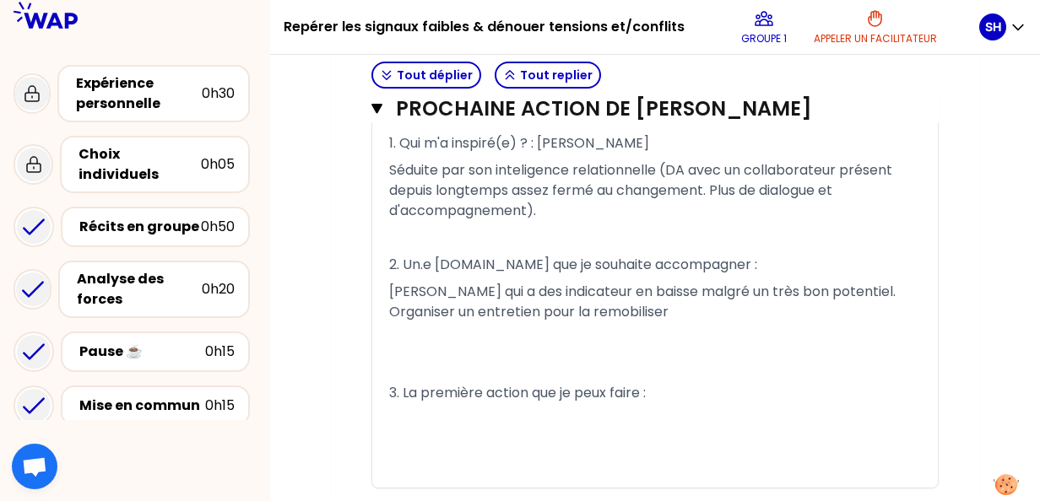
click at [436, 282] on span "[PERSON_NAME] qui a des indicateur en baisse malgré un très bon potentiel. Orga…" at bounding box center [644, 302] width 510 height 40
click at [438, 284] on span "[PERSON_NAME] qui a des indicateur en baisse malgré un très bon potentiel. Orga…" at bounding box center [644, 302] width 510 height 40
click at [436, 424] on p "﻿" at bounding box center [655, 420] width 532 height 27
click at [571, 292] on span "[PERSON_NAME] qui a des indicateur en baisse malgré un très bon potentiel. Orga…" at bounding box center [644, 302] width 510 height 40
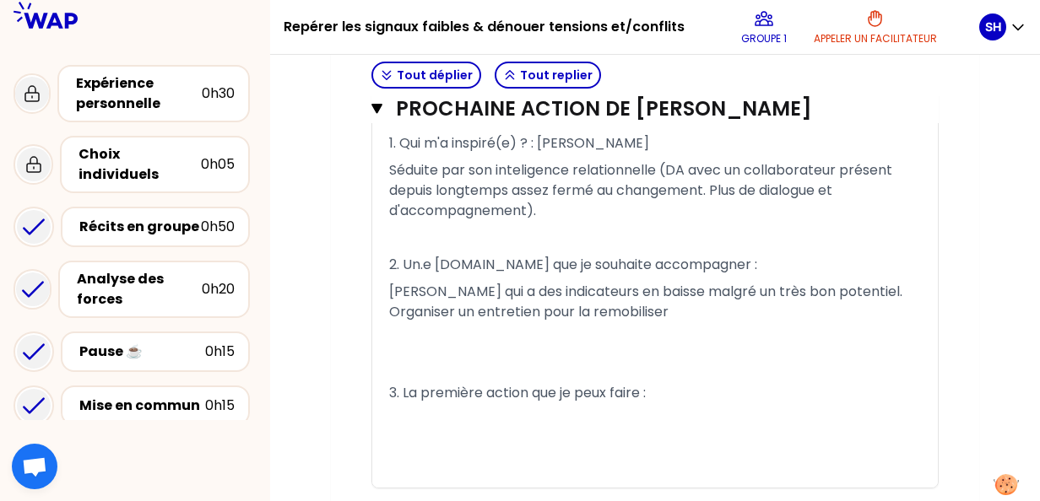
click at [602, 311] on p "[PERSON_NAME] qui a des indicateurs en baisse malgré un très bon potentiel. Org…" at bounding box center [655, 302] width 532 height 47
click at [463, 341] on p "﻿" at bounding box center [655, 339] width 532 height 27
click at [436, 371] on p "﻿" at bounding box center [655, 366] width 532 height 27
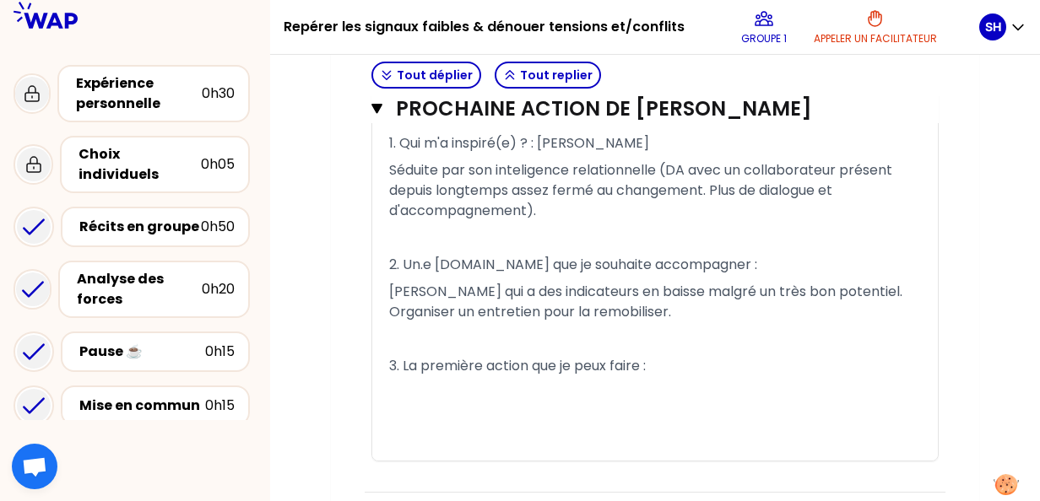
click at [380, 426] on div "1. Qui m'a inspiré(e) ? : [PERSON_NAME] par son inteligence relationnelle (DA a…" at bounding box center [654, 295] width 565 height 331
click at [403, 409] on p "﻿" at bounding box center [655, 420] width 532 height 27
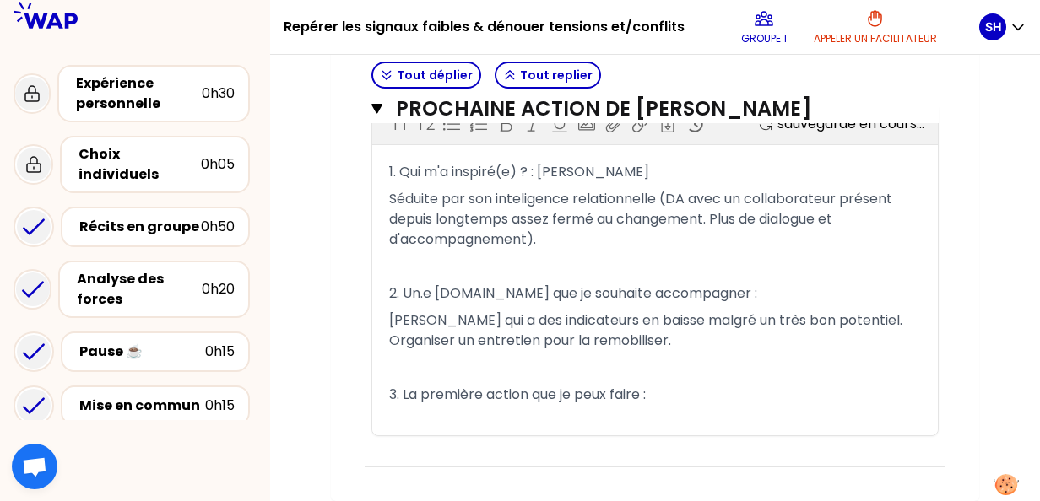
scroll to position [808, 0]
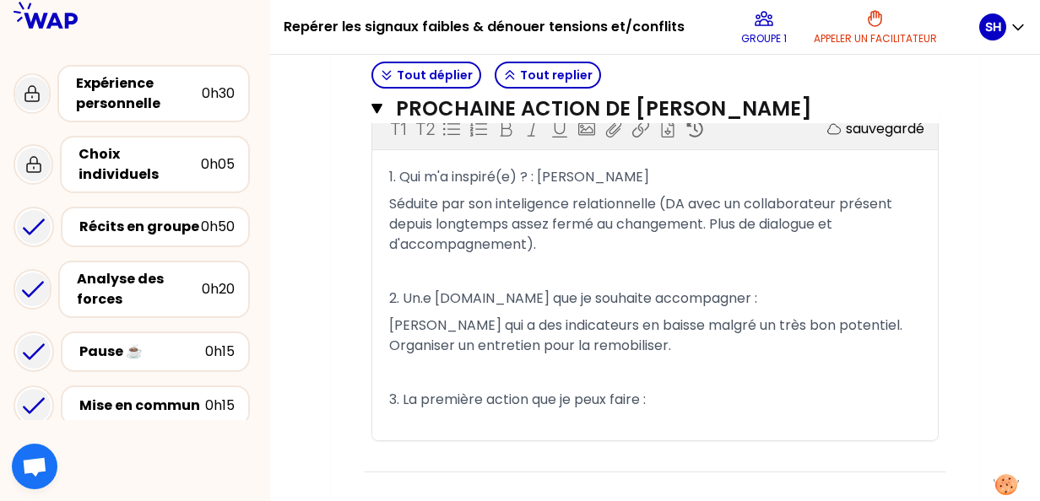
click at [506, 366] on p "﻿" at bounding box center [655, 373] width 532 height 27
click at [378, 110] on icon "button" at bounding box center [376, 109] width 11 height 10
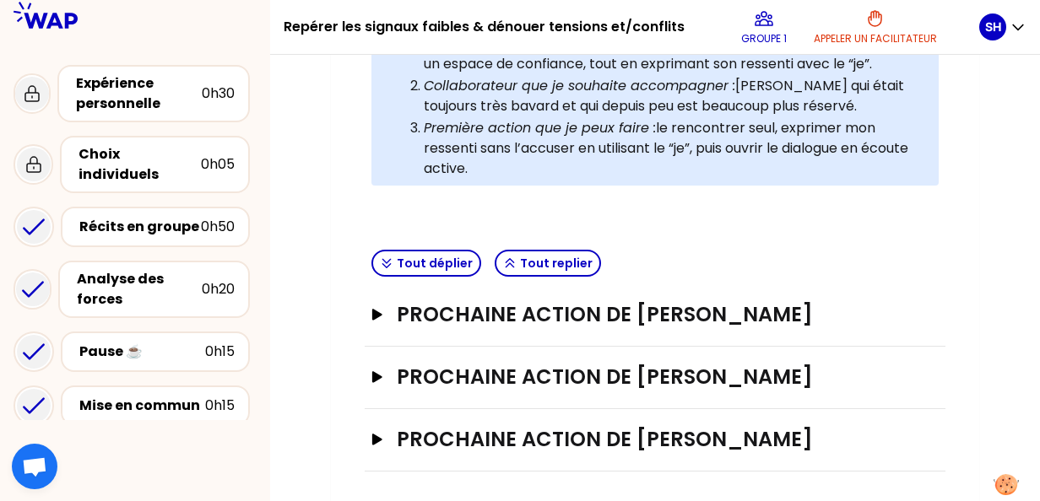
click at [367, 378] on div "Prochaine action de [PERSON_NAME]" at bounding box center [655, 378] width 581 height 62
click at [373, 376] on icon "button" at bounding box center [377, 376] width 10 height 11
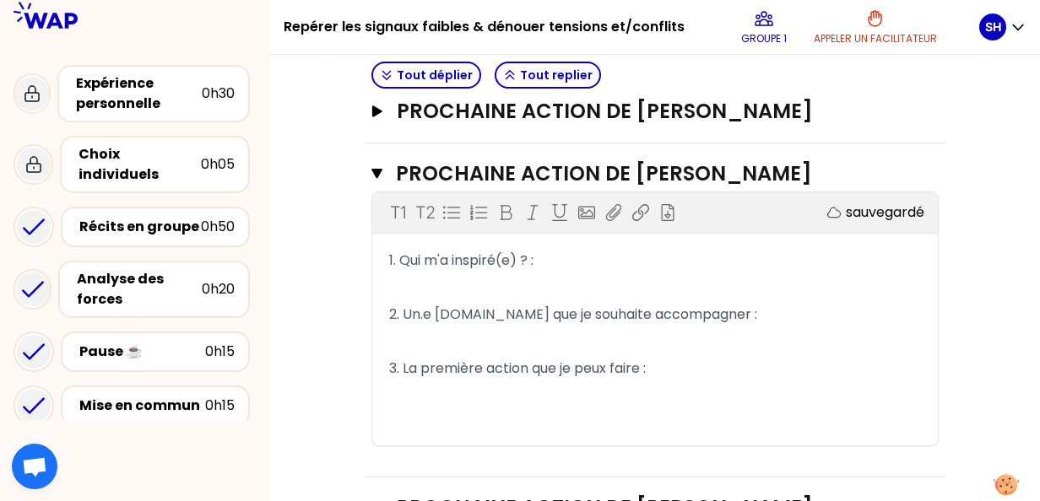
scroll to position [729, 0]
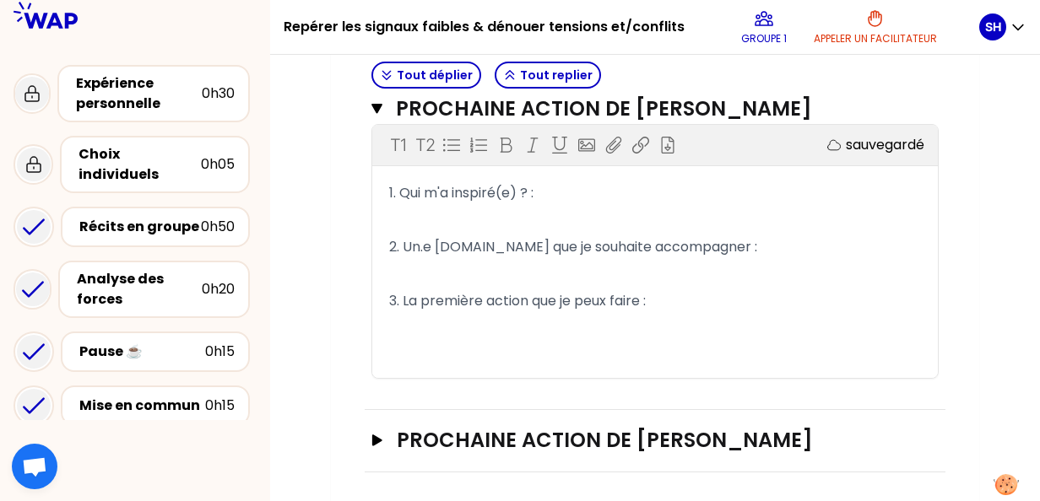
click at [463, 207] on p "﻿" at bounding box center [655, 220] width 532 height 27
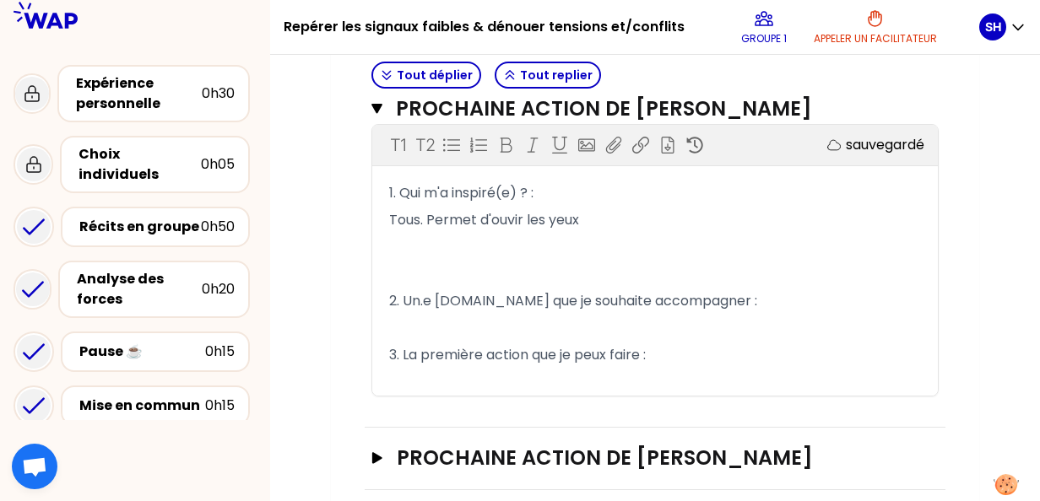
click at [412, 324] on p "﻿" at bounding box center [655, 328] width 532 height 27
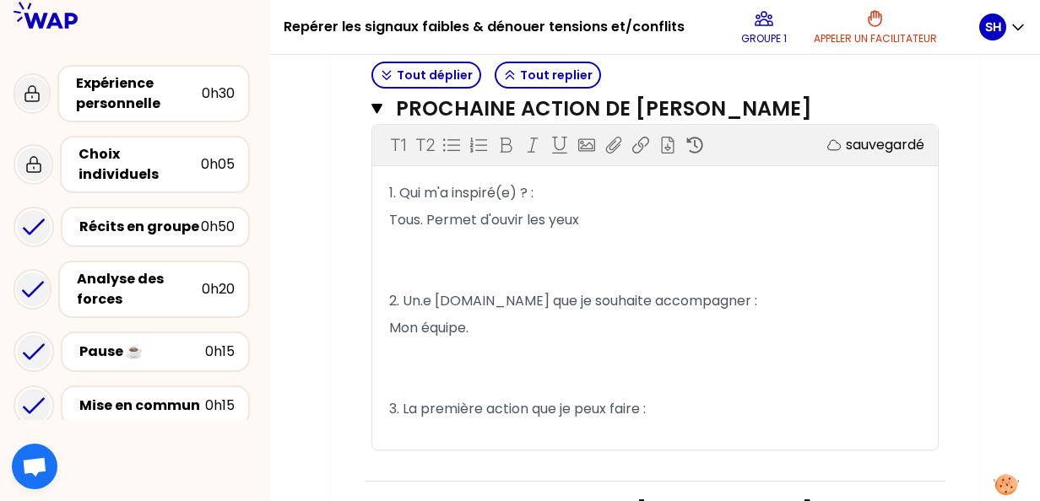
click at [409, 437] on p "﻿" at bounding box center [655, 436] width 532 height 27
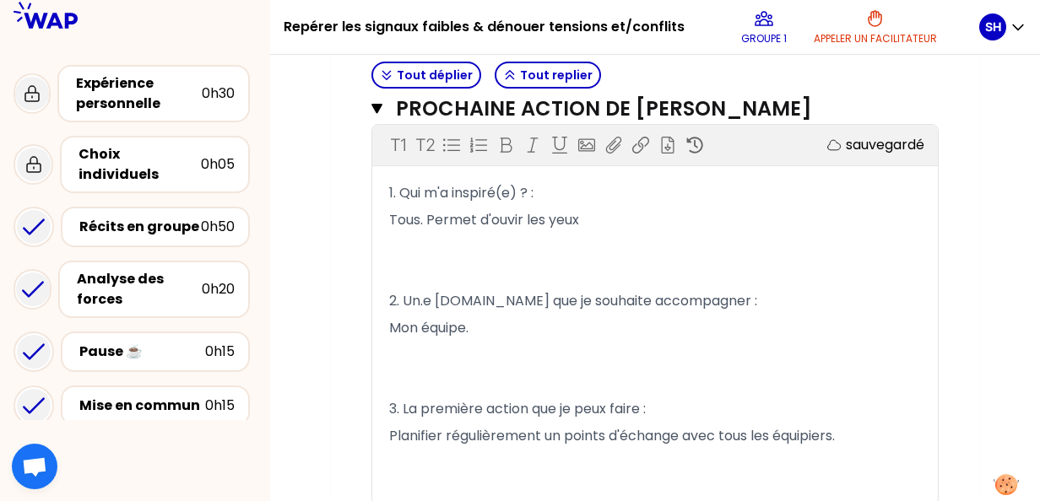
click at [396, 387] on p "﻿" at bounding box center [655, 382] width 532 height 27
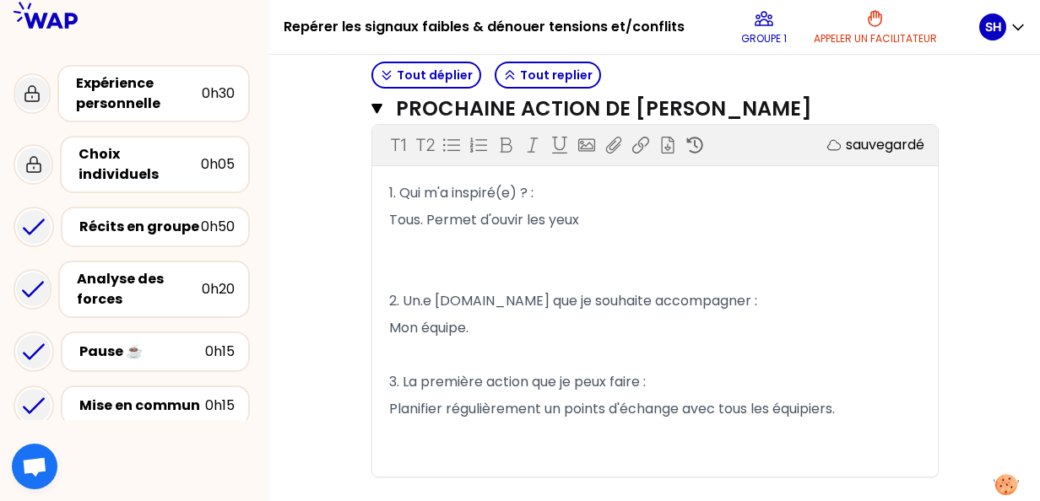
click at [391, 453] on p "﻿" at bounding box center [655, 463] width 532 height 27
click at [490, 275] on p "﻿" at bounding box center [655, 274] width 532 height 27
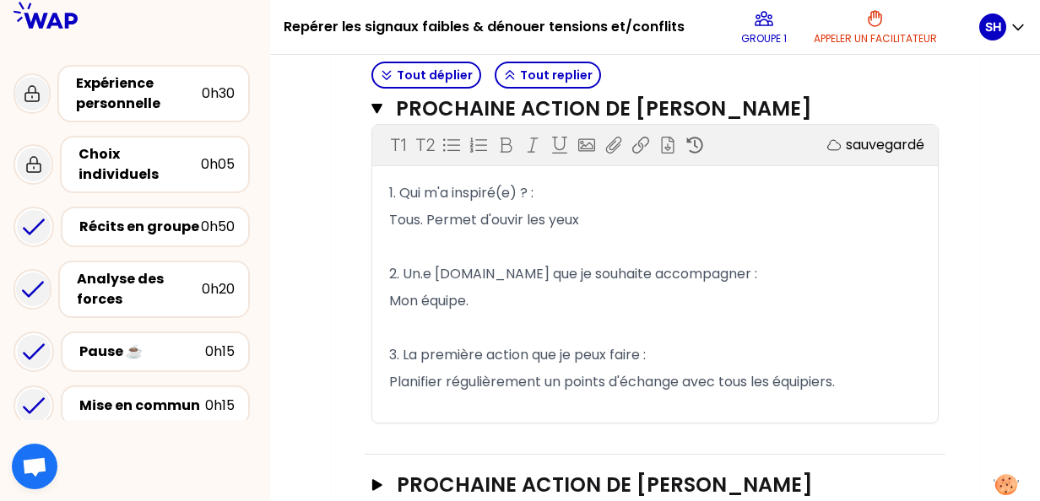
click at [514, 432] on div "Prochaine action de [PERSON_NAME] Fermer T1 T2 Exporter sauvegardé 1. Qui m'a i…" at bounding box center [655, 265] width 581 height 379
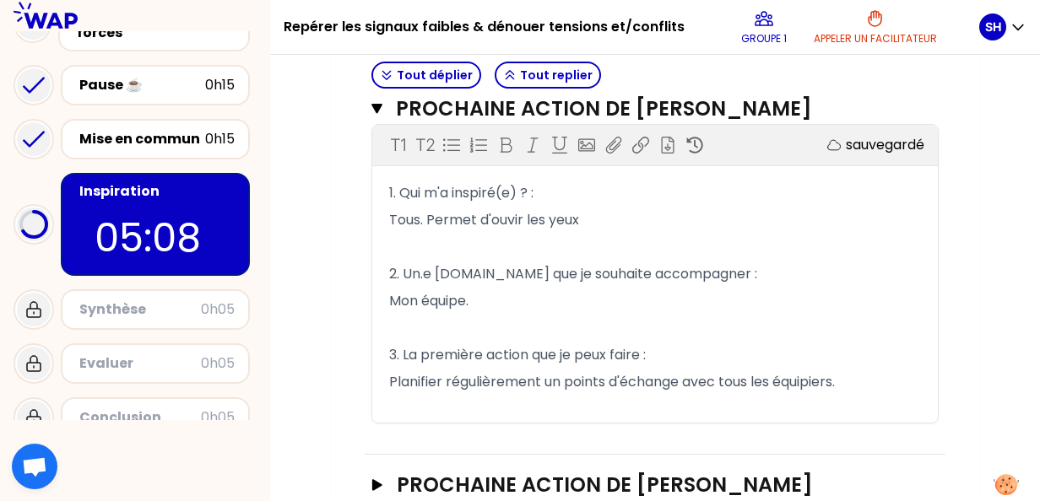
scroll to position [270, 0]
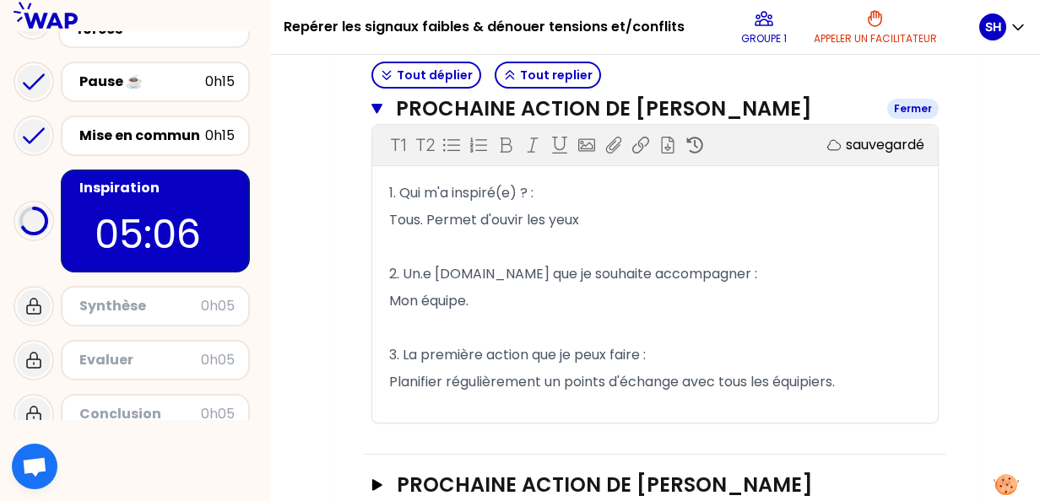
click at [378, 113] on icon "button" at bounding box center [376, 109] width 11 height 14
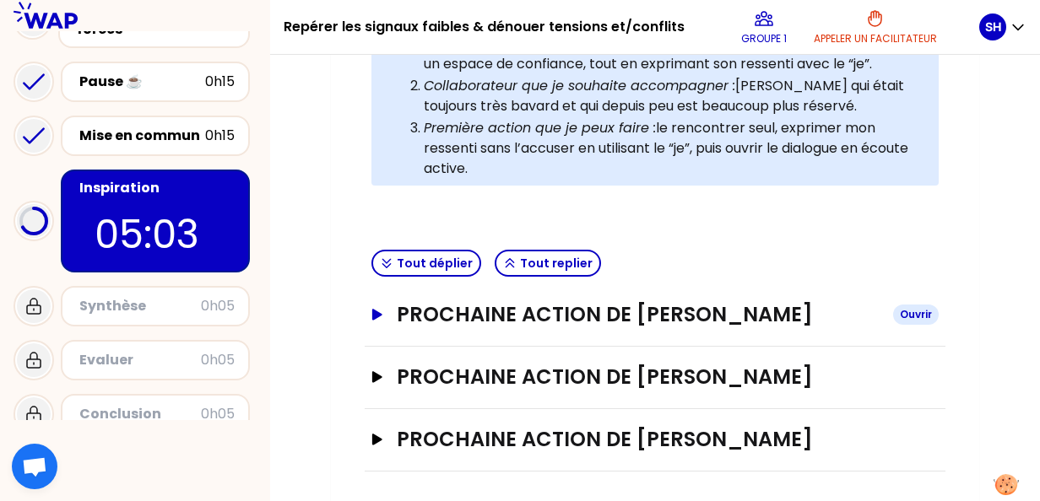
click at [375, 315] on icon "button" at bounding box center [377, 314] width 10 height 11
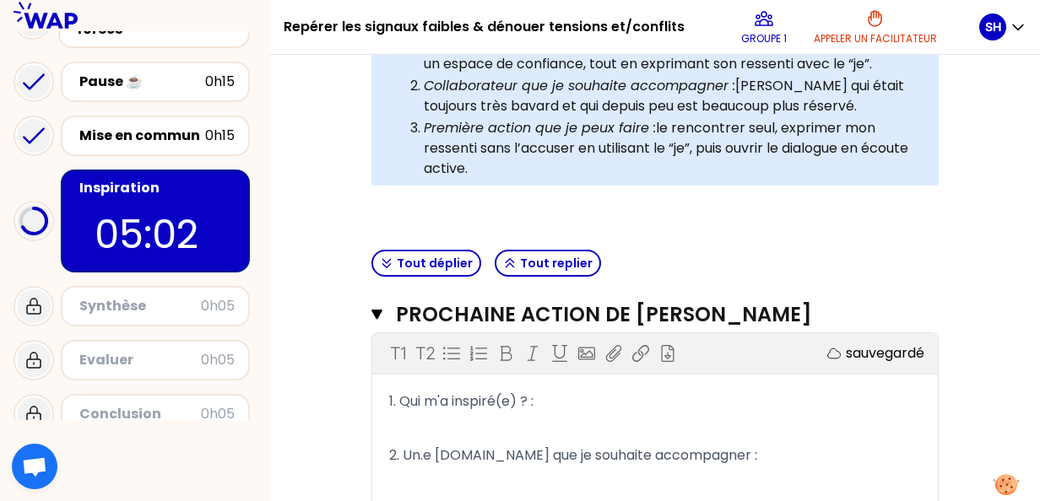
click at [567, 402] on p "1. Qui m'a inspiré(e) ? :" at bounding box center [655, 401] width 532 height 27
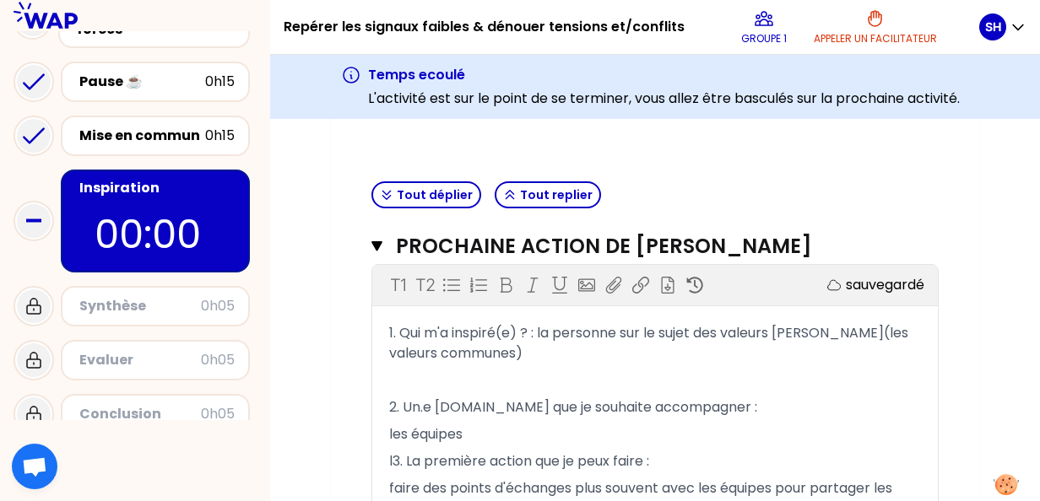
scroll to position [598, 0]
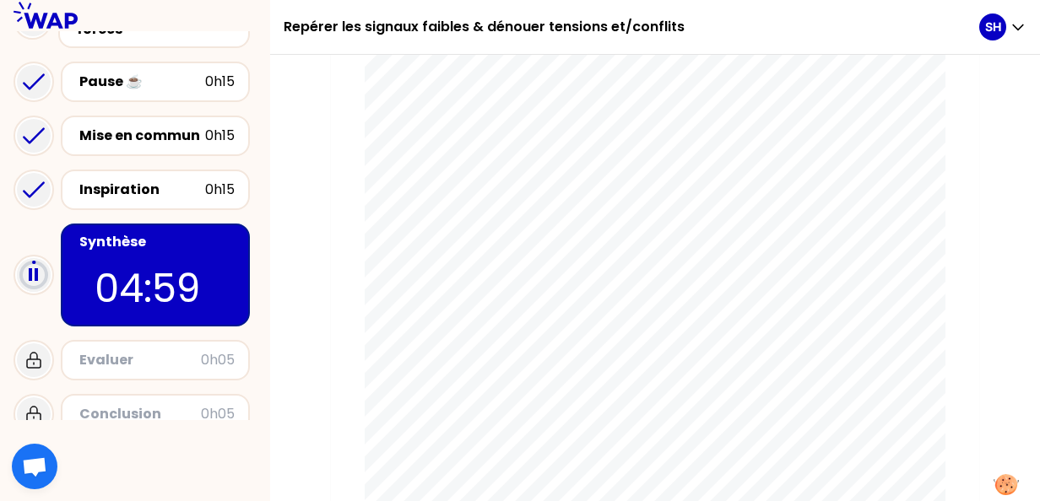
scroll to position [300, 0]
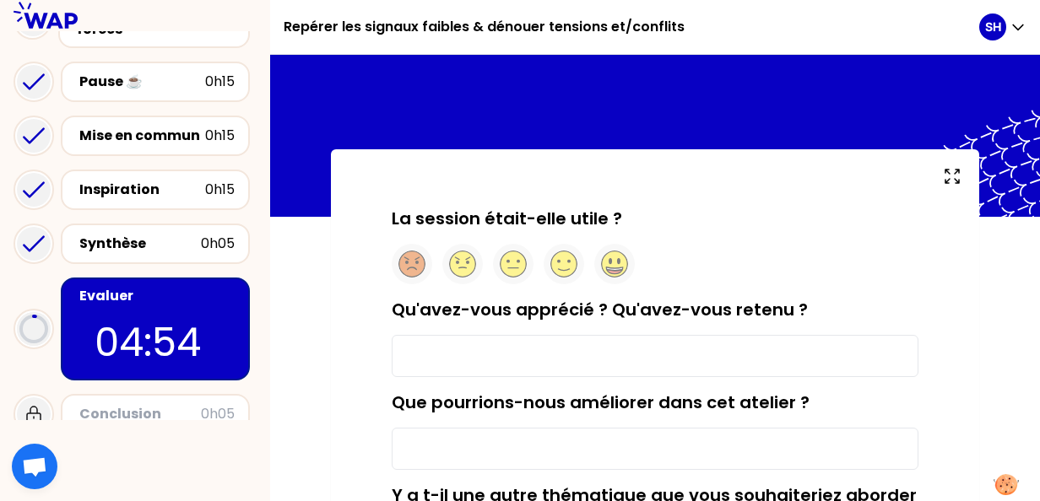
click at [567, 349] on input "Qu'avez-vous apprécié ? Qu'avez-vous retenu ?" at bounding box center [655, 356] width 527 height 42
click at [614, 263] on circle at bounding box center [615, 265] width 26 height 26
click at [450, 358] on input "Qu'avez-vous apprécié ? Qu'avez-vous retenu ?" at bounding box center [655, 356] width 527 height 42
click at [488, 452] on input "Que pourrions-nous améliorer dans cet atelier ?" at bounding box center [655, 449] width 527 height 42
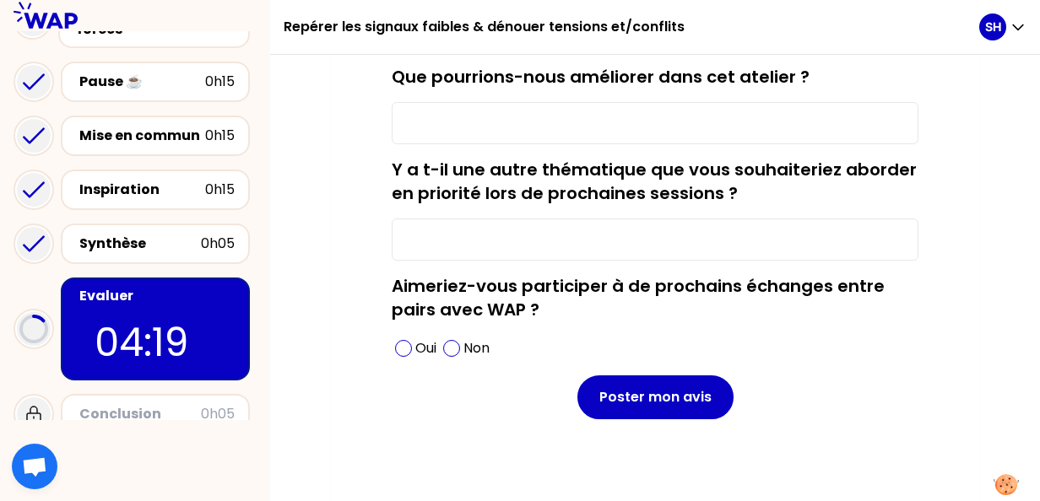
scroll to position [329, 0]
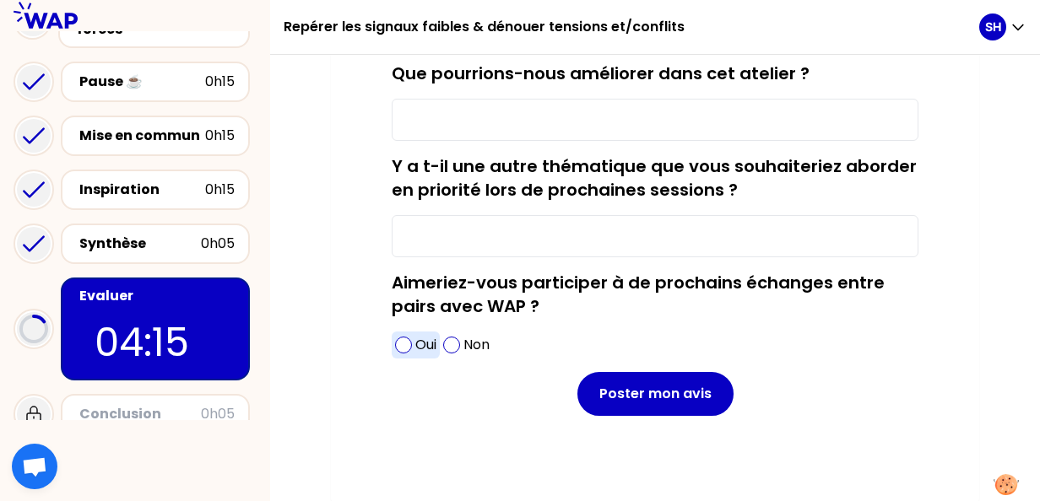
click at [403, 352] on div "Oui" at bounding box center [416, 345] width 48 height 27
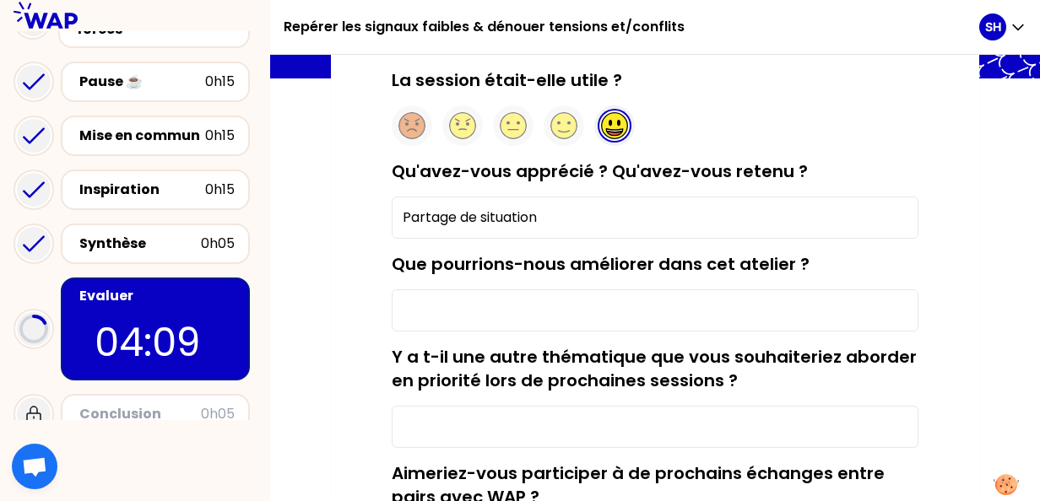
scroll to position [135, 0]
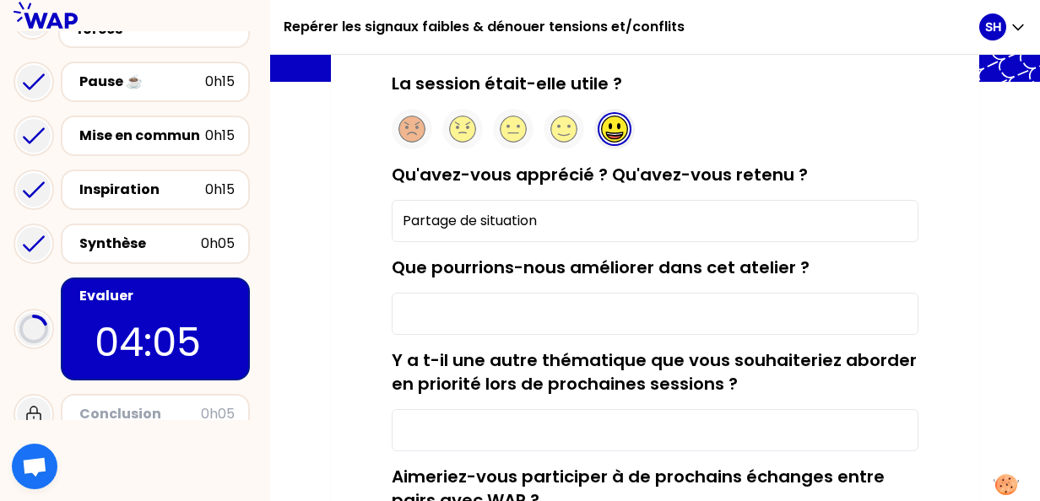
click at [454, 221] on input "Partage de situation" at bounding box center [655, 221] width 527 height 42
click at [406, 221] on input "Partage de situation" at bounding box center [655, 221] width 527 height 42
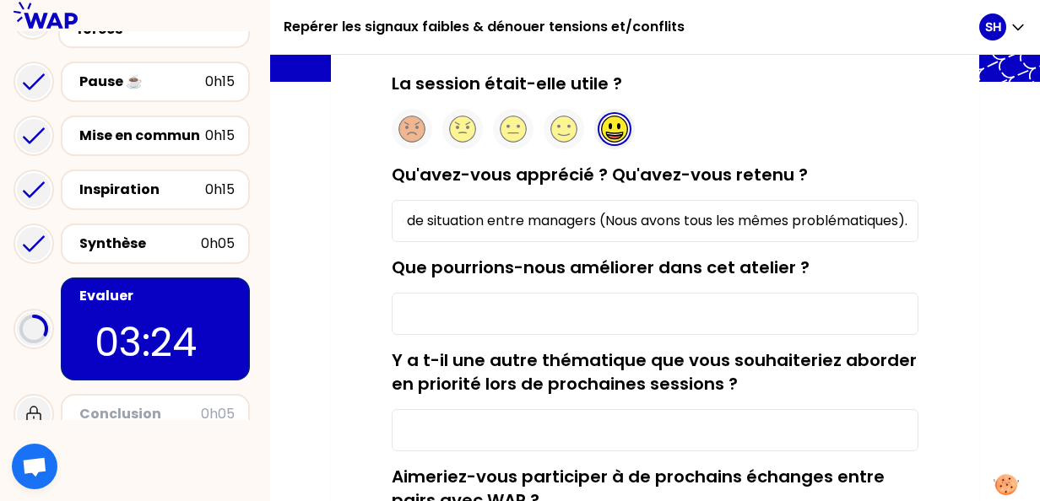
scroll to position [0, 83]
type input "Le partage de situation entre managers (Nous avons tous les mêmes problématique…"
click at [423, 319] on input "Que pourrions-nous améliorer dans cet atelier ?" at bounding box center [655, 314] width 527 height 42
click at [465, 423] on input "Y a t-il une autre thématique que vous souhaiteriez aborder en priorité lors de…" at bounding box center [655, 430] width 527 height 42
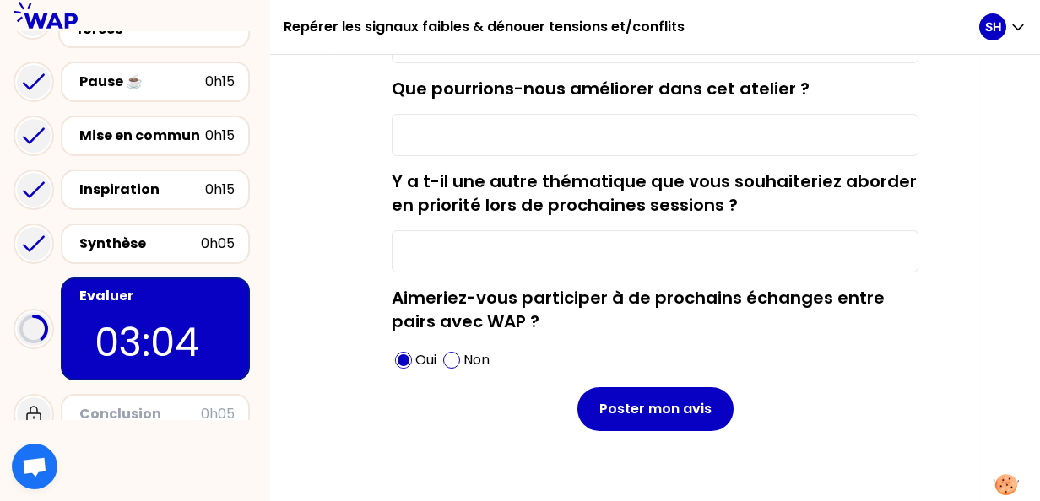
scroll to position [329, 0]
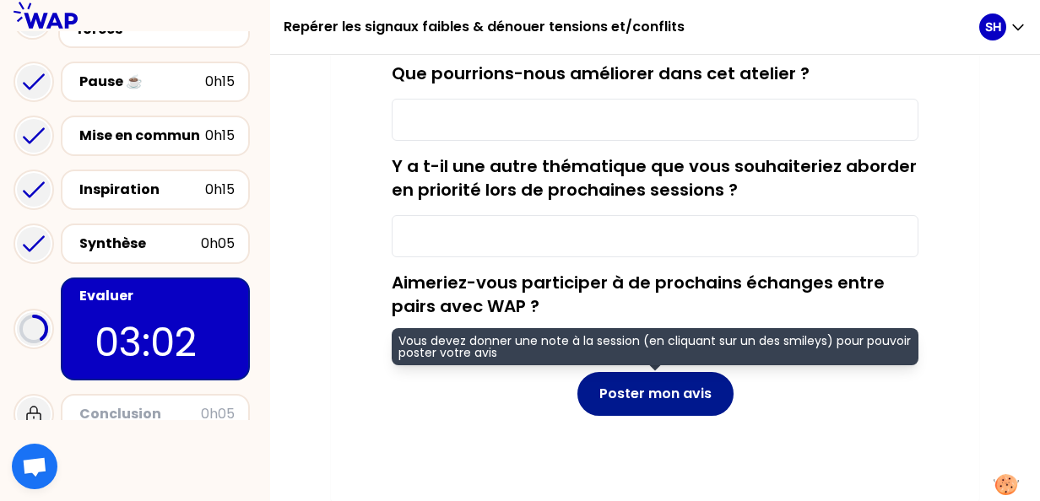
click at [658, 401] on button "Poster mon avis" at bounding box center [655, 394] width 156 height 44
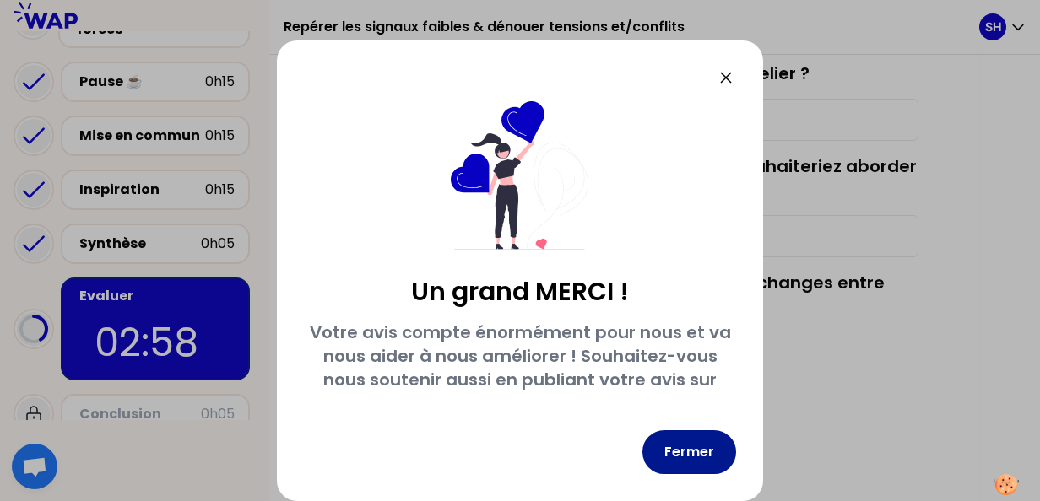
click at [701, 450] on button "Fermer" at bounding box center [689, 452] width 94 height 44
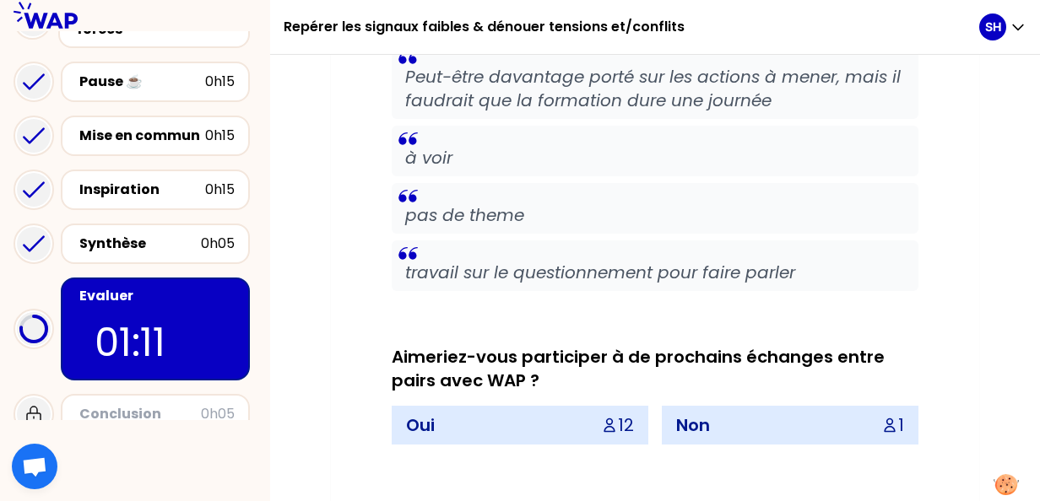
scroll to position [2470, 0]
